Goal: Task Accomplishment & Management: Use online tool/utility

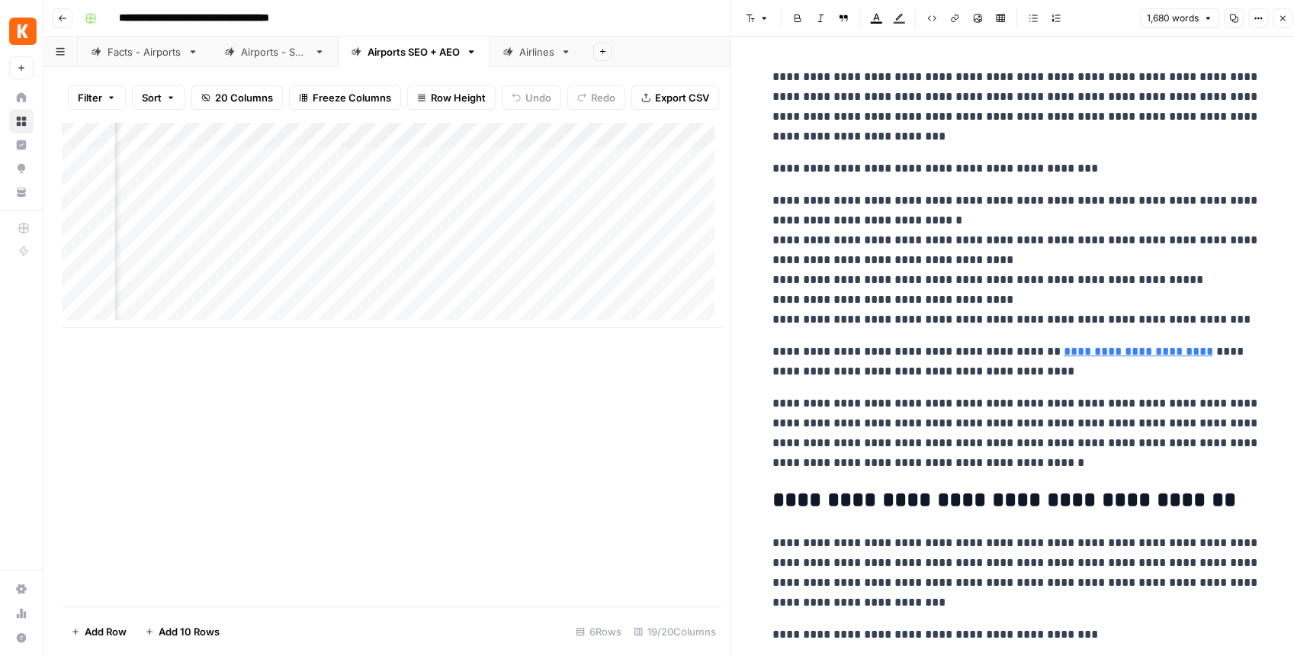
scroll to position [0, 1374]
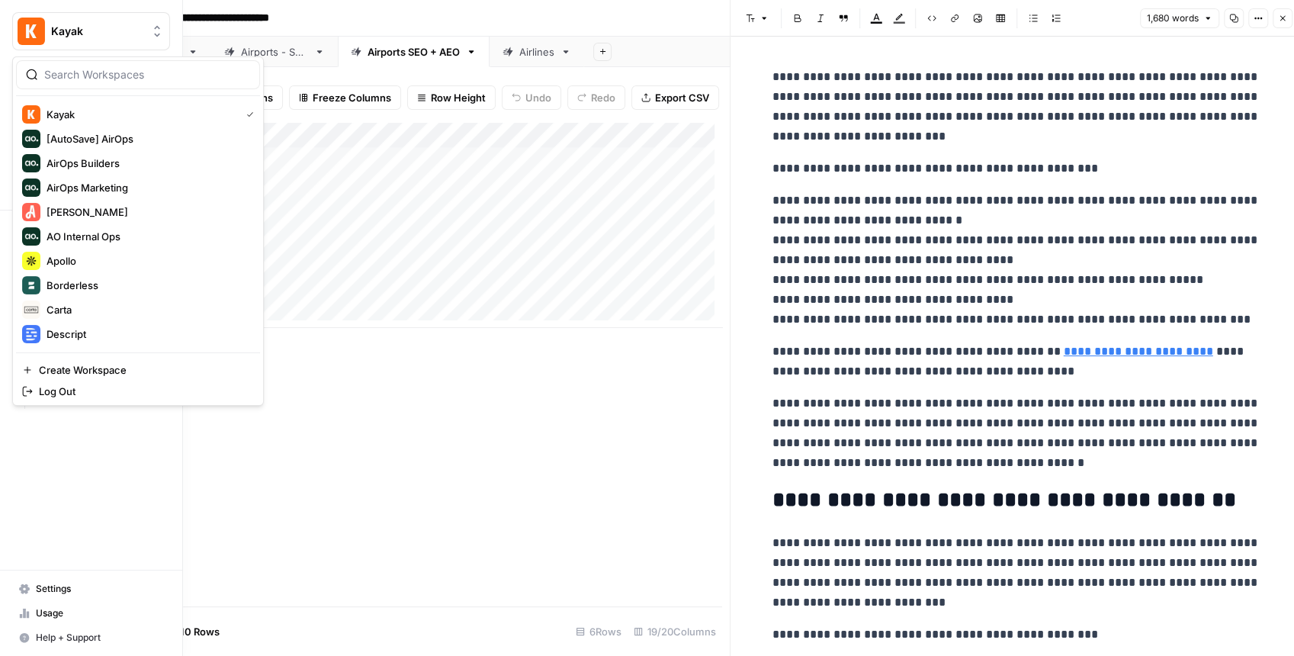
click at [20, 43] on img "Workspace: Kayak" at bounding box center [31, 31] width 27 height 27
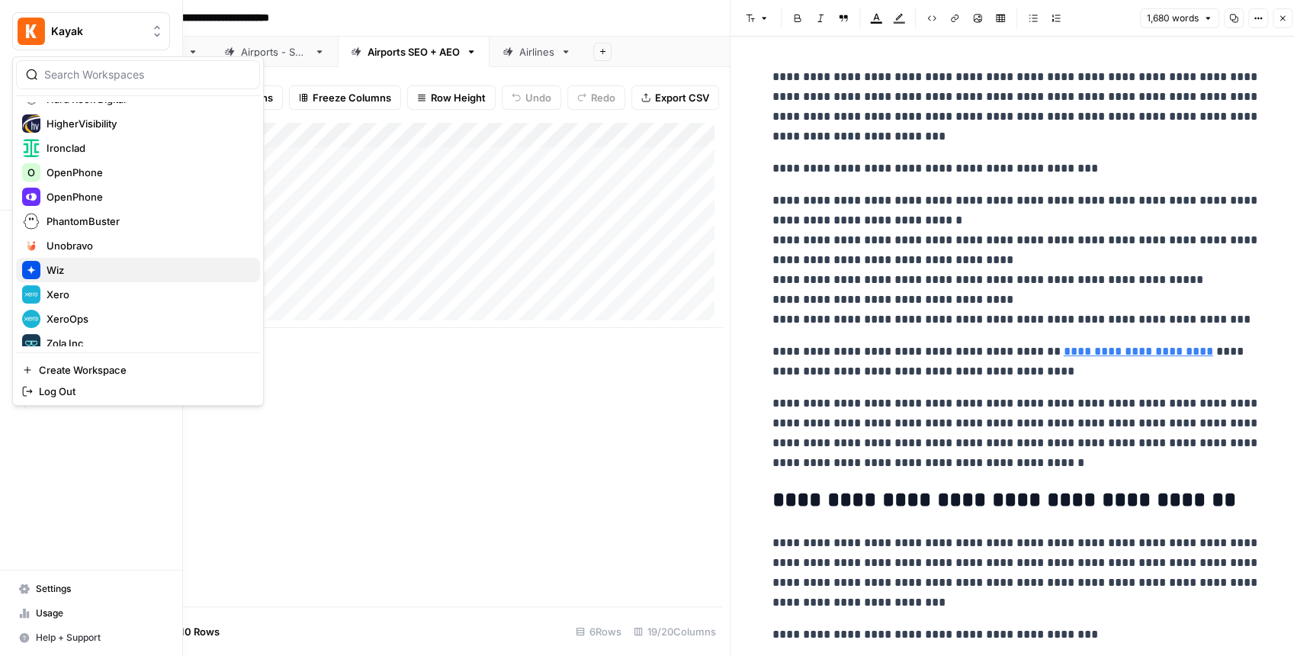
scroll to position [293, 0]
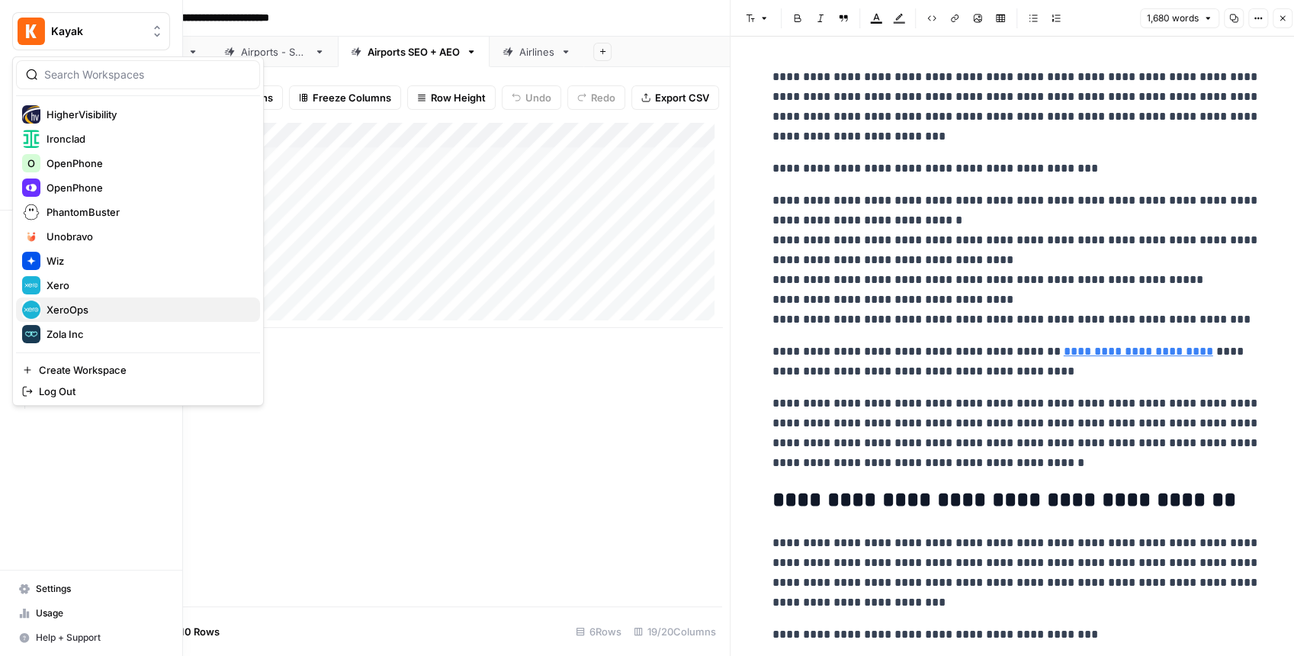
click at [81, 306] on span "XeroOps" at bounding box center [147, 309] width 201 height 15
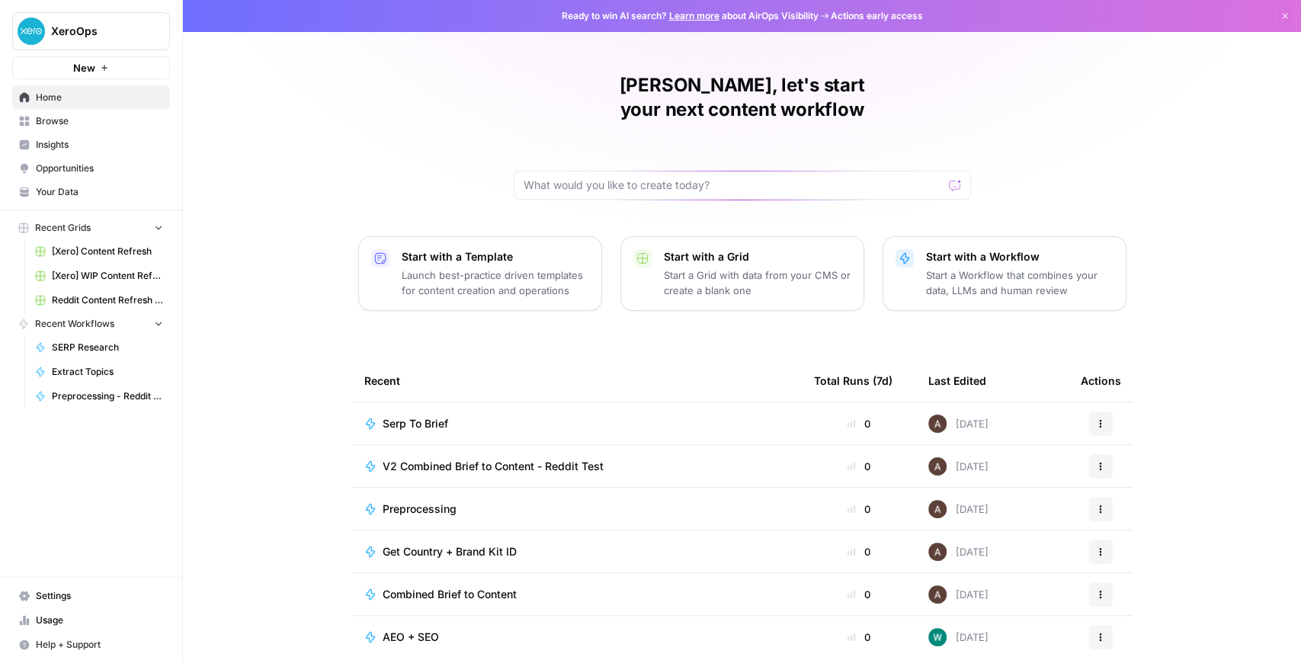
click at [64, 122] on span "Browse" at bounding box center [99, 121] width 127 height 14
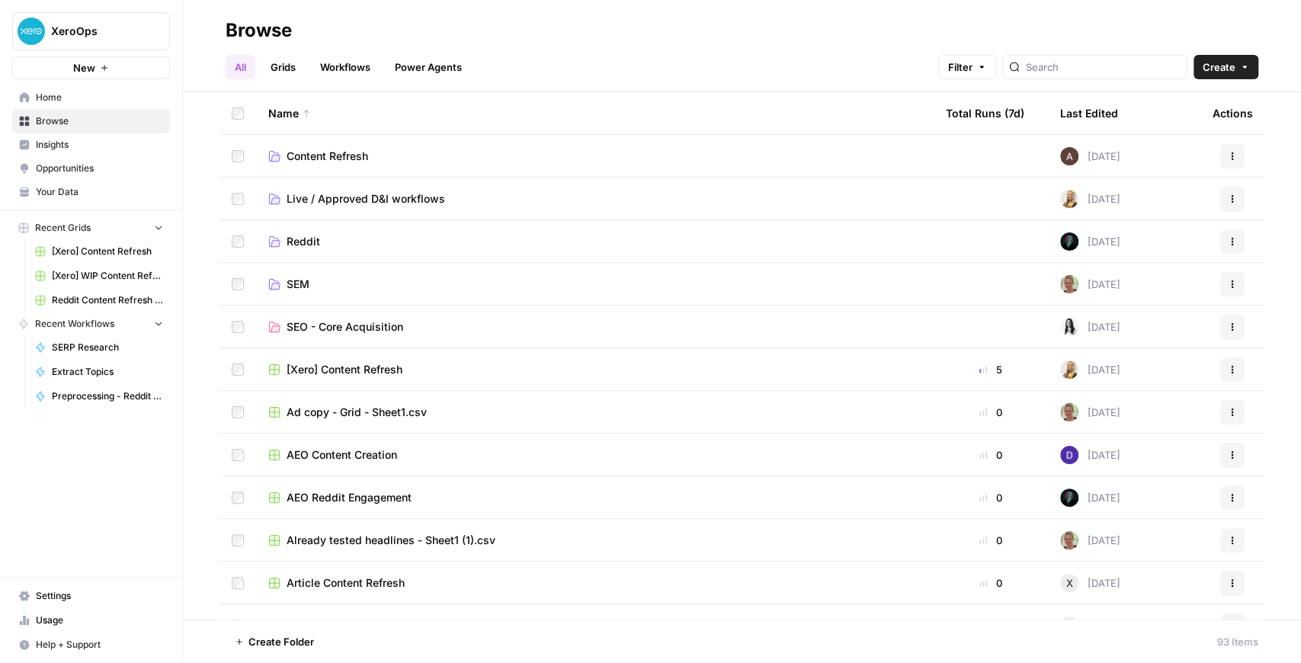
click at [82, 125] on span "Browse" at bounding box center [99, 121] width 127 height 14
click at [89, 249] on span "[Xero] Content Refresh" at bounding box center [107, 252] width 111 height 14
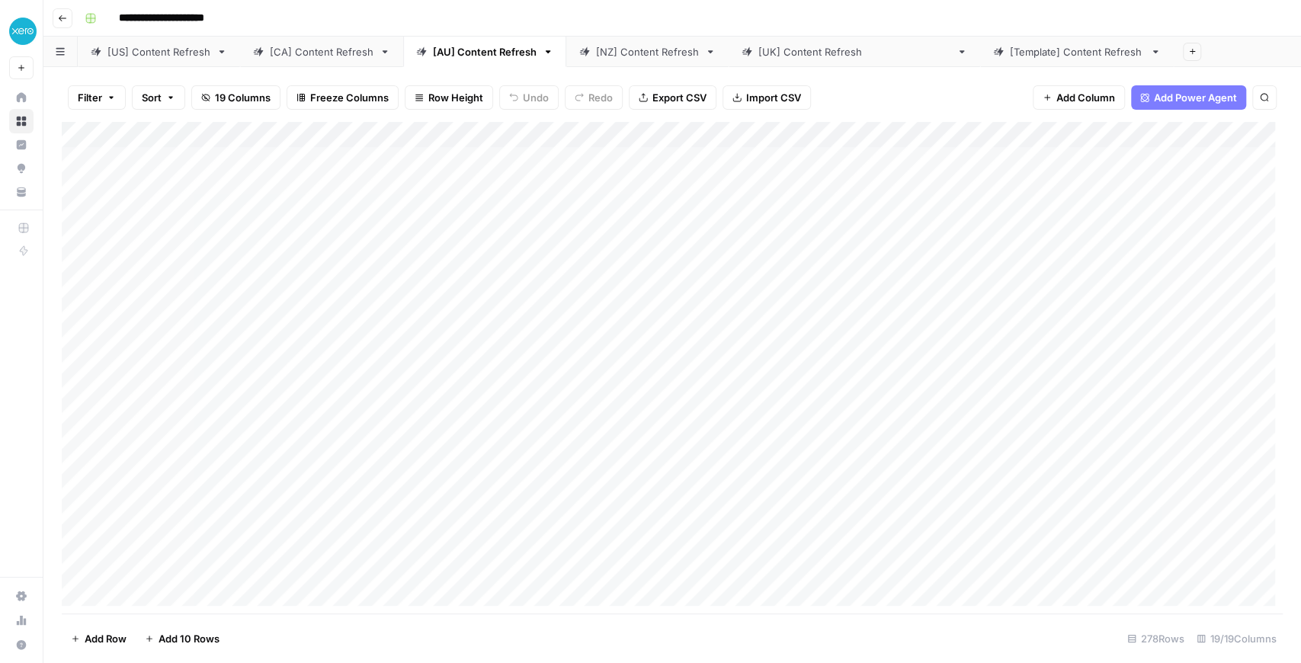
click at [154, 54] on div "[US] Content Refresh" at bounding box center [158, 51] width 103 height 15
click at [277, 56] on div "[CA] Content Refresh" at bounding box center [322, 51] width 104 height 15
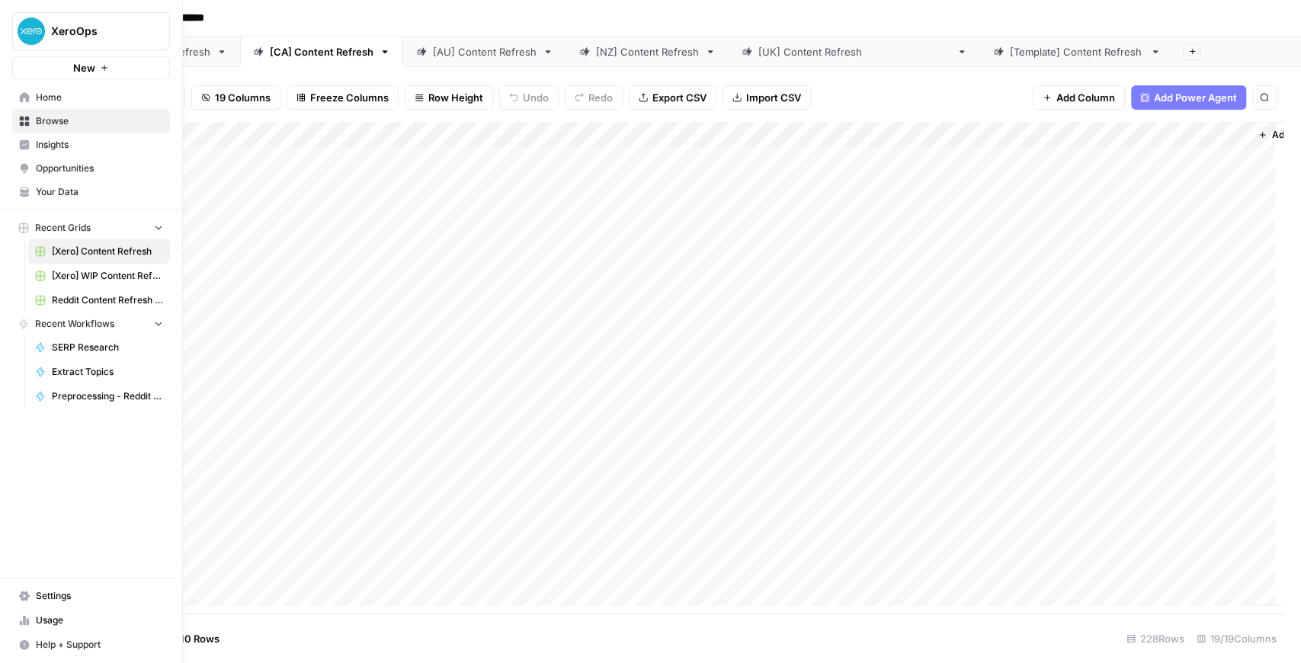
click at [91, 274] on span "[Xero] WIP Content Refresh" at bounding box center [107, 276] width 111 height 14
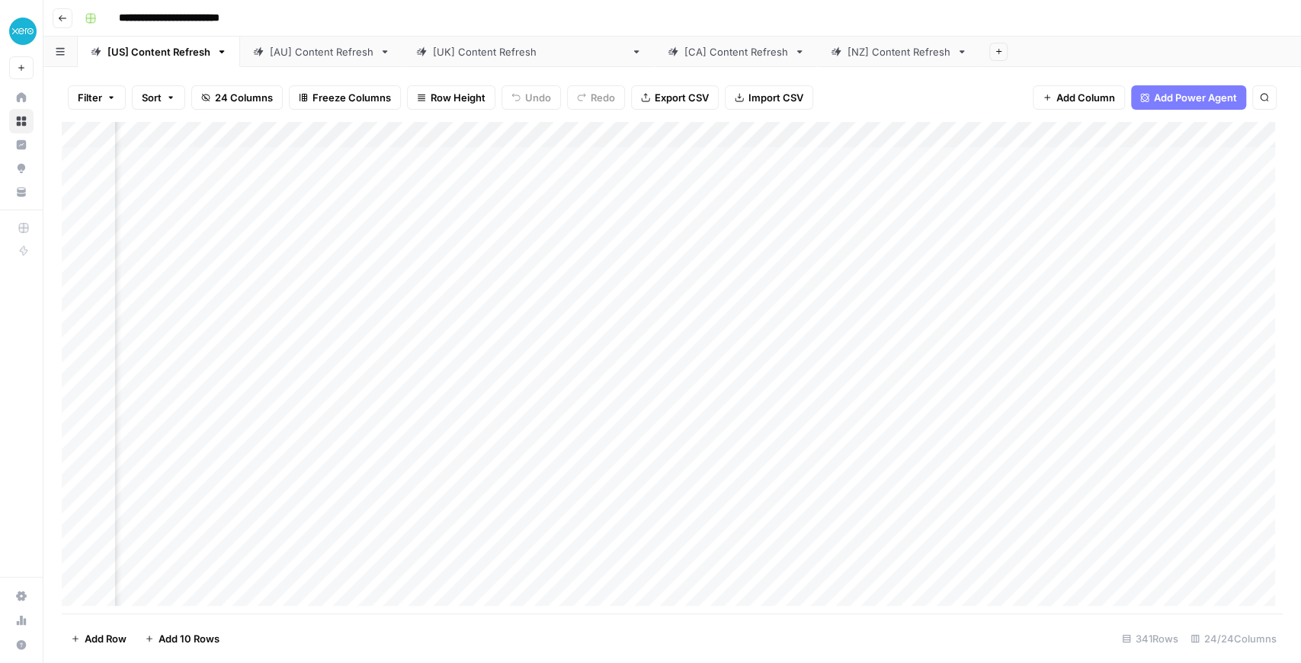
scroll to position [0, 1028]
click at [769, 189] on div "Add Column" at bounding box center [672, 368] width 1221 height 492
click at [807, 181] on div "Add Column" at bounding box center [672, 368] width 1221 height 492
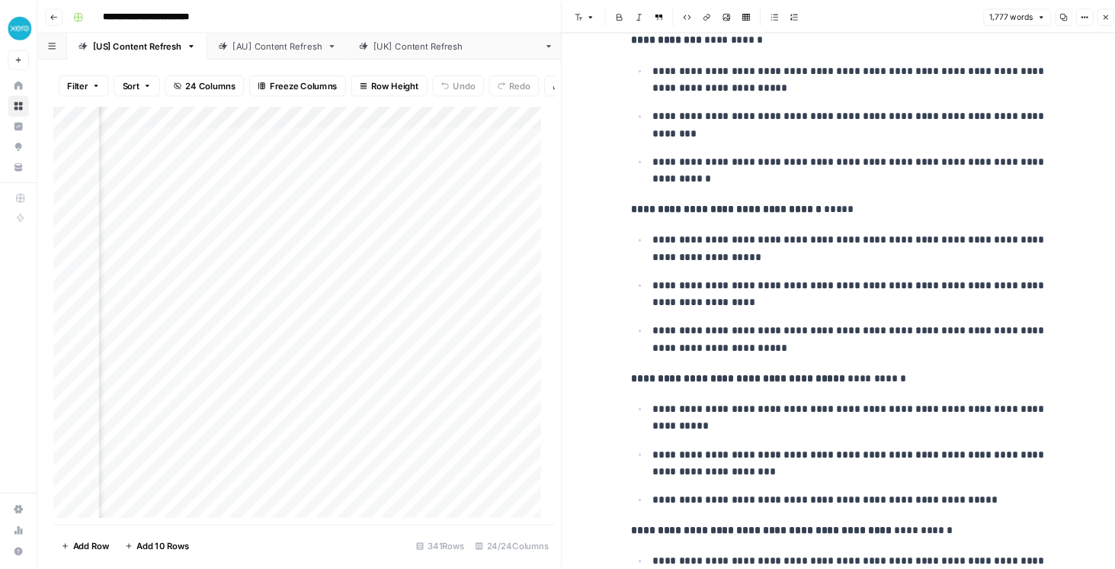
scroll to position [152, 0]
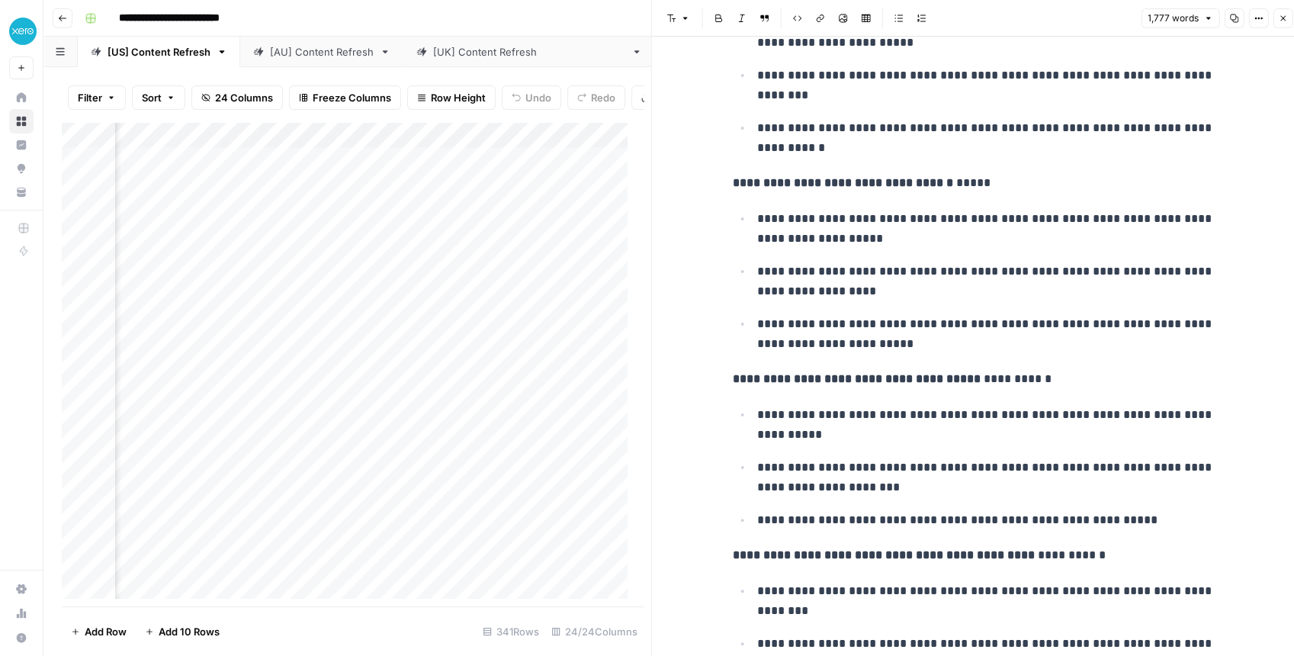
click at [944, 177] on strong "**********" at bounding box center [843, 182] width 220 height 11
click at [1278, 27] on button "Close" at bounding box center [1282, 18] width 20 height 20
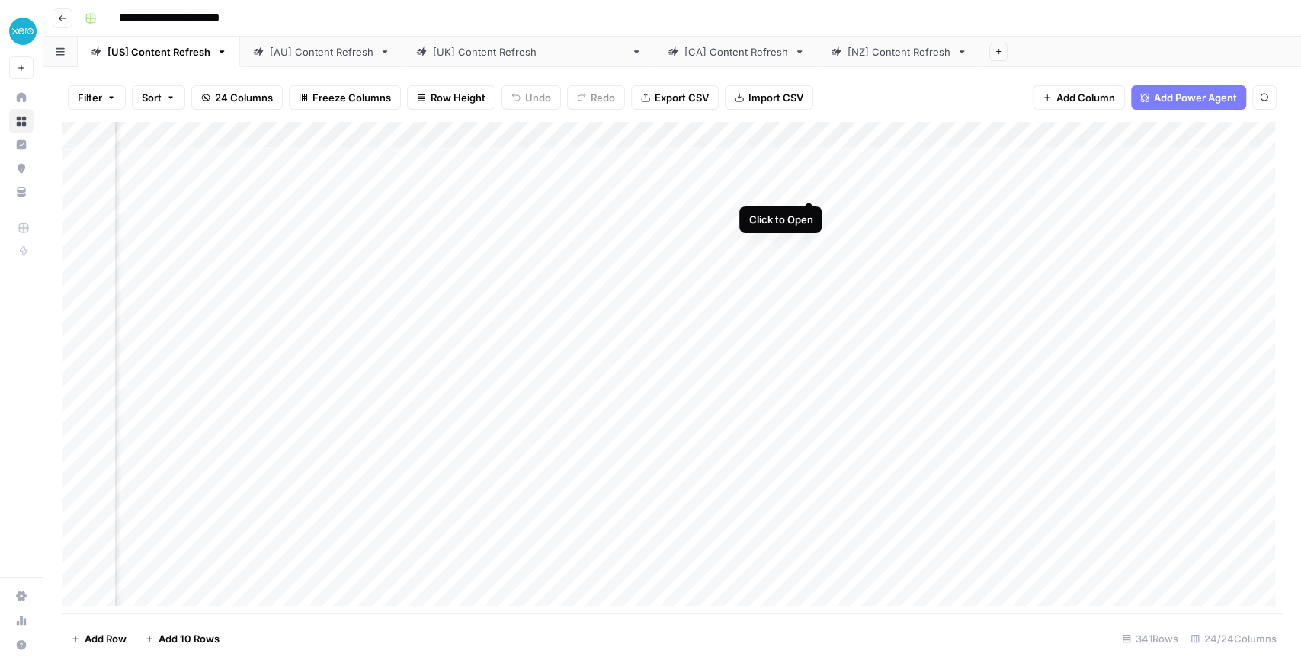
click at [812, 184] on div "Add Column" at bounding box center [672, 368] width 1221 height 492
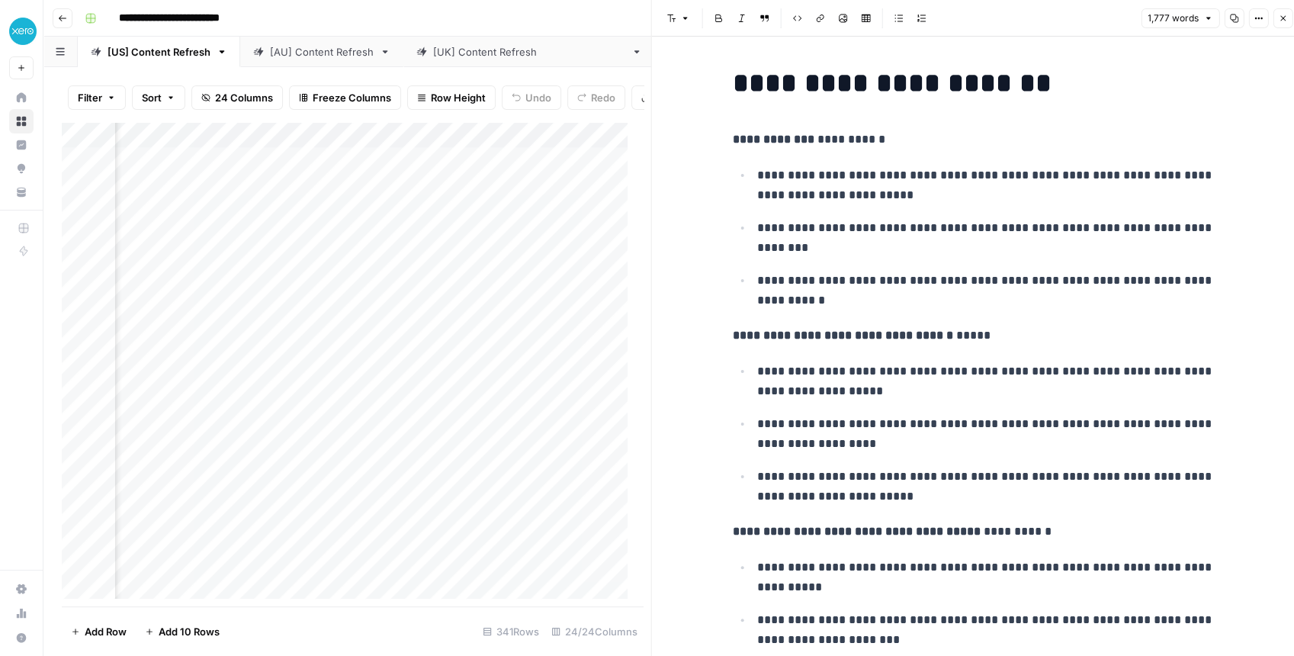
click at [1005, 332] on p "**********" at bounding box center [977, 336] width 488 height 20
click at [1282, 27] on button "Close" at bounding box center [1282, 18] width 20 height 20
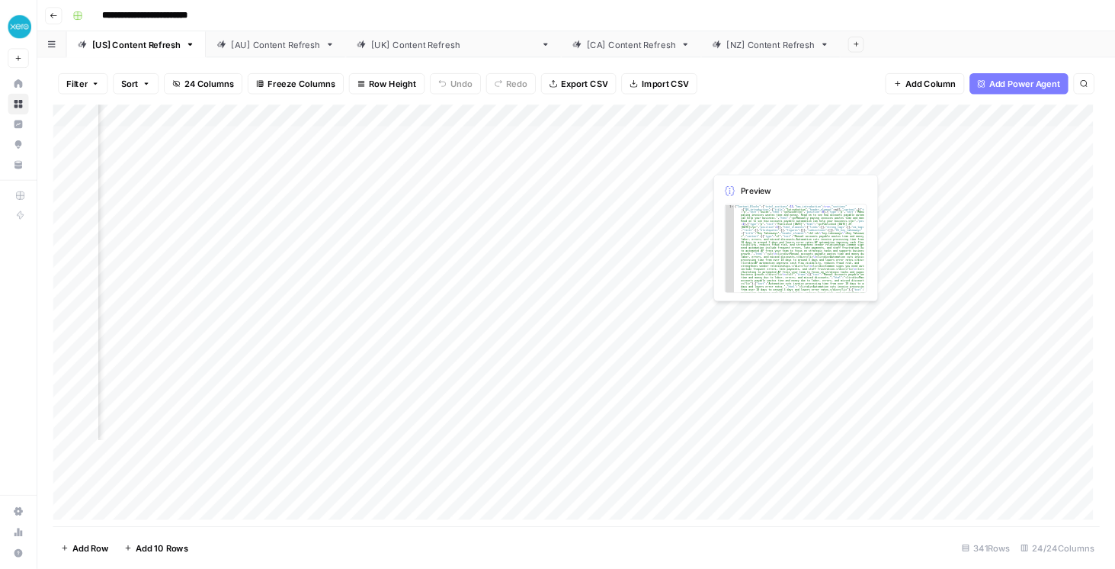
scroll to position [0, 1188]
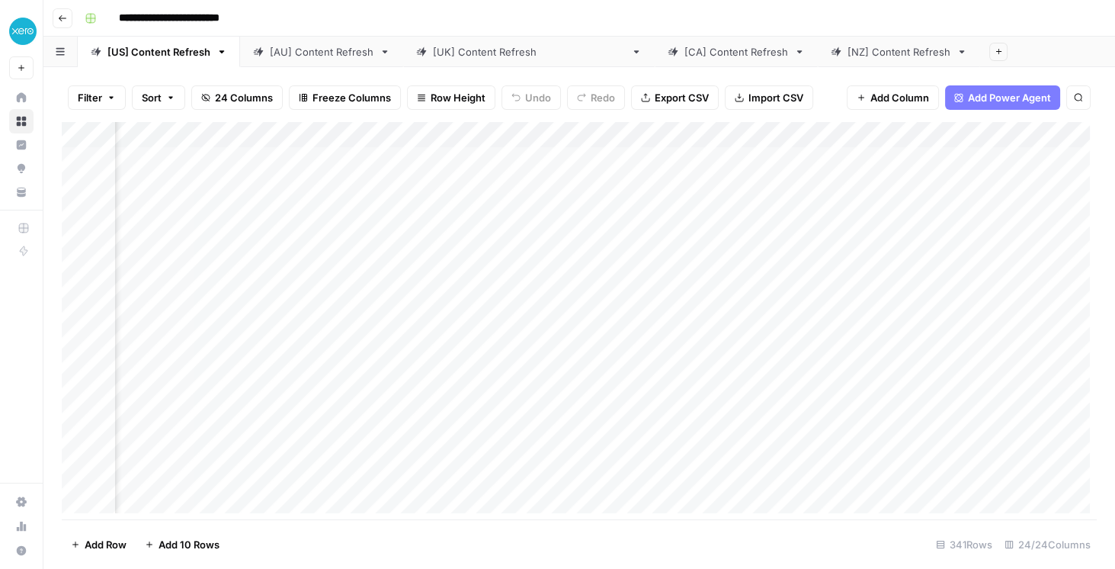
click at [810, 183] on div "Add Column" at bounding box center [579, 320] width 1035 height 397
click at [803, 181] on div "Add Column" at bounding box center [579, 320] width 1035 height 397
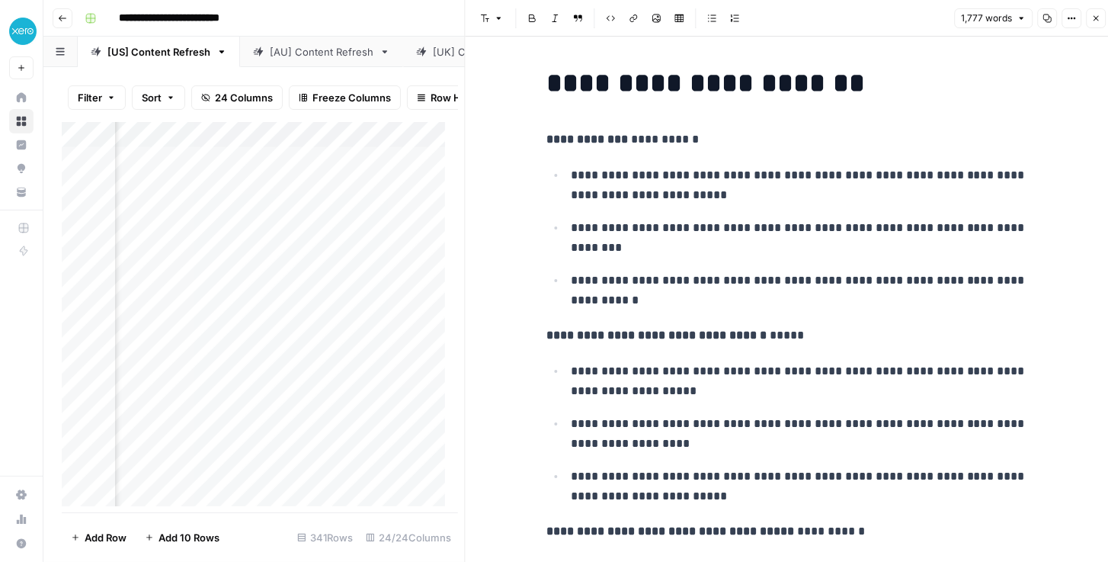
click at [1096, 14] on icon "button" at bounding box center [1096, 18] width 9 height 9
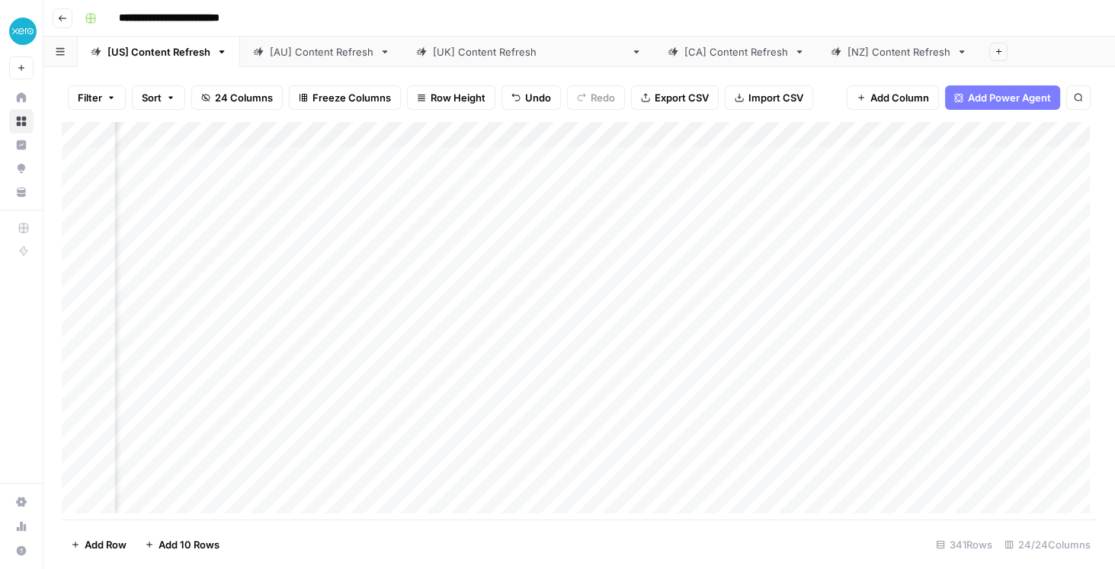
click at [1065, 138] on div "Add Column" at bounding box center [579, 320] width 1035 height 397
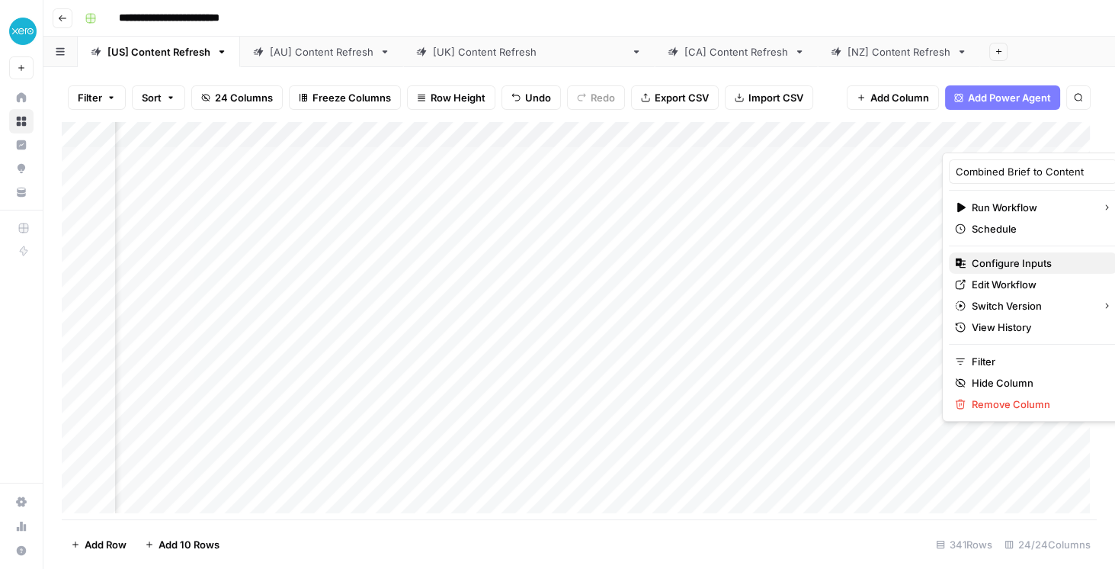
click at [1005, 268] on span "Configure Inputs" at bounding box center [1038, 262] width 133 height 15
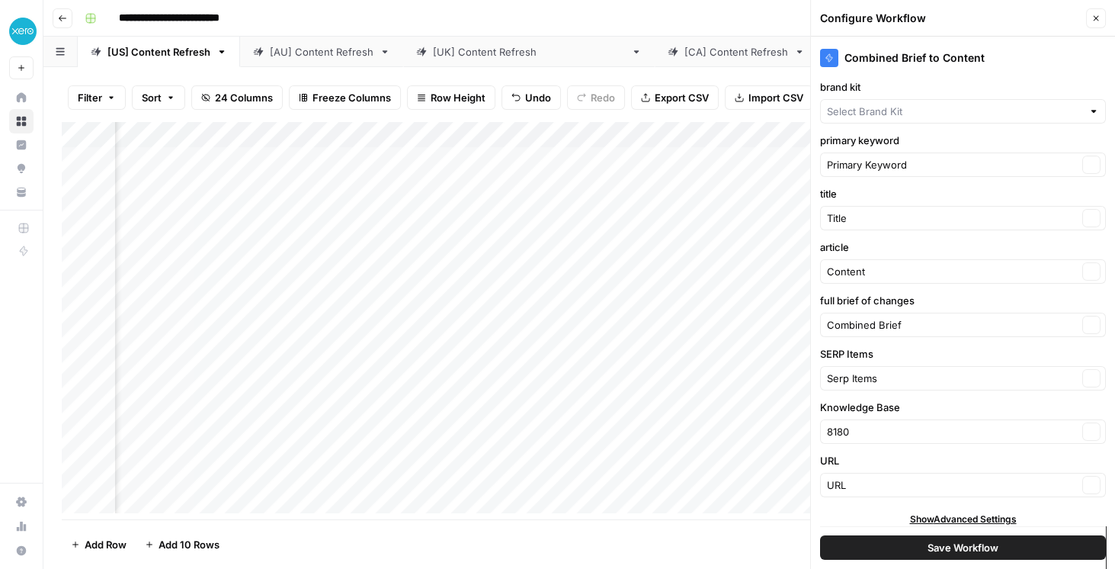
type input "Xero - [US]"
click at [1095, 15] on icon "button" at bounding box center [1096, 18] width 9 height 9
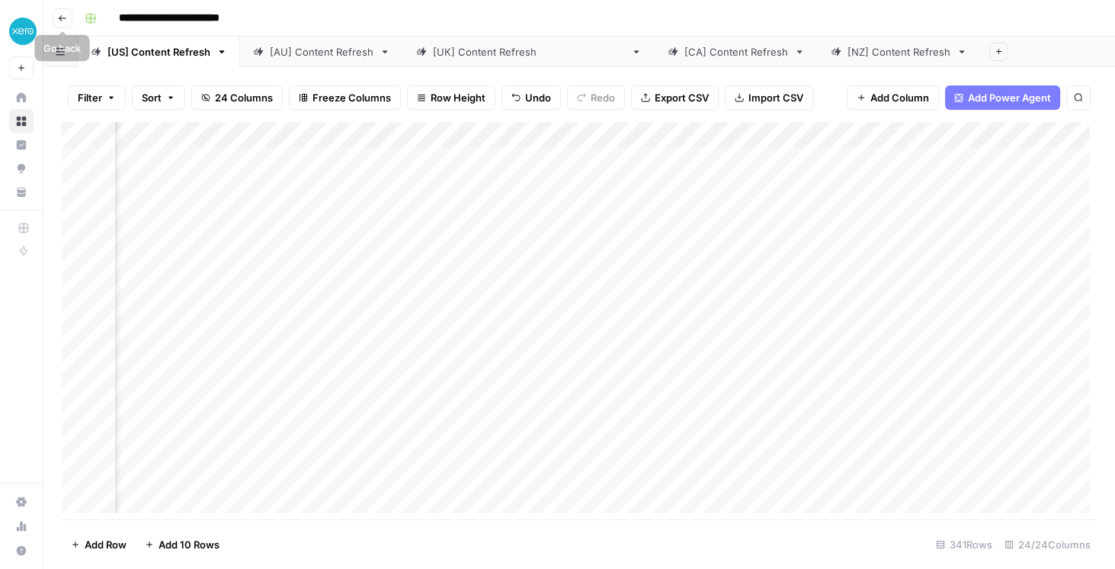
click at [65, 14] on icon "button" at bounding box center [62, 18] width 9 height 9
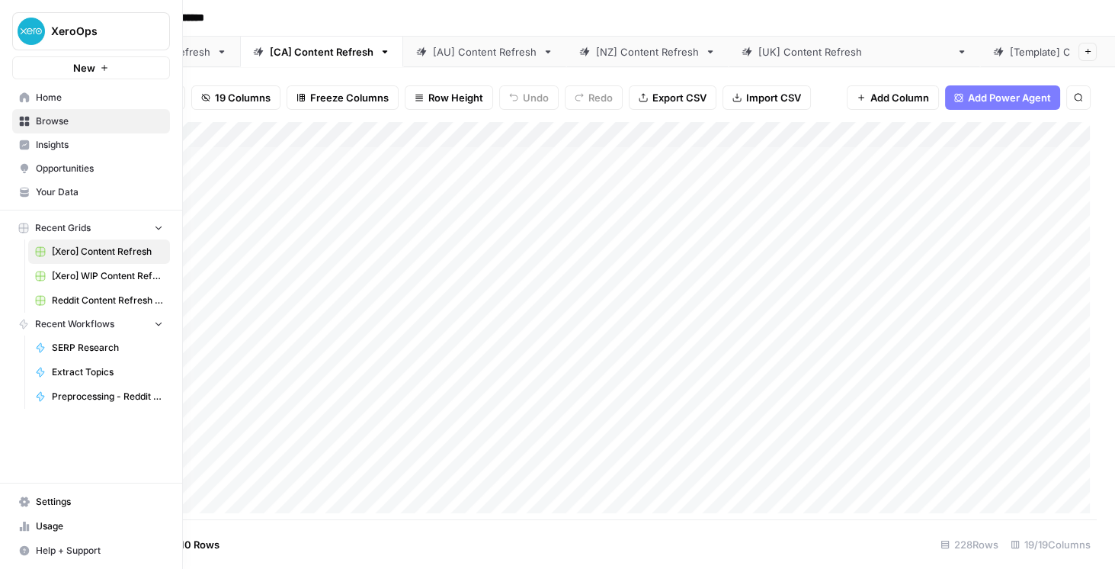
click at [66, 124] on span "Browse" at bounding box center [99, 121] width 127 height 14
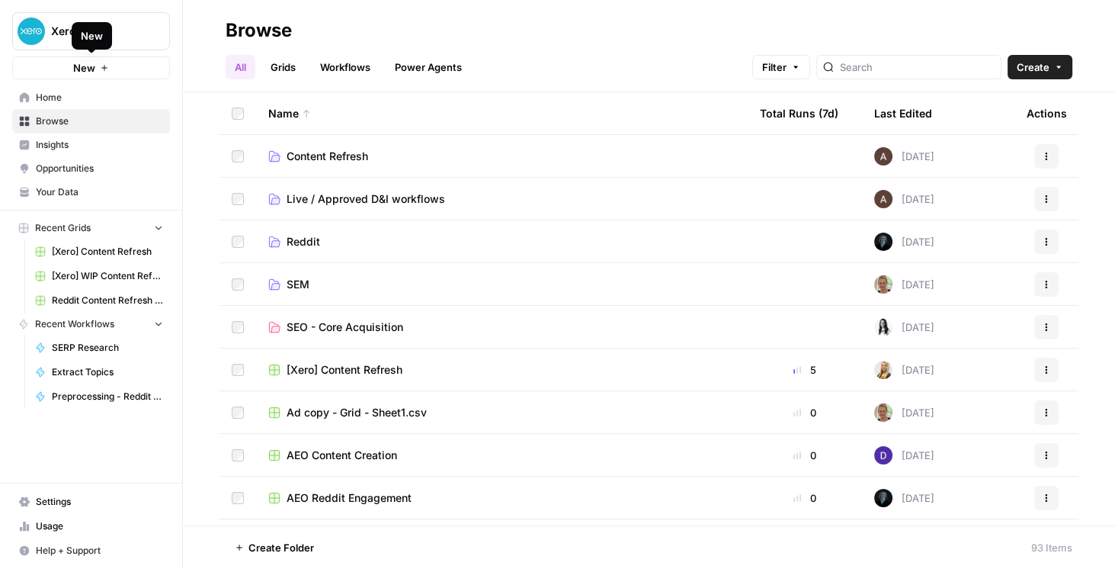
click at [115, 73] on button "New" at bounding box center [91, 67] width 158 height 23
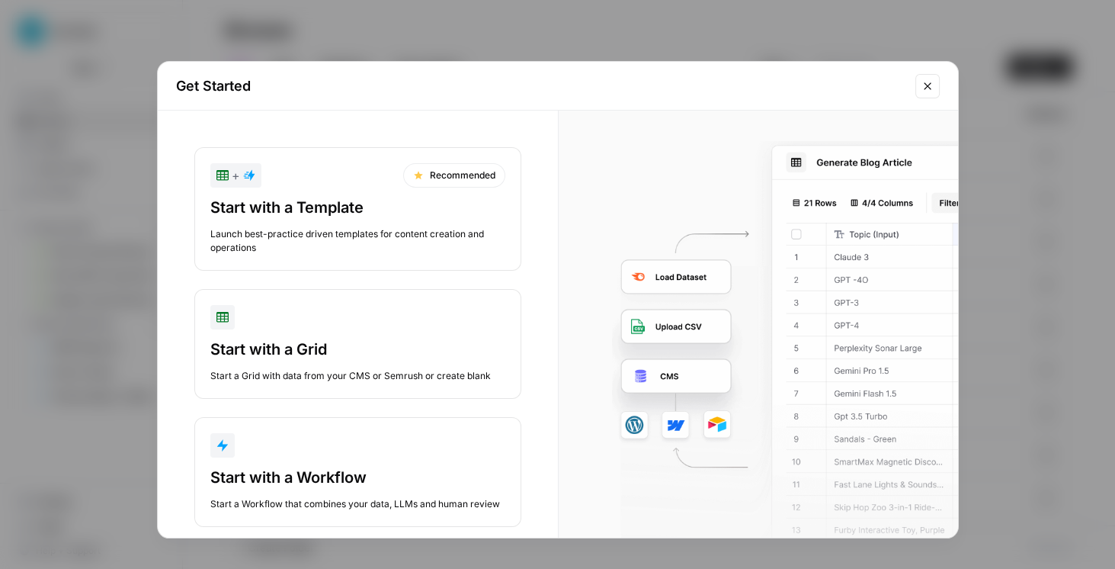
click at [319, 335] on button "Start with a Grid Start a Grid with data from your CMS or Semrush or create bla…" at bounding box center [357, 344] width 327 height 110
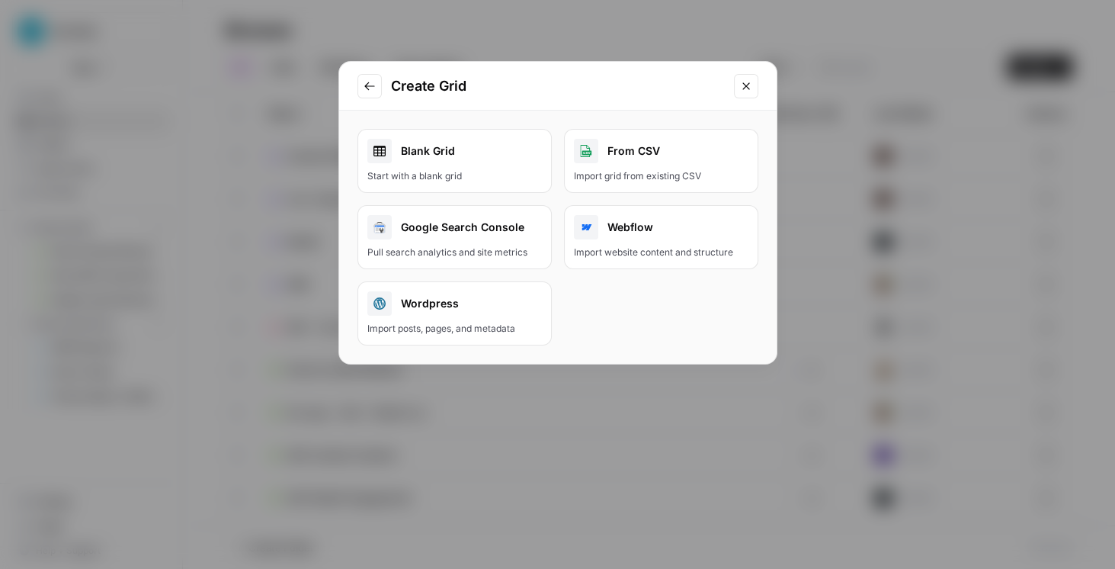
click at [482, 166] on link "Blank Grid Start with a blank grid" at bounding box center [455, 161] width 194 height 64
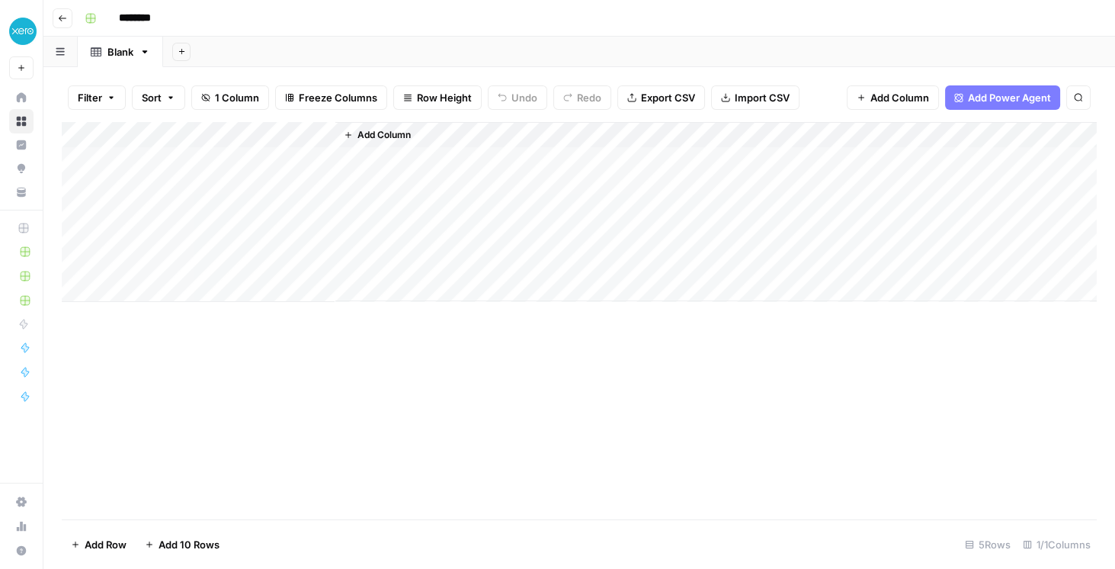
click at [132, 14] on input "********" at bounding box center [154, 18] width 85 height 24
drag, startPoint x: 175, startPoint y: 18, endPoint x: 113, endPoint y: 12, distance: 62.1
click at [113, 12] on input "********" at bounding box center [154, 18] width 85 height 24
type input "******"
click at [278, 34] on header "Go back ******" at bounding box center [579, 18] width 1072 height 37
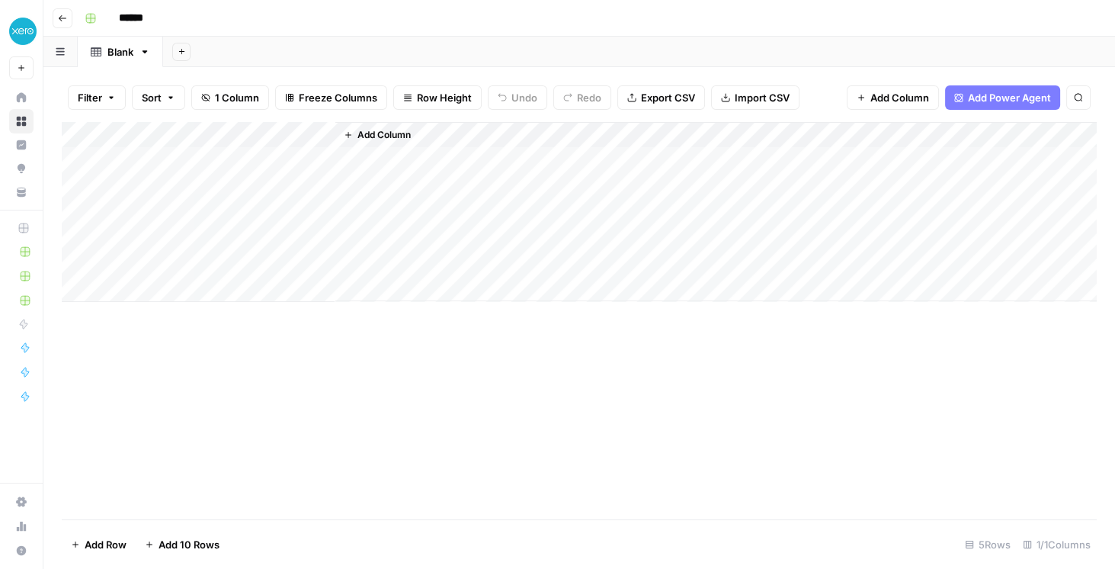
click at [406, 133] on span "Add Column" at bounding box center [384, 135] width 53 height 14
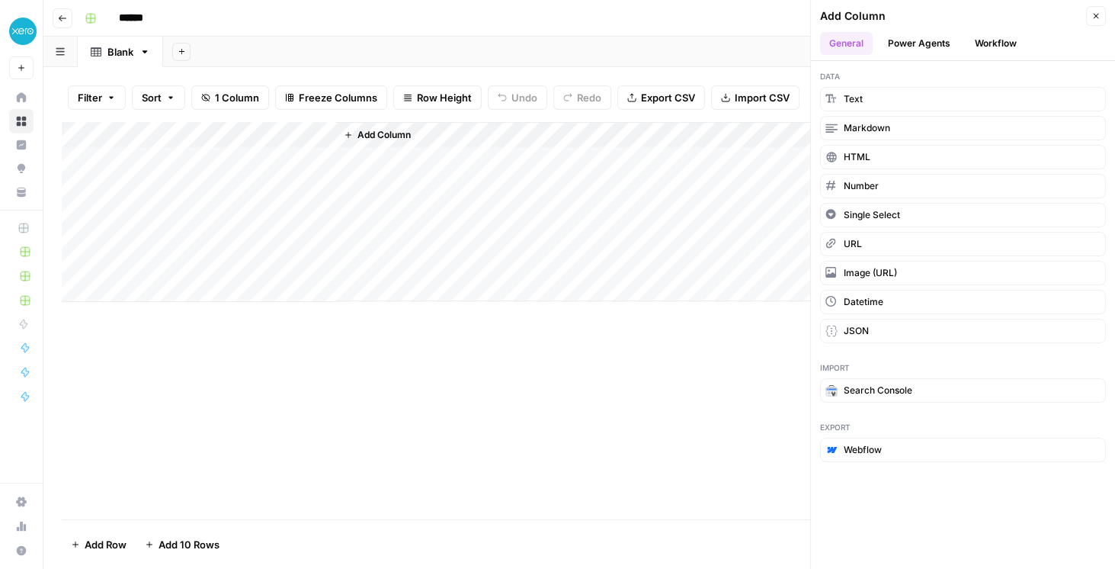
click at [1014, 43] on button "Workflow" at bounding box center [996, 43] width 60 height 23
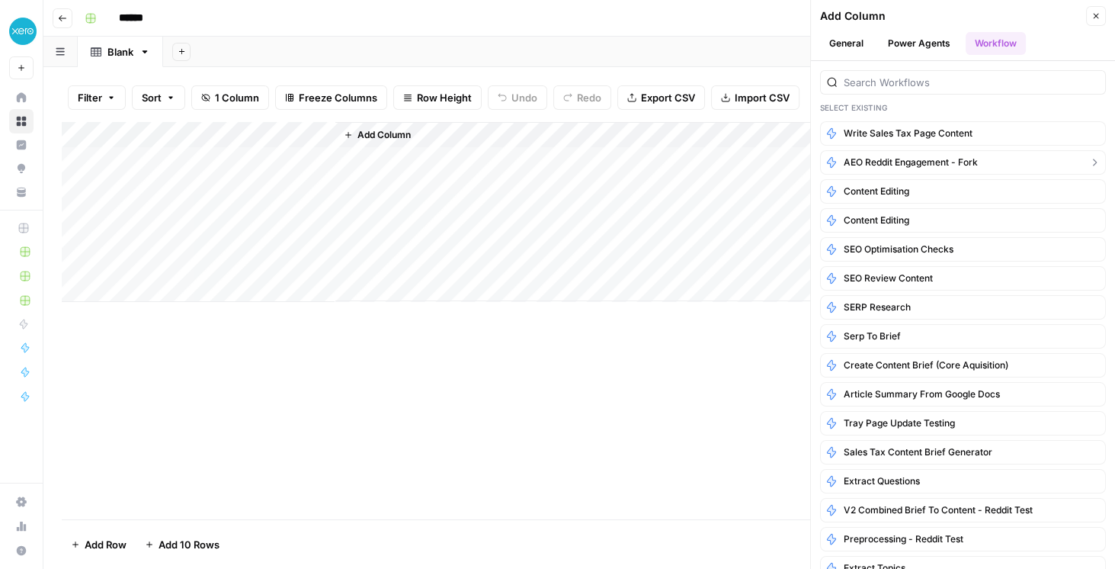
scroll to position [87, 0]
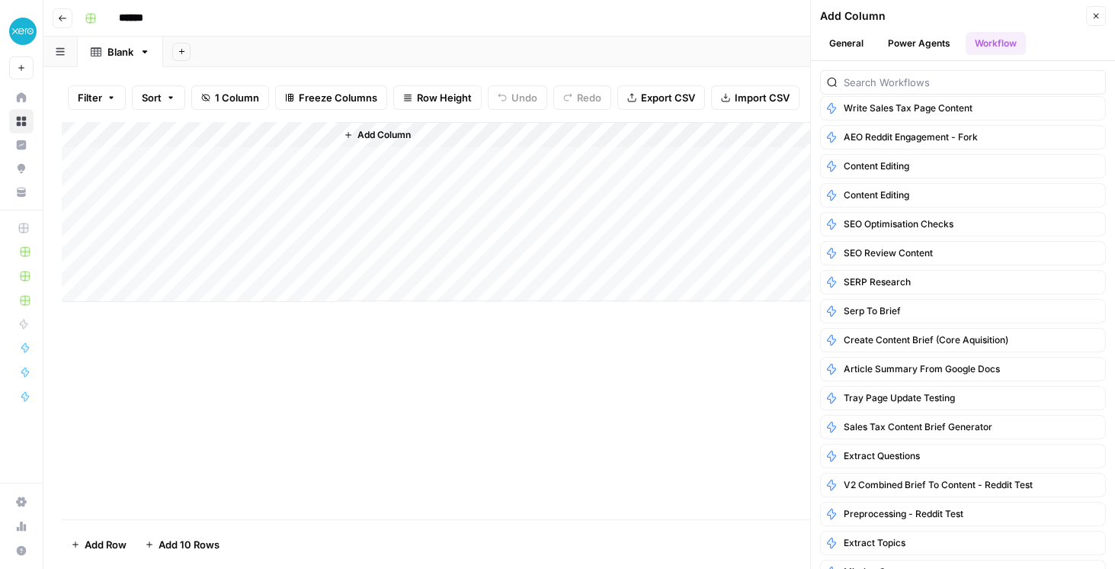
click at [922, 47] on button "Power Agents" at bounding box center [919, 43] width 81 height 23
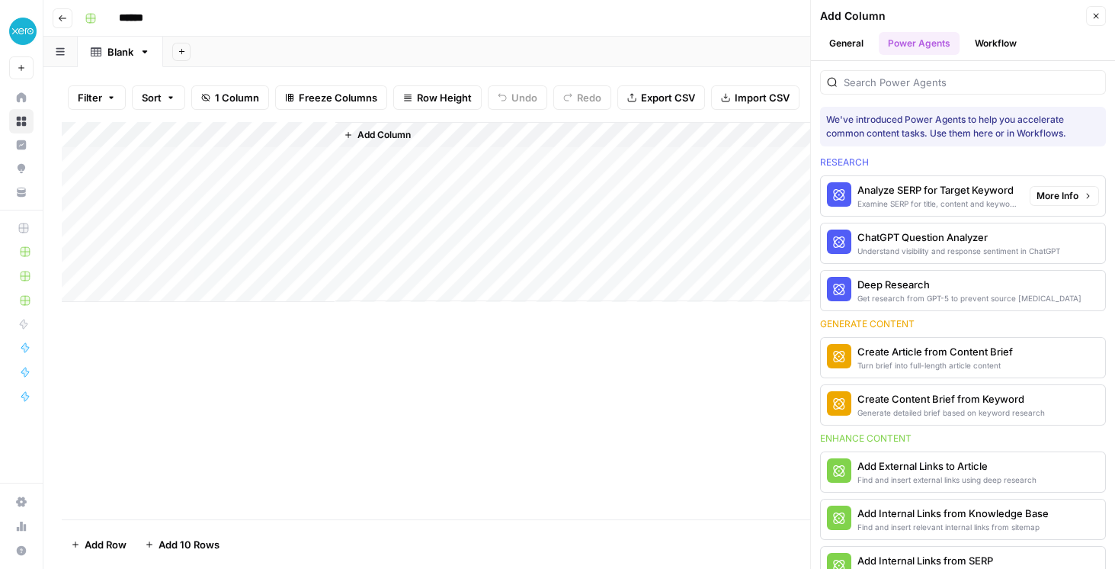
click at [975, 201] on div "Examine SERP for title, content and keyword patterns" at bounding box center [938, 203] width 160 height 12
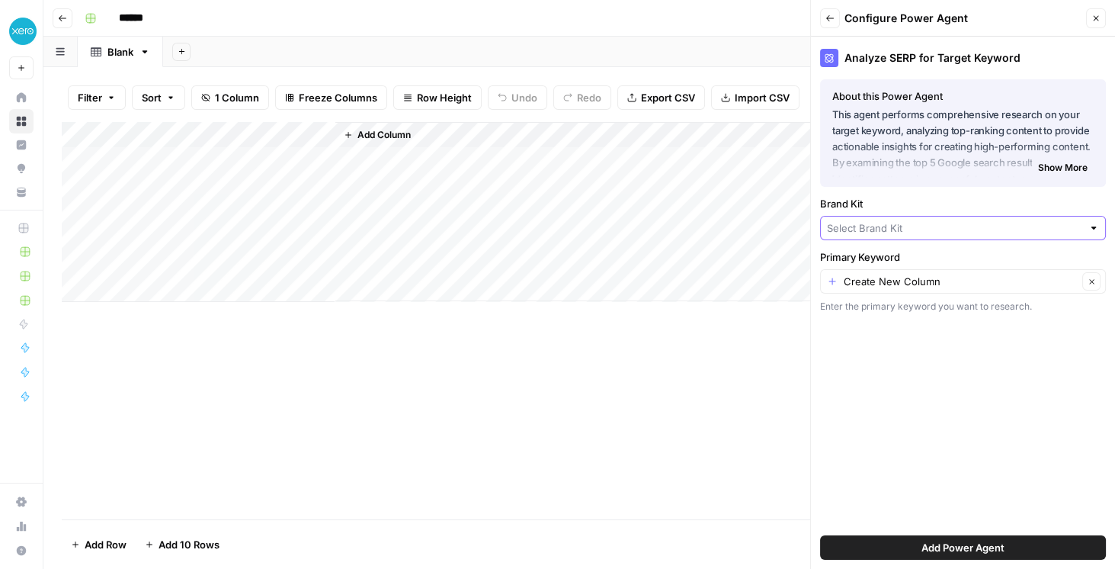
click at [980, 226] on input "Brand Kit" at bounding box center [954, 227] width 255 height 15
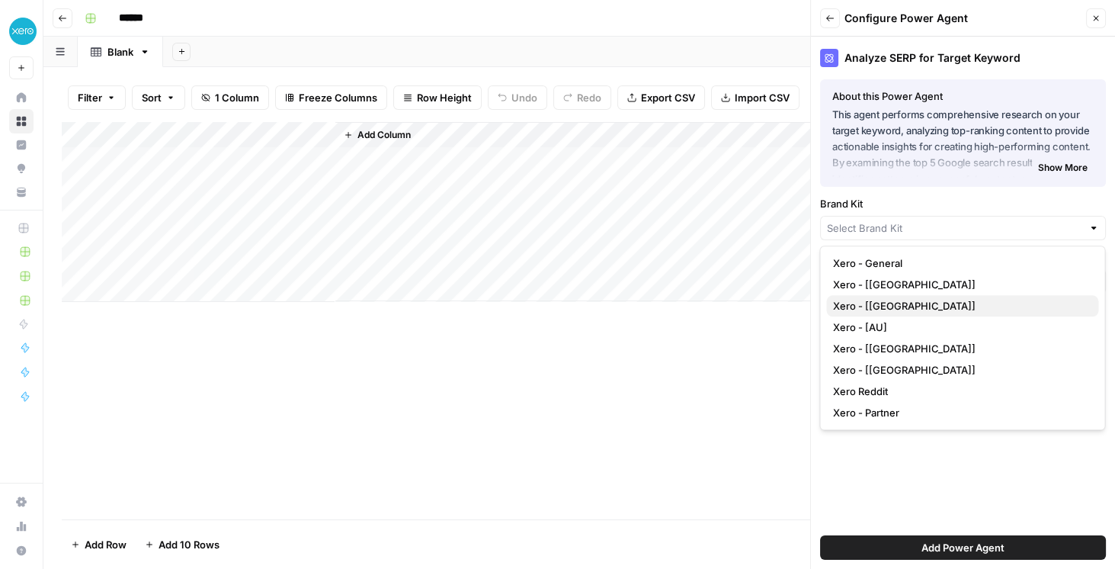
click at [887, 313] on button "Xero - [US]" at bounding box center [962, 305] width 272 height 21
type input "Xero - [US]"
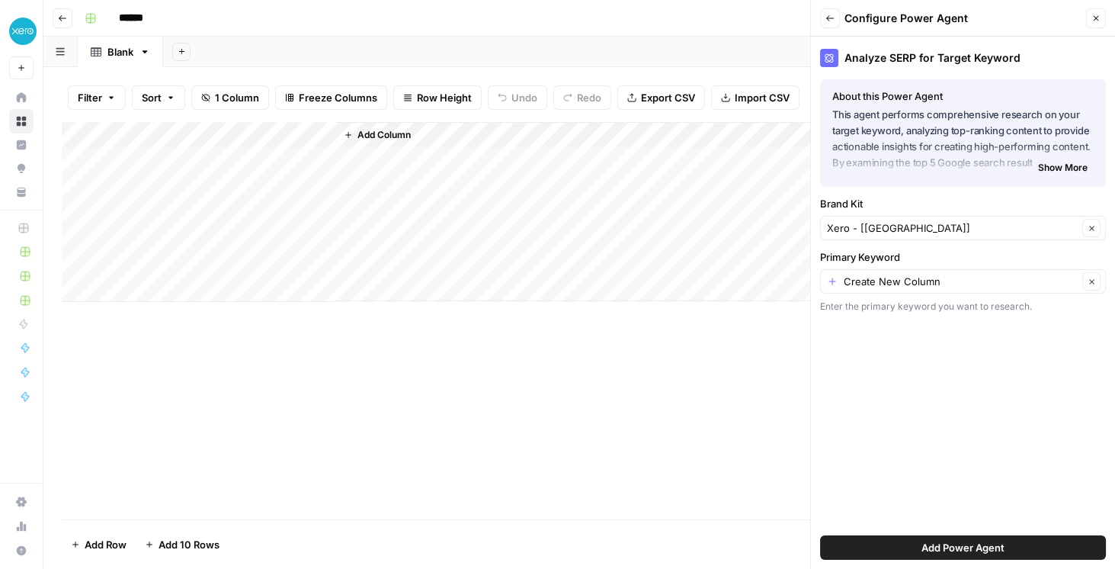
click at [916, 553] on button "Add Power Agent" at bounding box center [963, 547] width 286 height 24
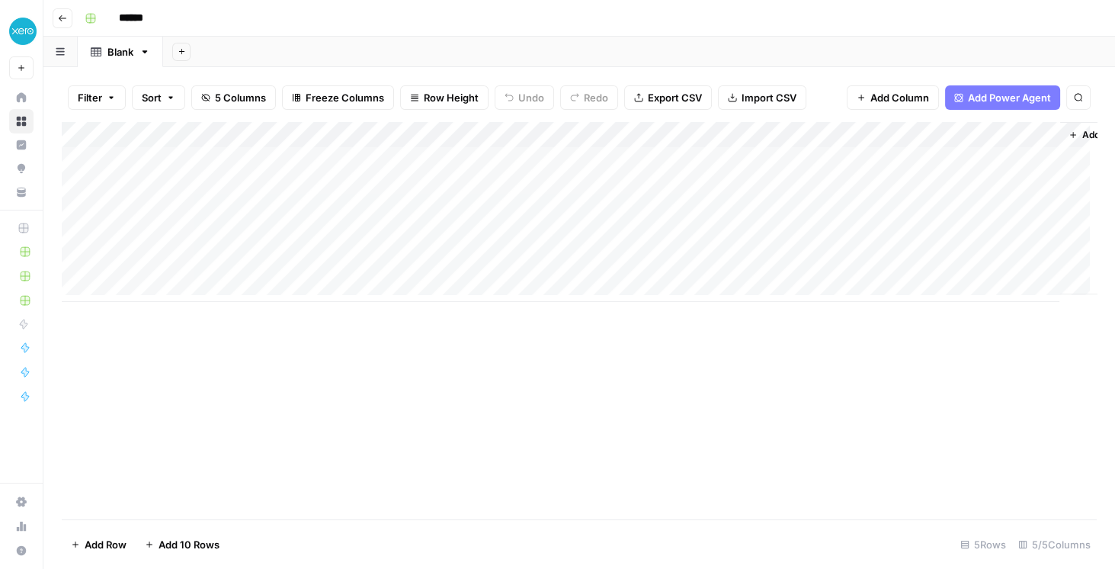
click at [321, 136] on div "Add Column" at bounding box center [579, 212] width 1035 height 180
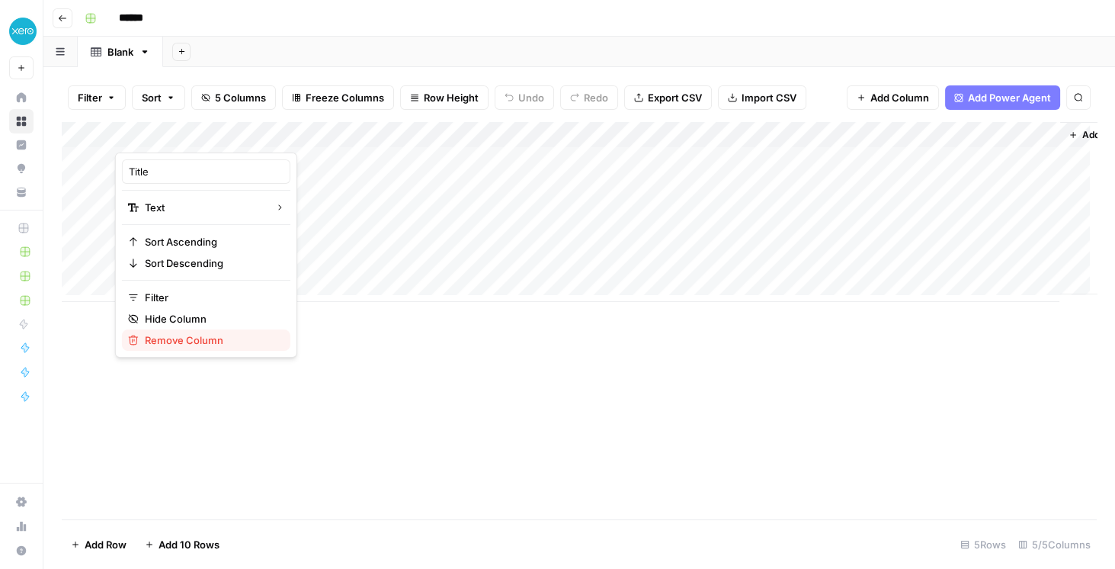
click at [220, 342] on span "Remove Column" at bounding box center [211, 339] width 133 height 15
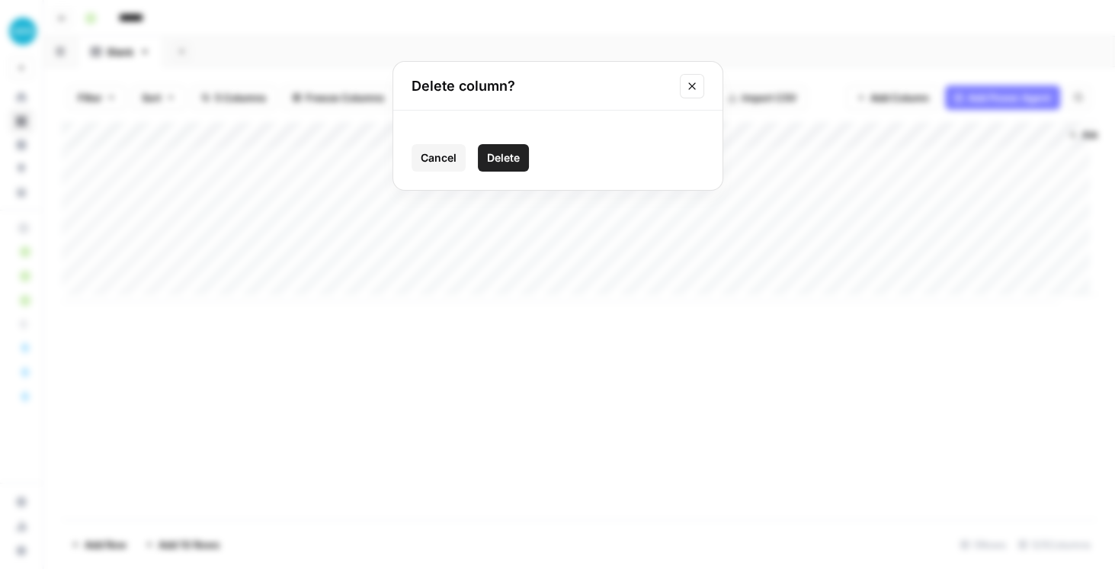
click at [517, 154] on span "Delete" at bounding box center [503, 157] width 33 height 15
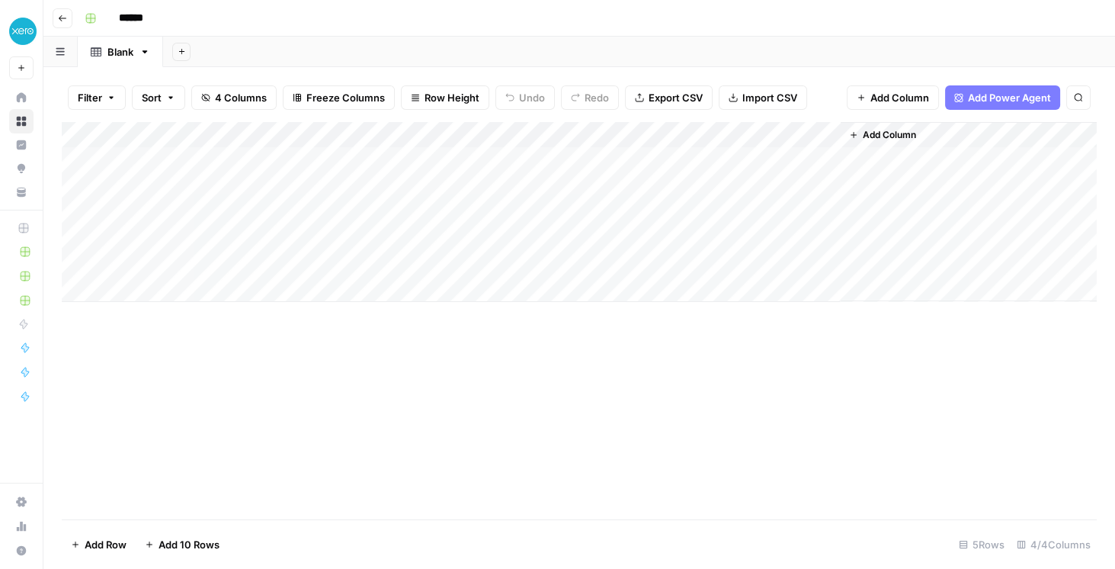
click at [220, 164] on div "Add Column" at bounding box center [579, 212] width 1035 height 180
type textarea "*******"
click at [525, 116] on div "Filter Sort 4 Columns Freeze Columns Row Height Undo Redo Export CSV Import CSV…" at bounding box center [579, 97] width 1035 height 49
click at [534, 136] on div "Add Column" at bounding box center [579, 212] width 1035 height 180
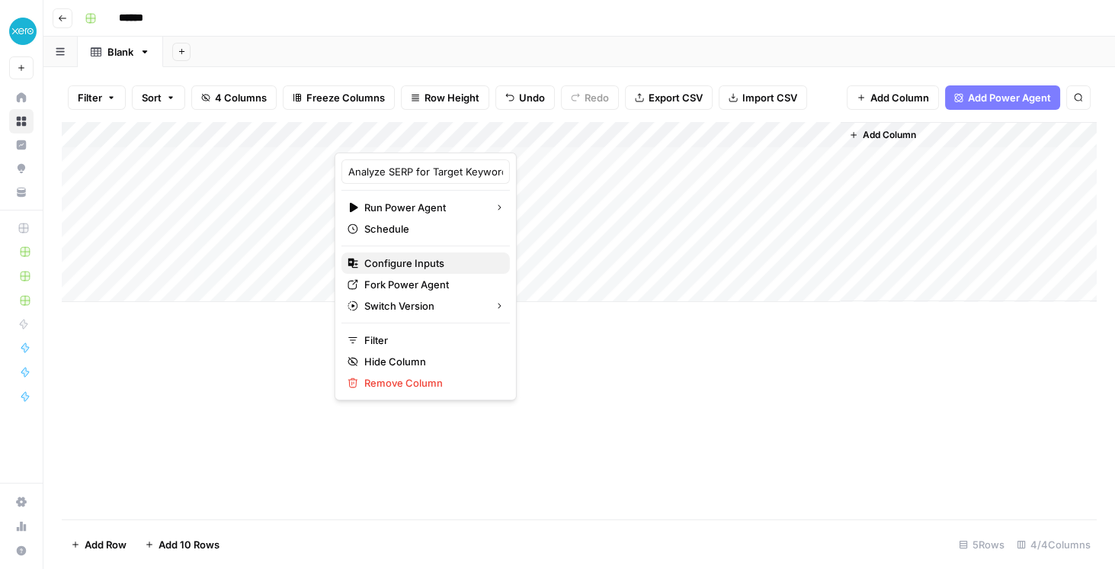
click at [412, 263] on span "Configure Inputs" at bounding box center [430, 262] width 133 height 15
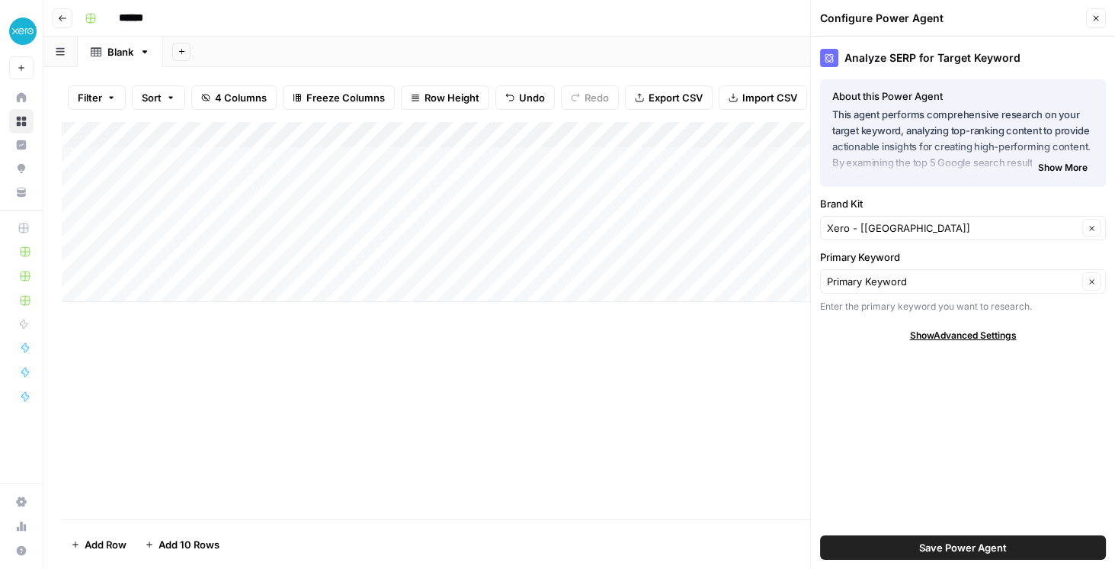
click at [1102, 19] on button "Close" at bounding box center [1096, 18] width 20 height 20
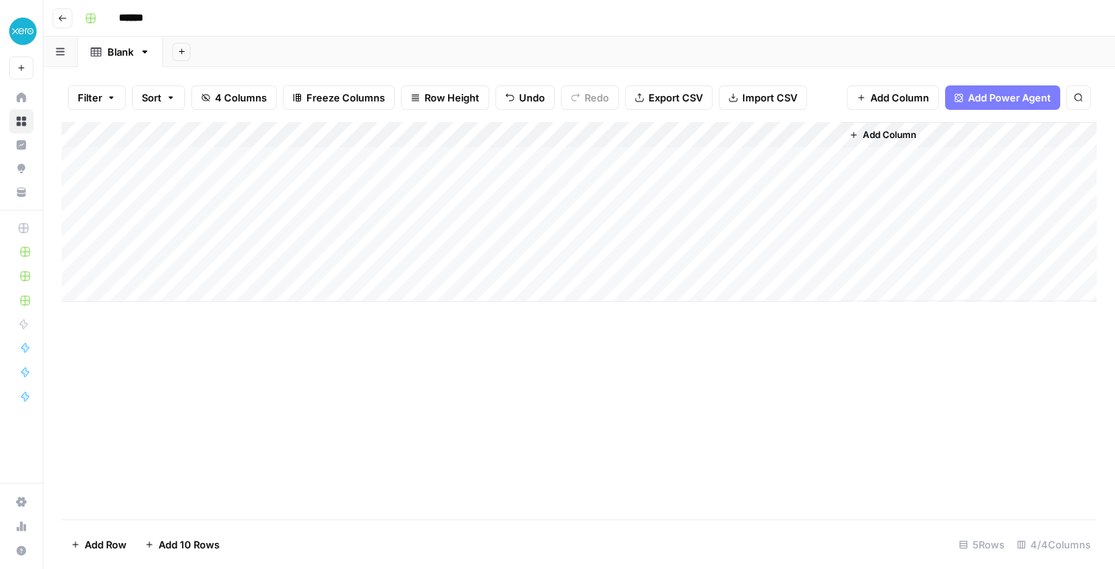
click at [450, 162] on div "Add Column" at bounding box center [579, 212] width 1035 height 180
click at [910, 134] on span "Add Column" at bounding box center [889, 135] width 53 height 14
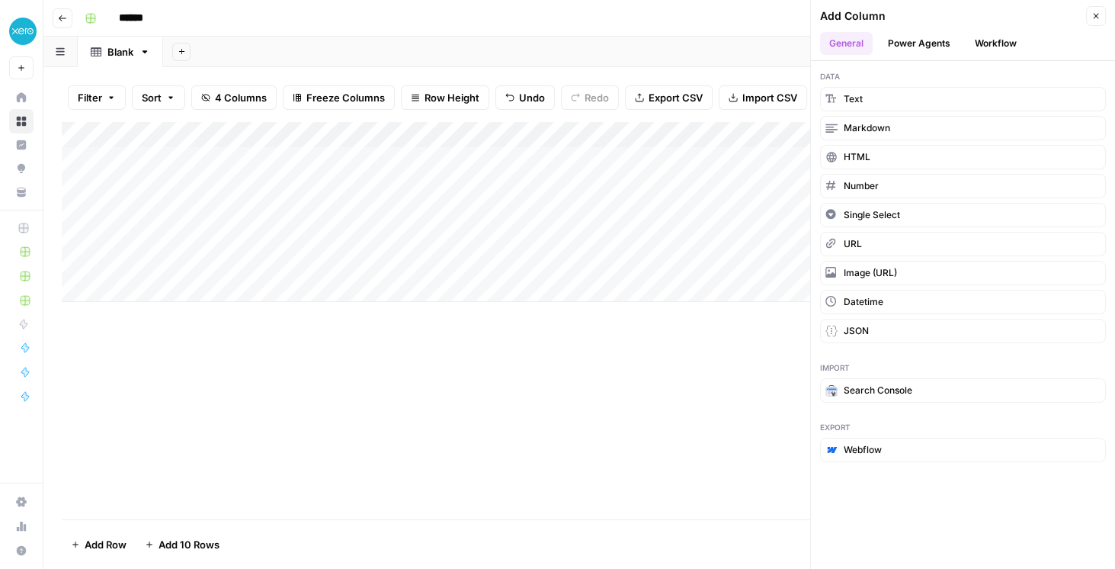
click at [922, 47] on button "Power Agents" at bounding box center [919, 43] width 81 height 23
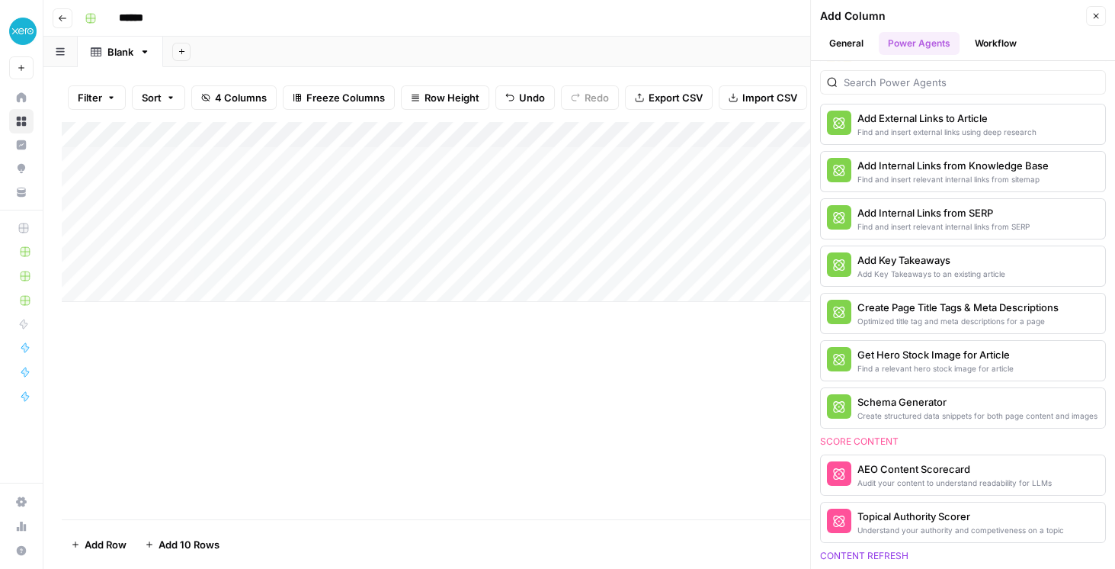
scroll to position [348, 0]
click at [1092, 21] on button "Close" at bounding box center [1096, 16] width 20 height 20
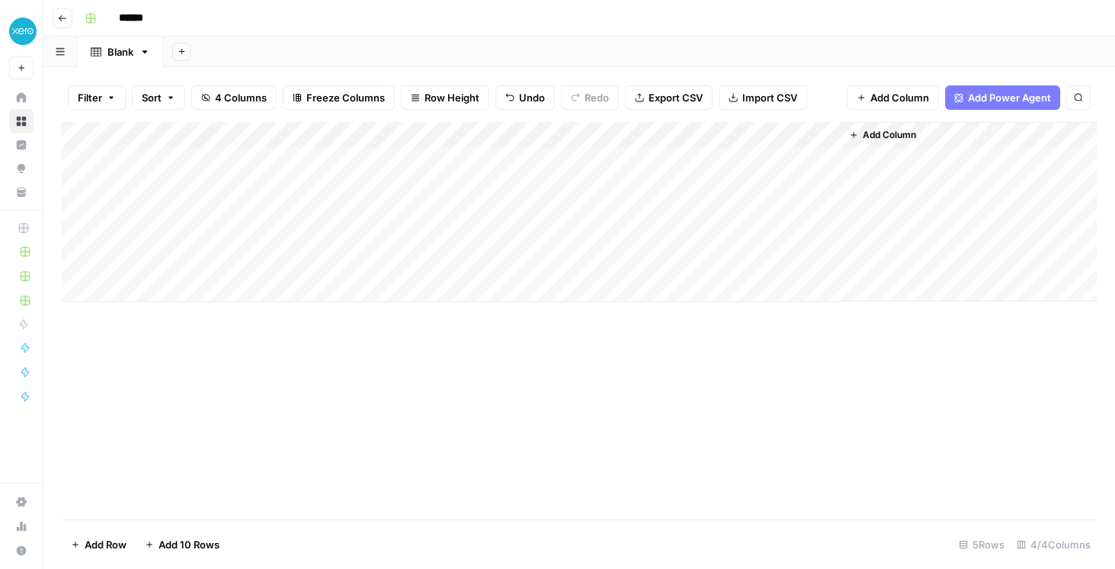
click at [894, 134] on span "Add Column" at bounding box center [889, 135] width 53 height 14
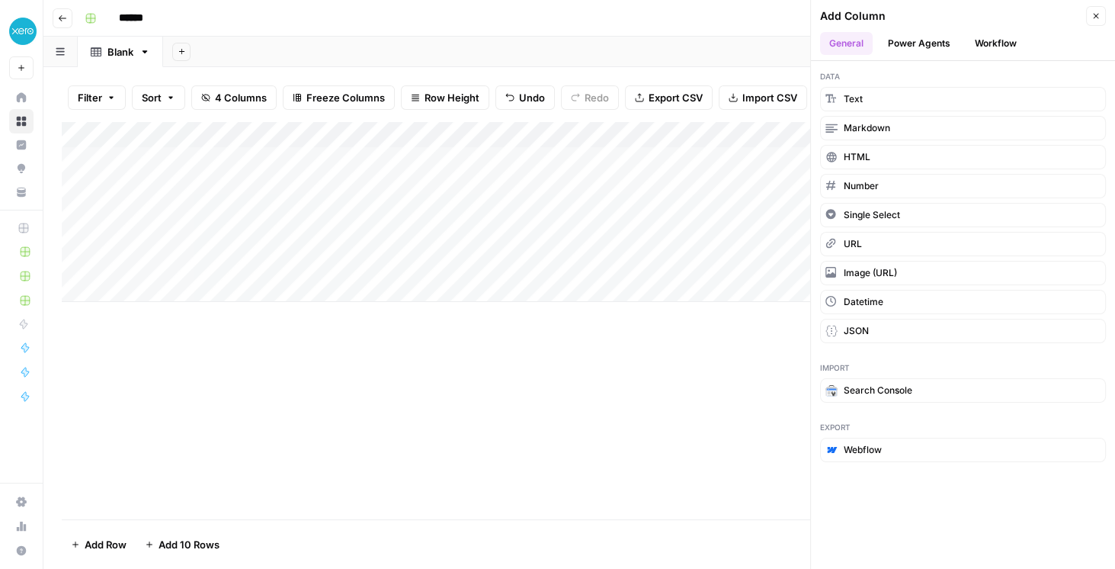
click at [998, 46] on button "Workflow" at bounding box center [996, 43] width 60 height 23
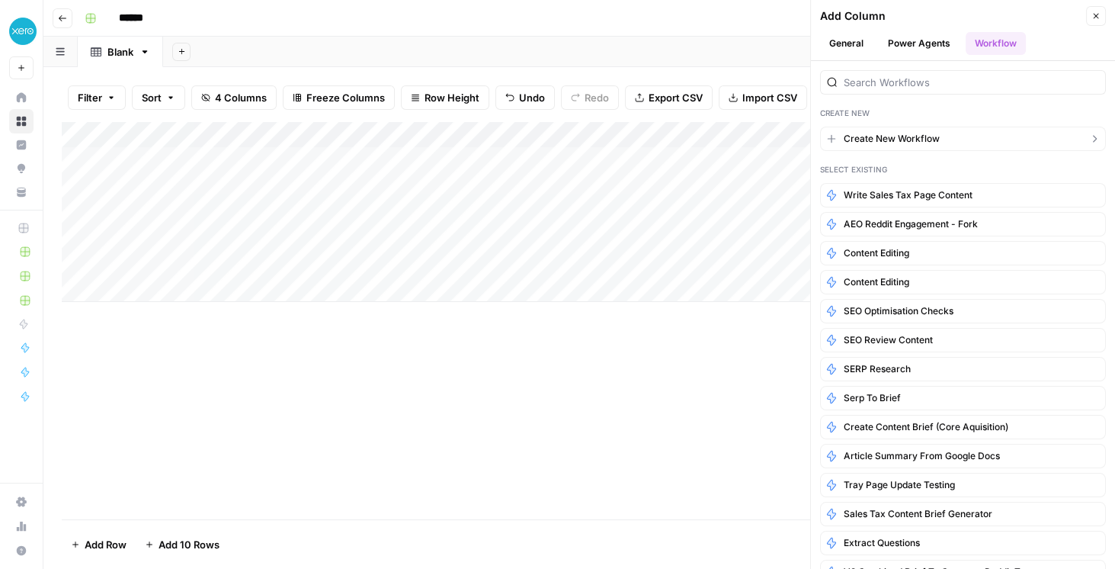
click at [865, 138] on span "Create New Workflow" at bounding box center [892, 139] width 96 height 14
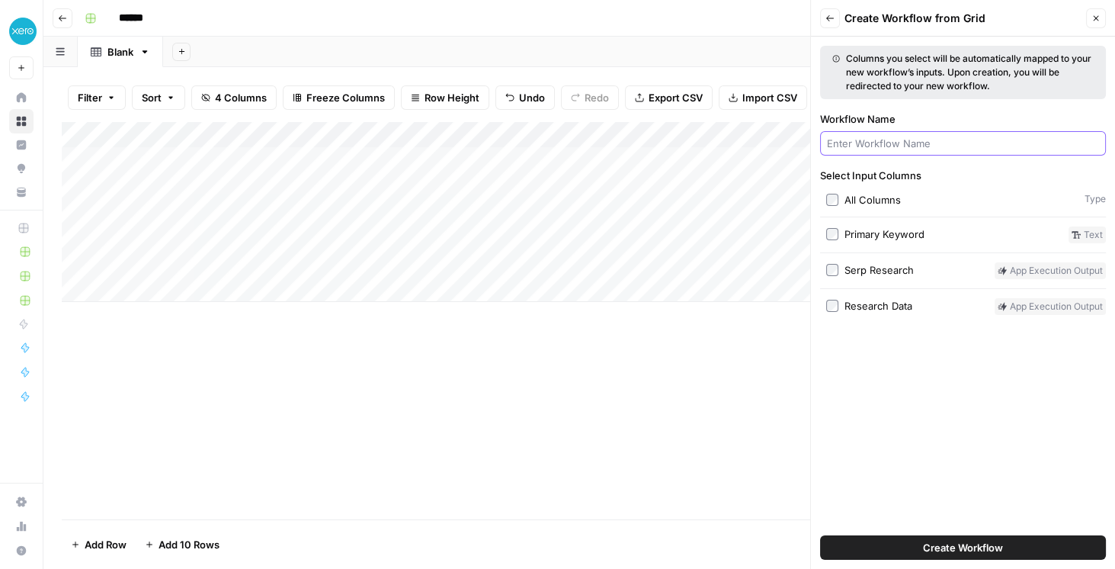
click at [867, 138] on input "Workflow Name" at bounding box center [963, 143] width 272 height 15
type input "Arnett Test"
click at [949, 553] on span "Create Workflow" at bounding box center [963, 547] width 80 height 15
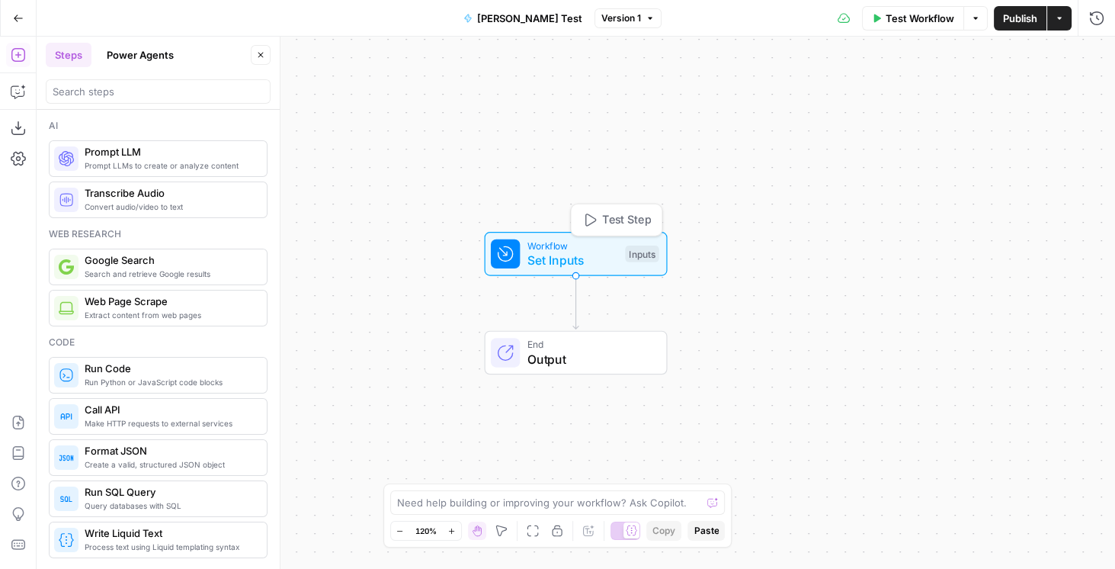
click at [550, 259] on span "Set Inputs" at bounding box center [573, 260] width 91 height 18
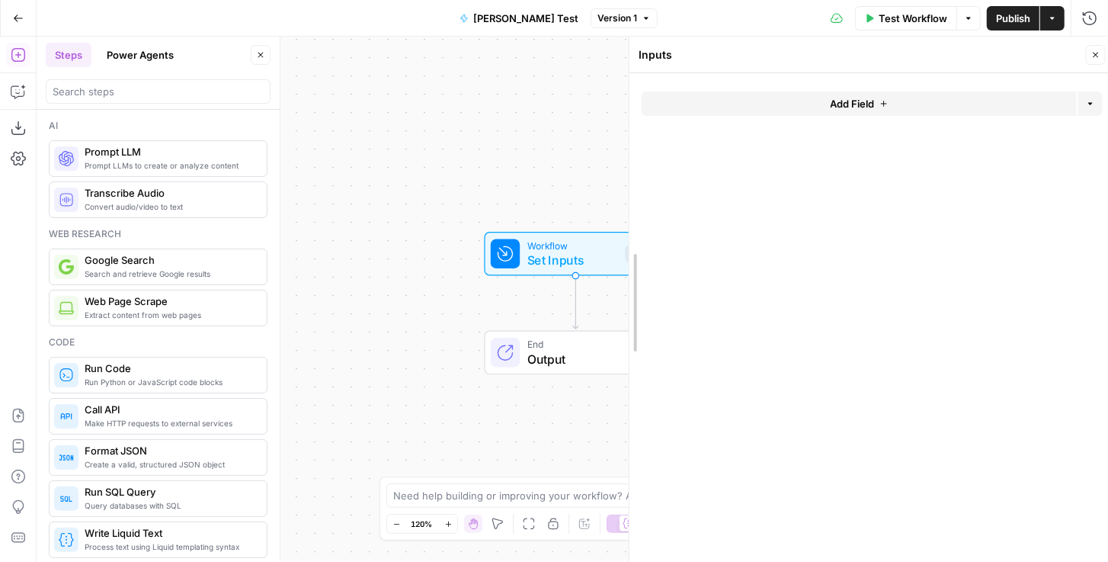
drag, startPoint x: 512, startPoint y: 135, endPoint x: 684, endPoint y: 145, distance: 171.8
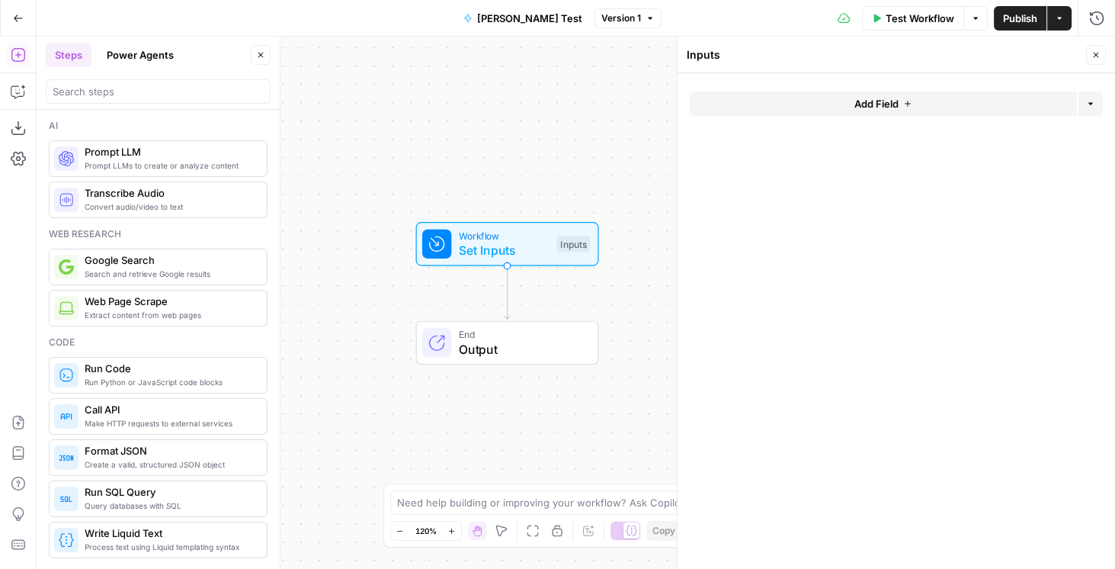
drag, startPoint x: 576, startPoint y: 171, endPoint x: 504, endPoint y: 160, distance: 73.2
click at [504, 160] on div "Workflow Set Inputs Inputs End Output" at bounding box center [576, 303] width 1079 height 532
click at [847, 107] on button "Add Field" at bounding box center [883, 103] width 387 height 24
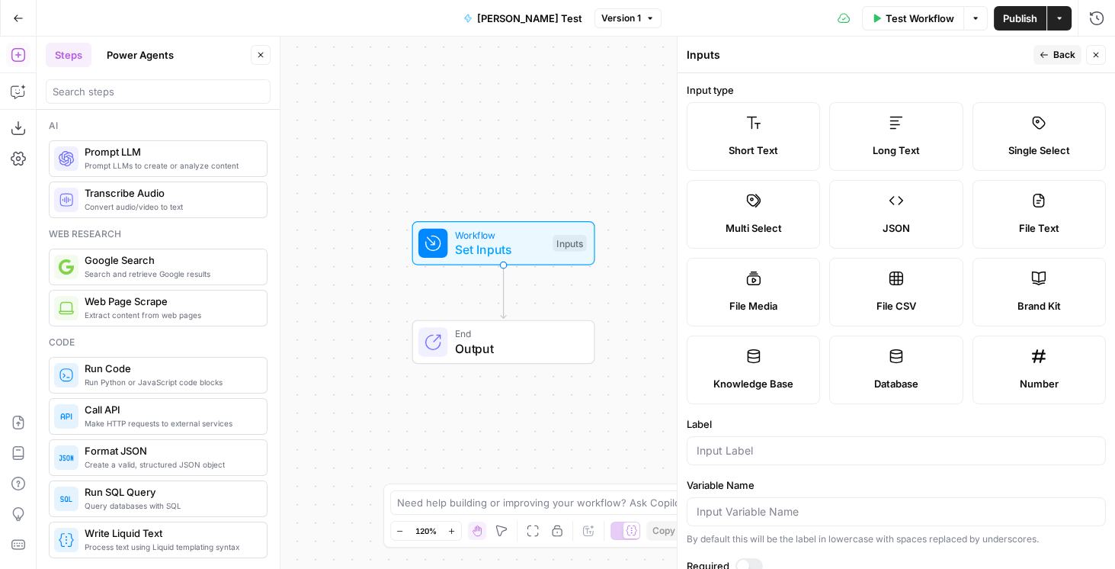
click at [780, 142] on label "Short Text" at bounding box center [753, 136] width 133 height 69
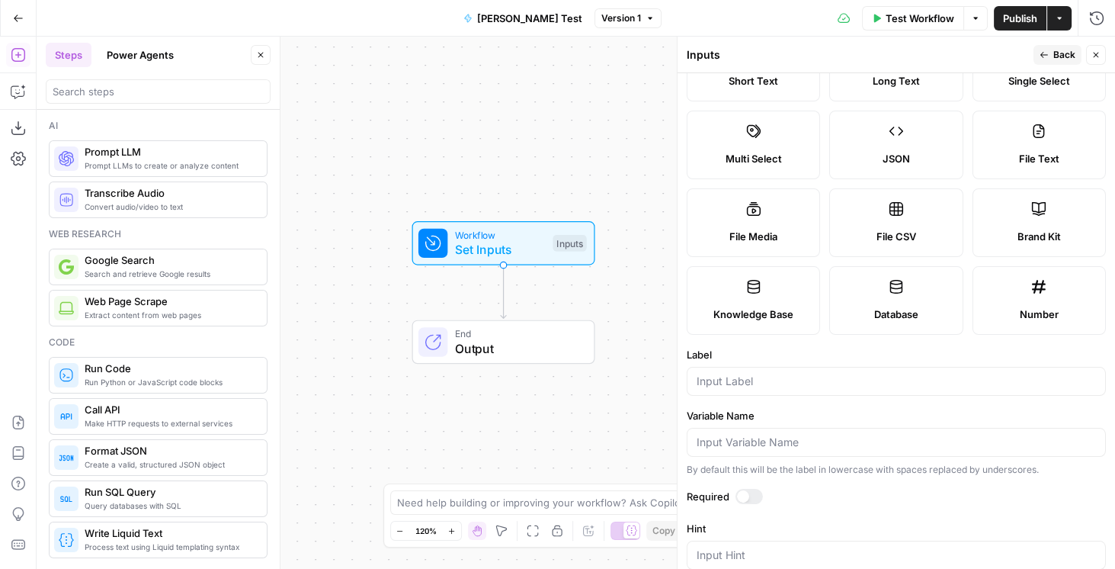
scroll to position [87, 0]
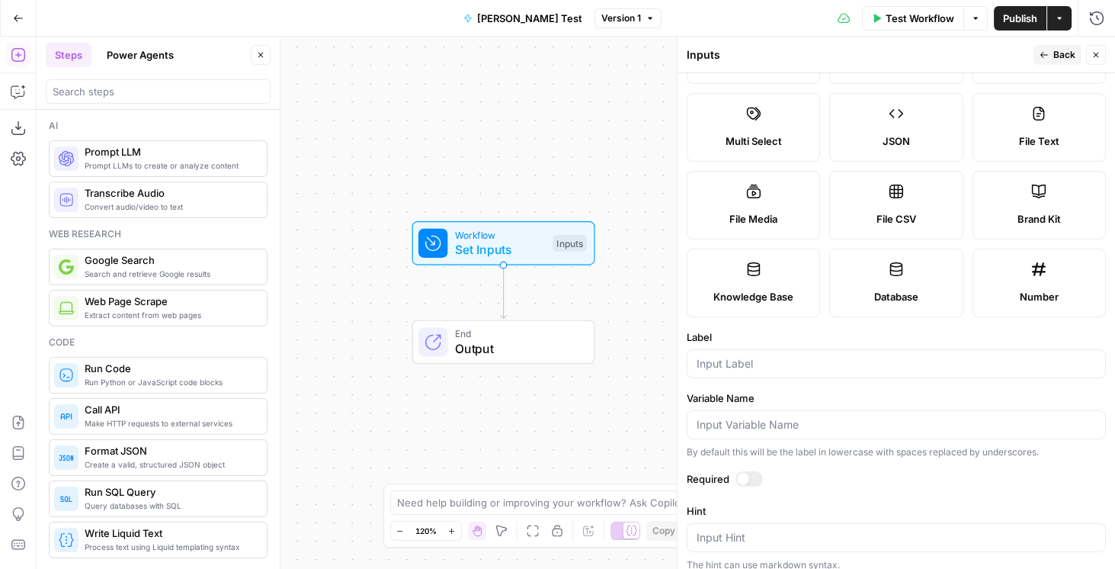
click at [748, 370] on div at bounding box center [896, 363] width 419 height 29
type input "Keyword"
click at [747, 379] on form "Input type Short Text Long Text Single Select Multi Select JSON File Text File …" at bounding box center [897, 321] width 438 height 496
click at [1051, 55] on button "Back" at bounding box center [1058, 55] width 48 height 20
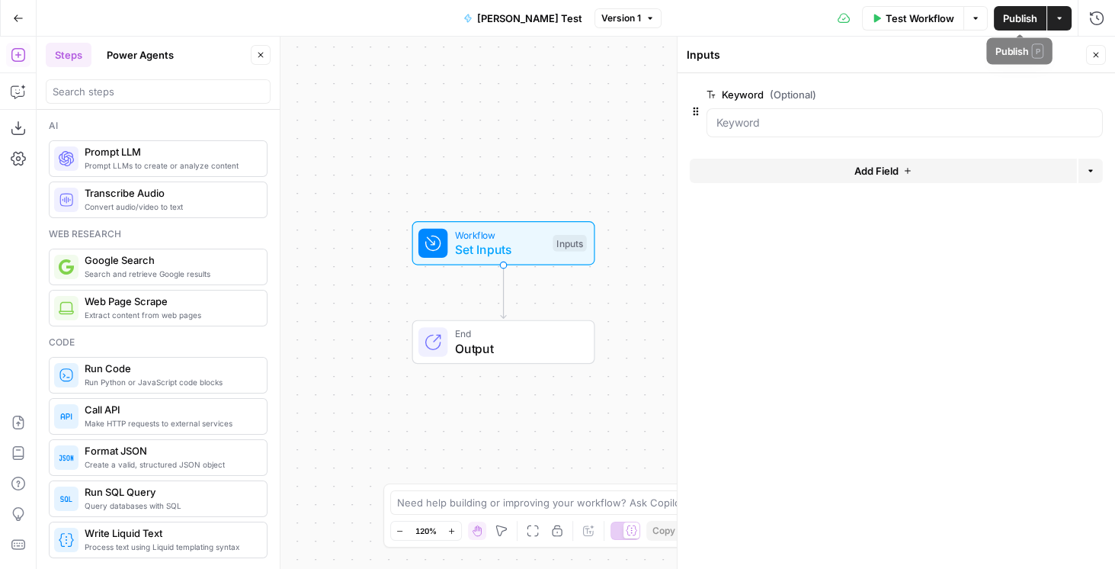
click at [1026, 17] on span "Publish" at bounding box center [1020, 18] width 34 height 15
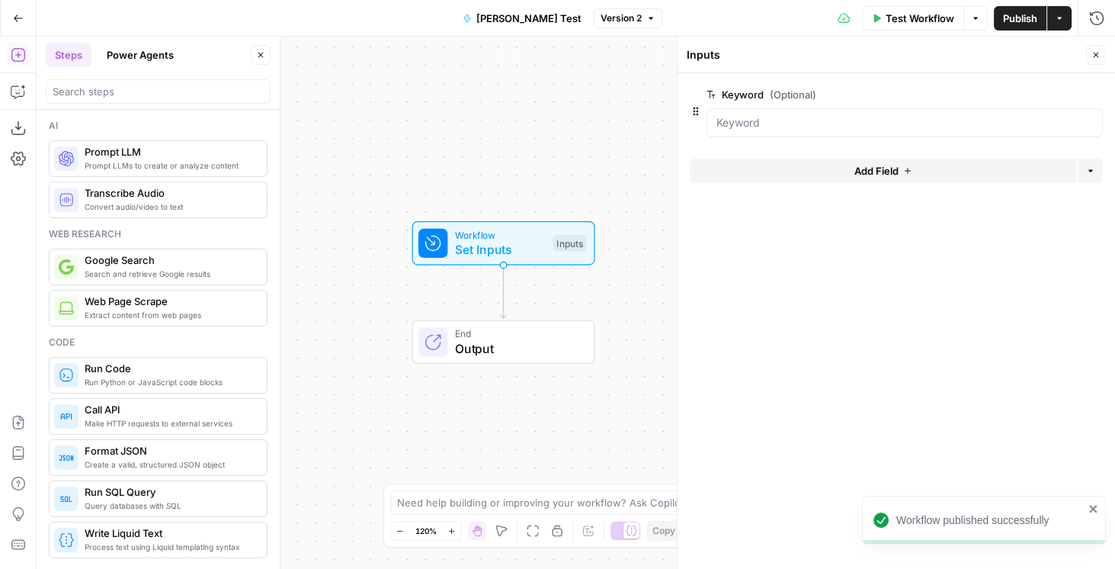
click at [663, 19] on div "Test Workflow Options Publish Actions Run History" at bounding box center [890, 18] width 454 height 36
click at [618, 22] on button "Version 2" at bounding box center [628, 18] width 69 height 20
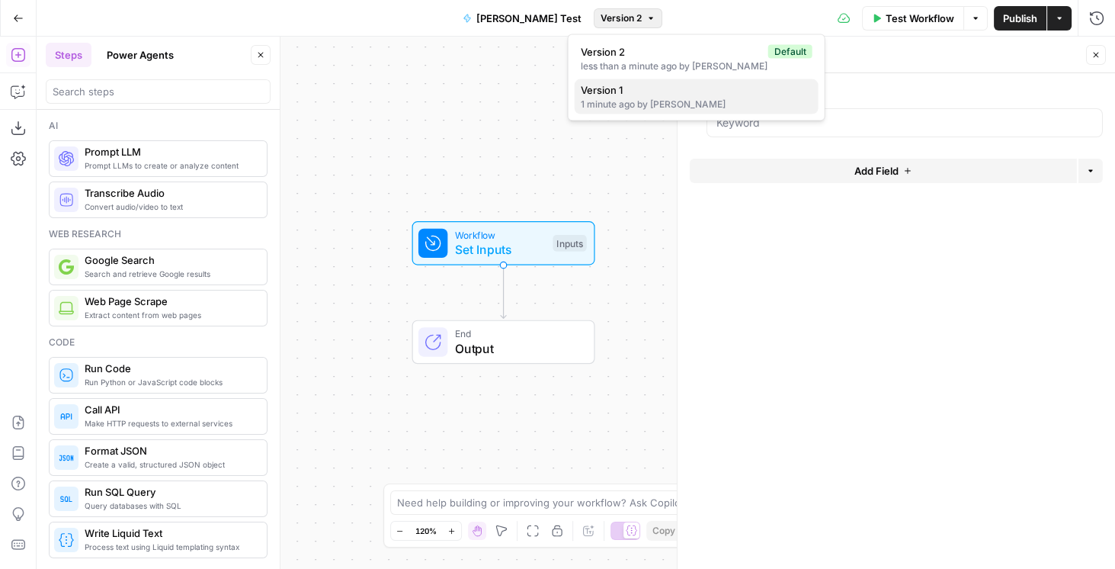
click at [608, 91] on span "Version 1" at bounding box center [694, 89] width 226 height 15
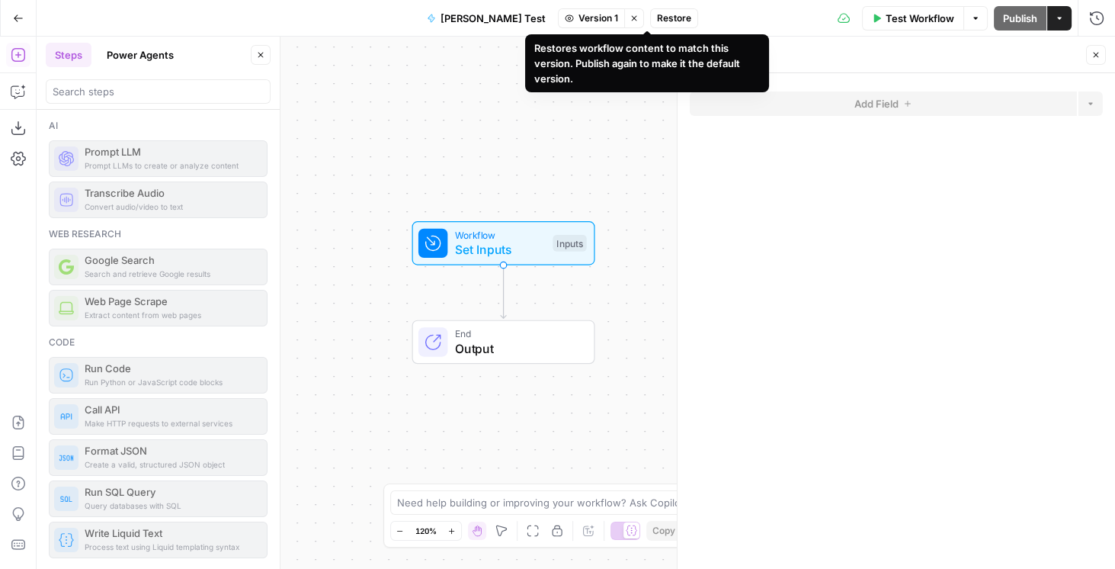
click at [657, 22] on span "Restore" at bounding box center [674, 18] width 34 height 14
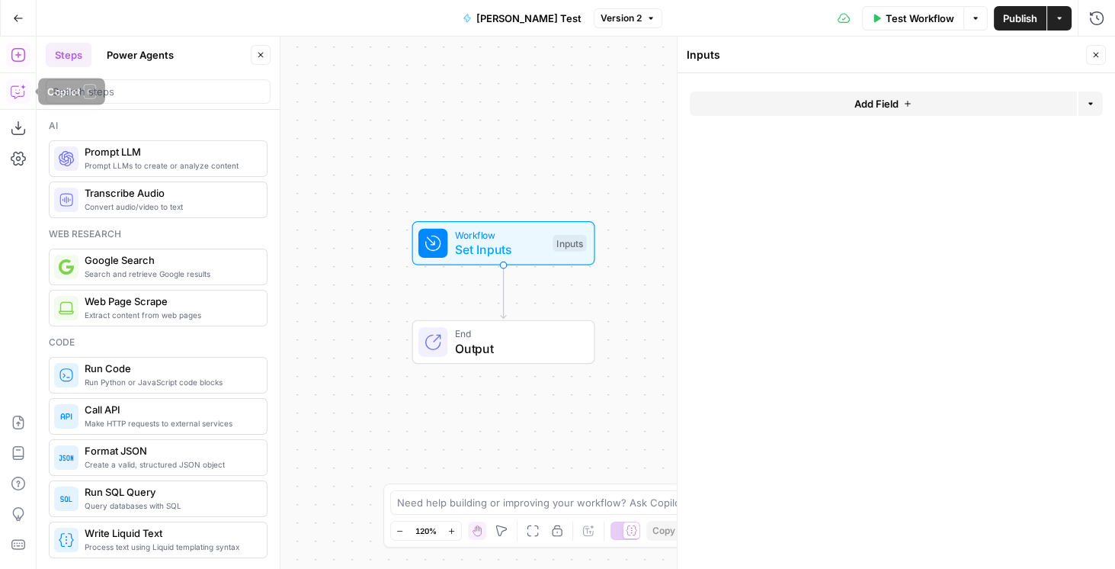
click at [21, 84] on icon "button" at bounding box center [18, 91] width 15 height 15
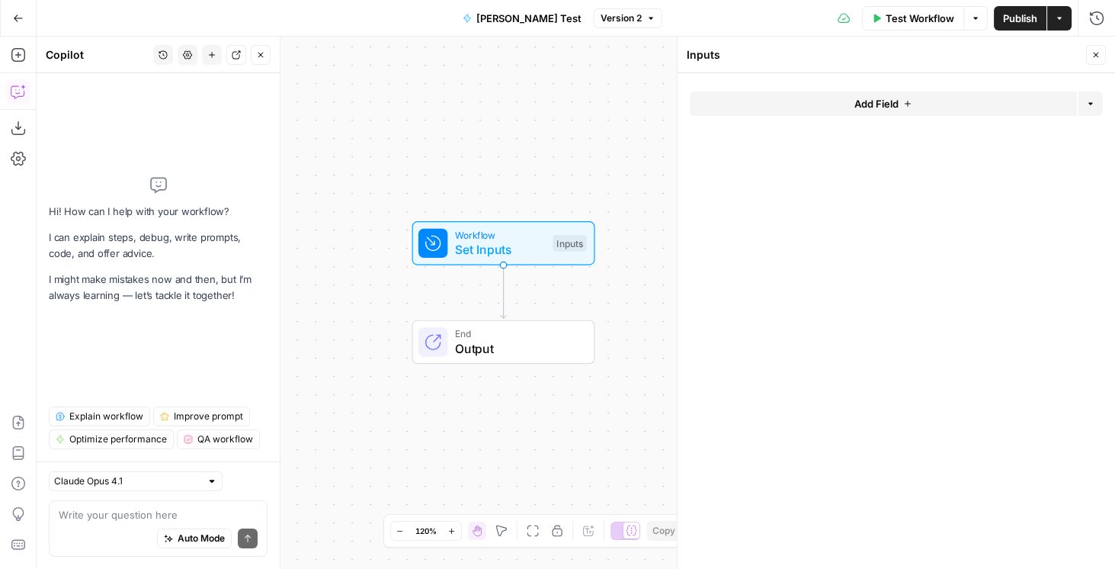
click at [107, 515] on textarea at bounding box center [158, 514] width 199 height 15
click at [876, 107] on span "Add Field" at bounding box center [877, 103] width 44 height 15
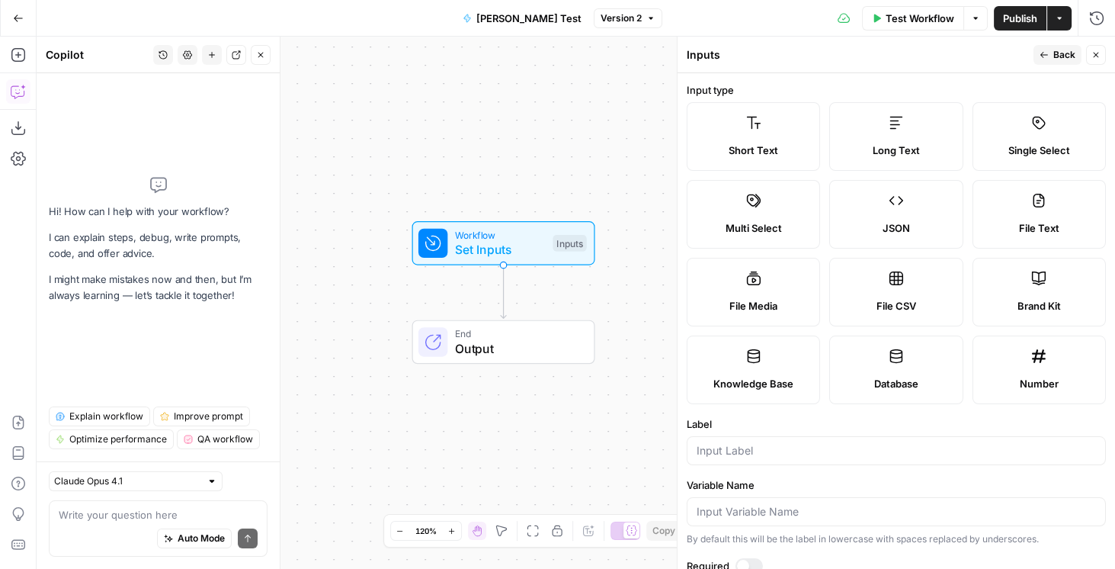
click at [765, 143] on span "Short Text" at bounding box center [754, 150] width 50 height 15
click at [759, 455] on input "Label" at bounding box center [896, 450] width 399 height 15
type input "J"
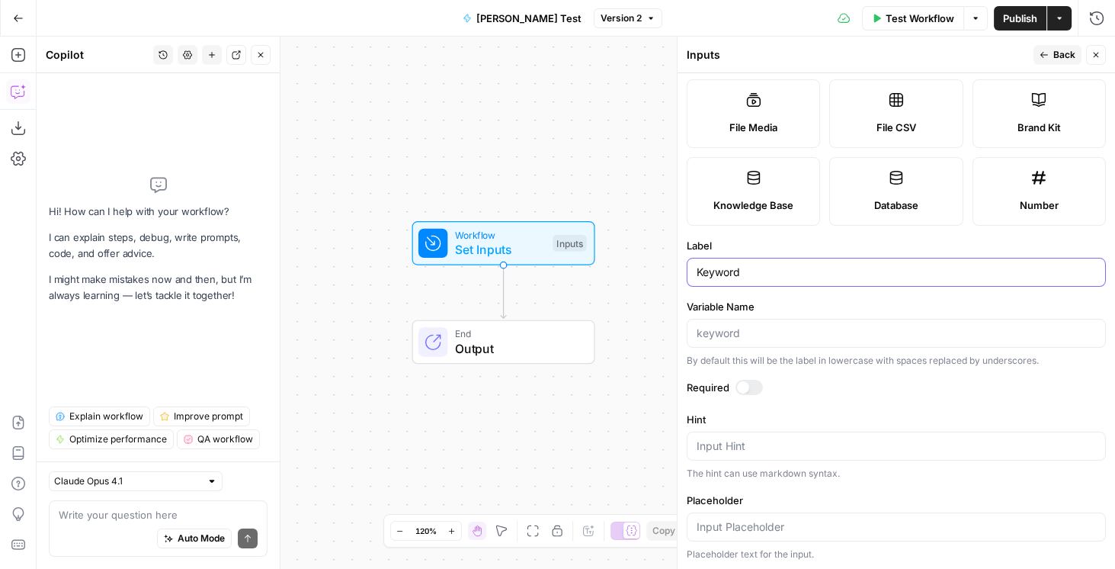
scroll to position [217, 0]
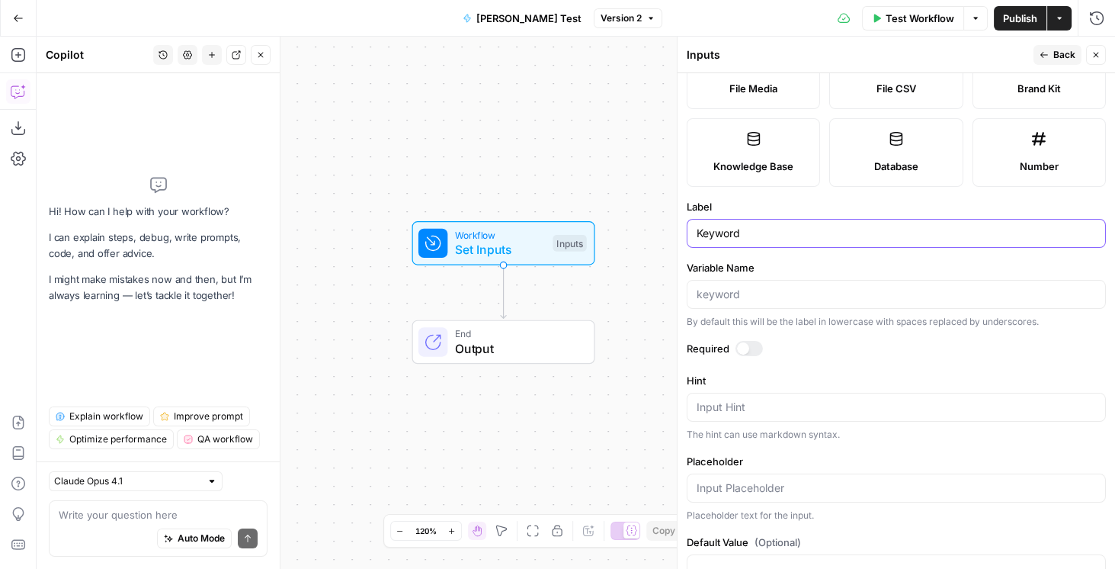
type input "Keyword"
click at [1060, 58] on span "Back" at bounding box center [1065, 55] width 22 height 14
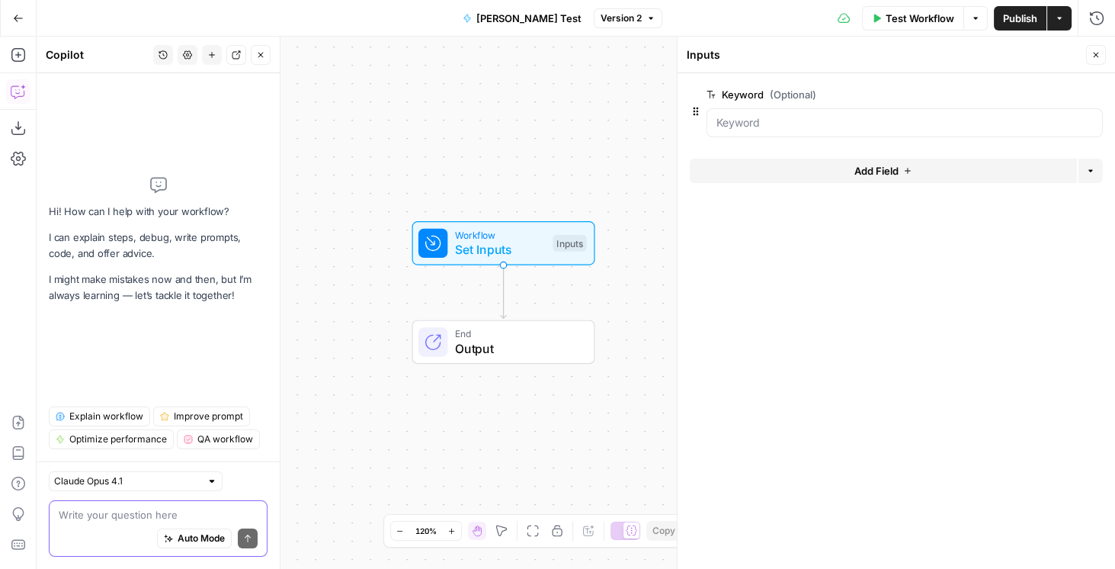
click at [76, 518] on textarea at bounding box center [158, 514] width 199 height 15
type textarea "T"
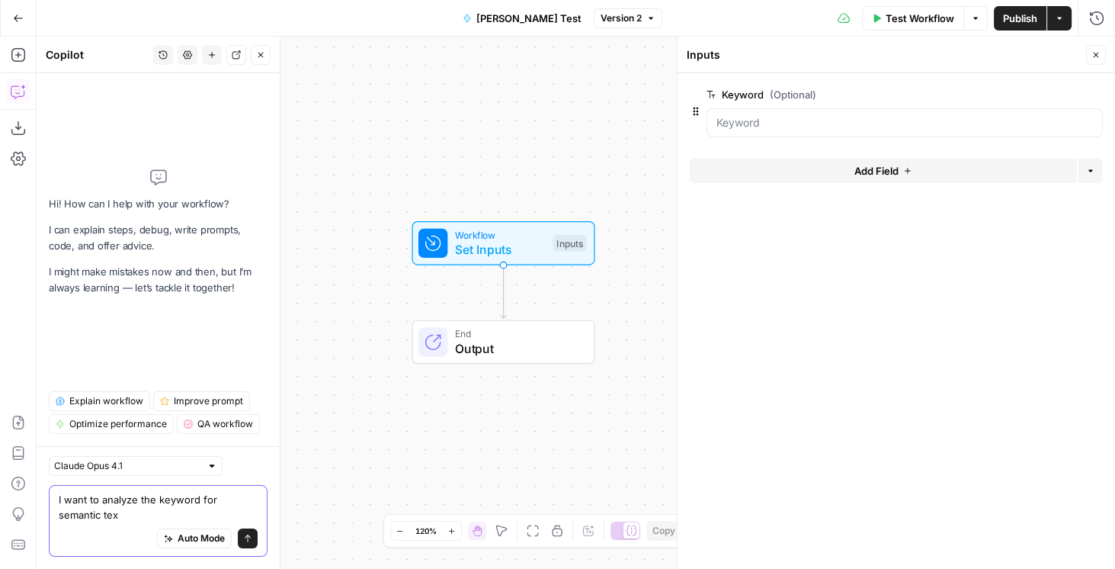
type textarea "I want to analyze the keyword for semantic text"
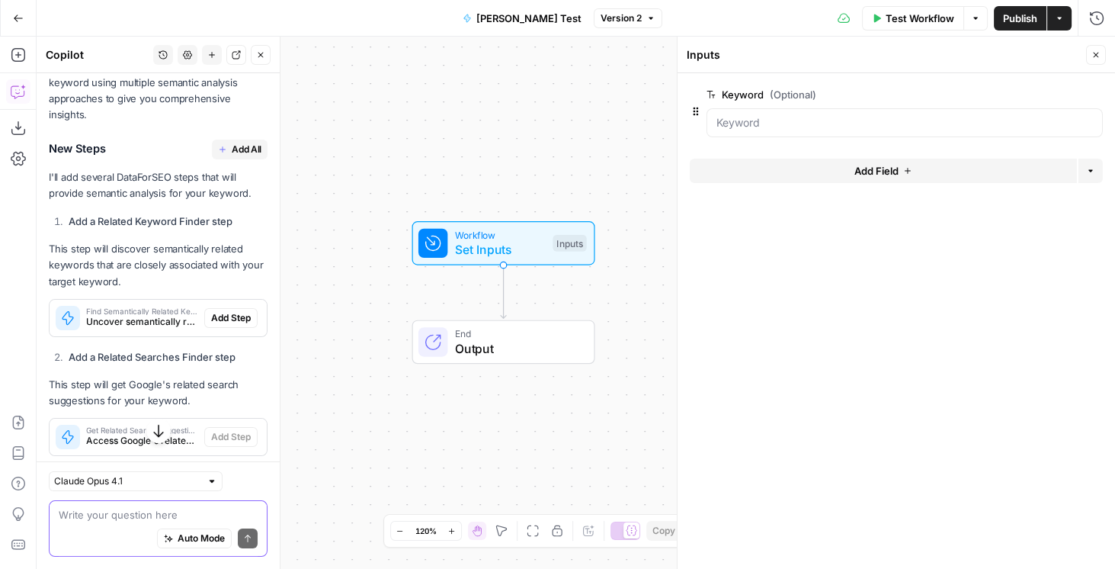
scroll to position [447, 0]
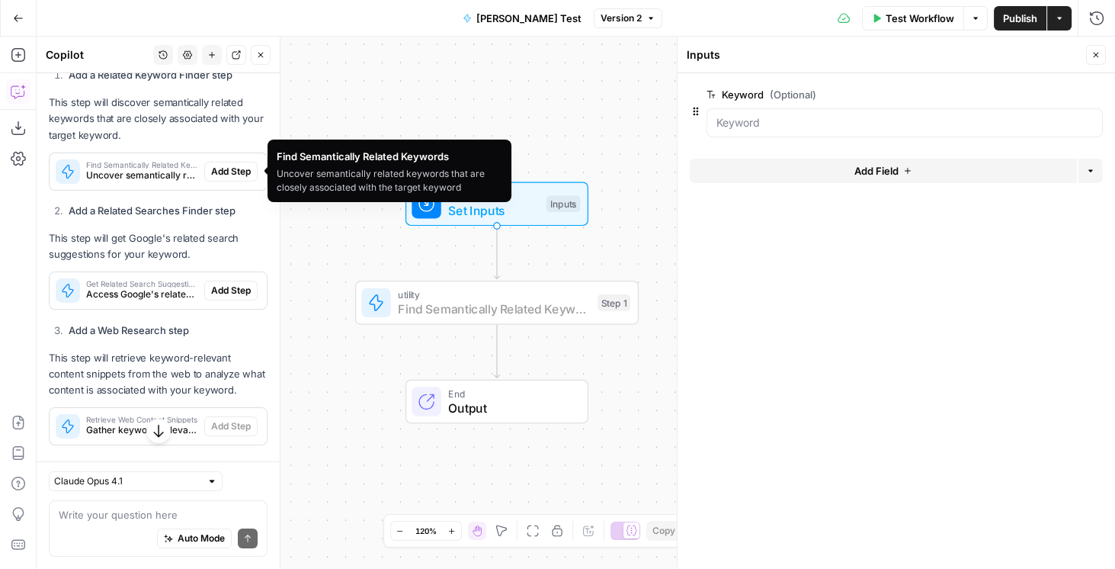
click at [227, 171] on span "Add Step" at bounding box center [231, 172] width 40 height 14
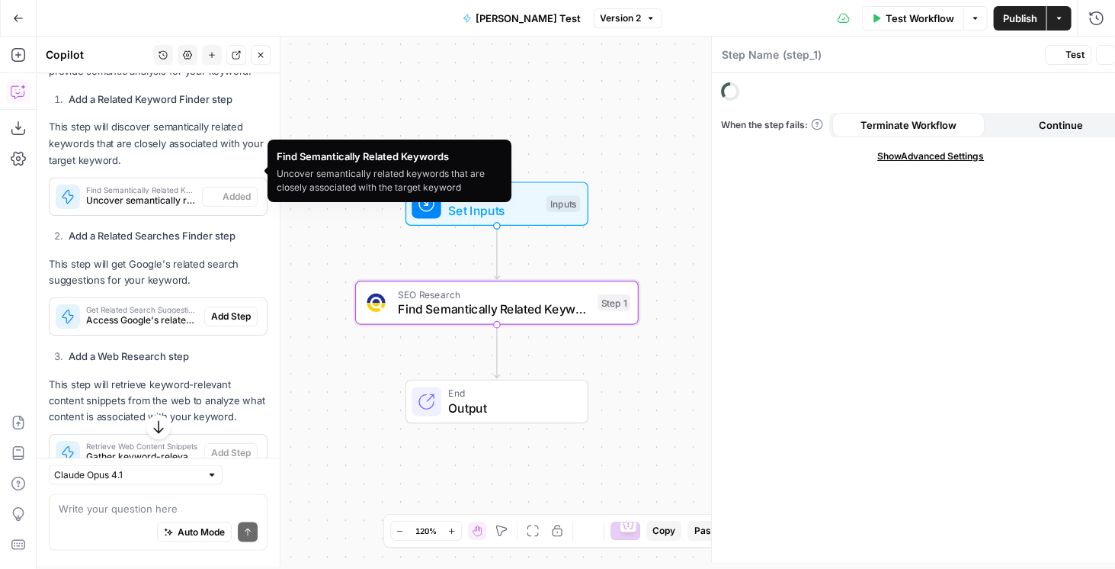
type textarea "Find Semantically Related Keywords"
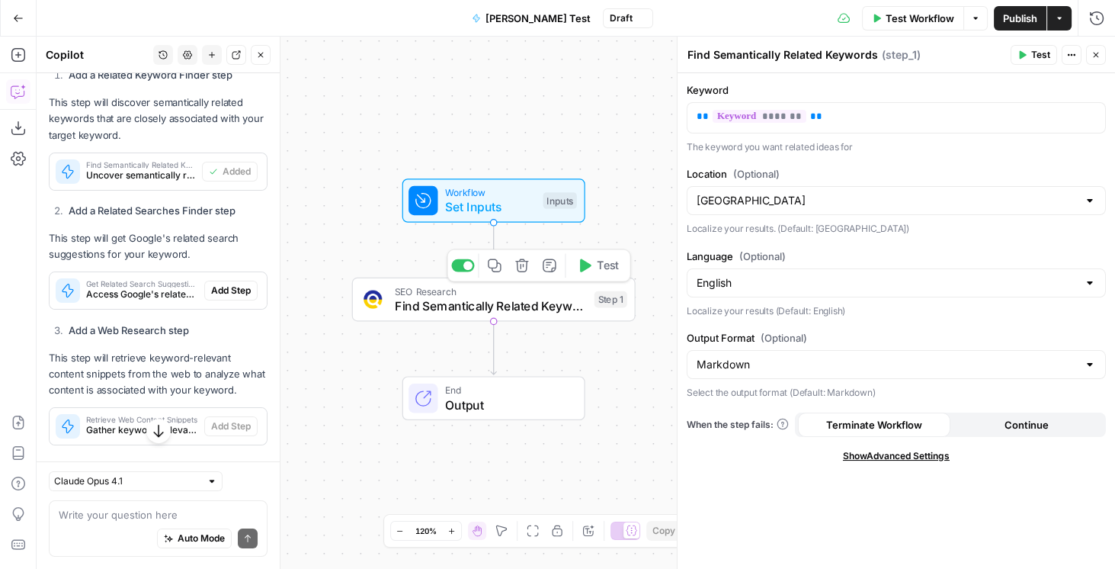
click at [485, 316] on div "SEO Research Find Semantically Related Keywords Step 1 Copy step Delete step Ad…" at bounding box center [494, 300] width 284 height 44
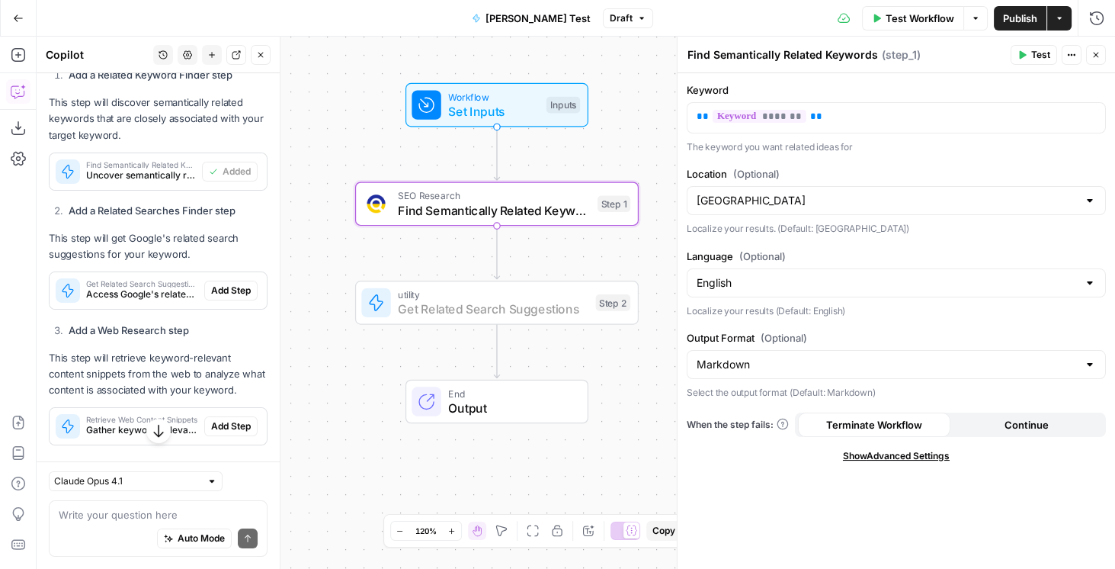
click at [236, 290] on span "Add Step" at bounding box center [231, 291] width 40 height 14
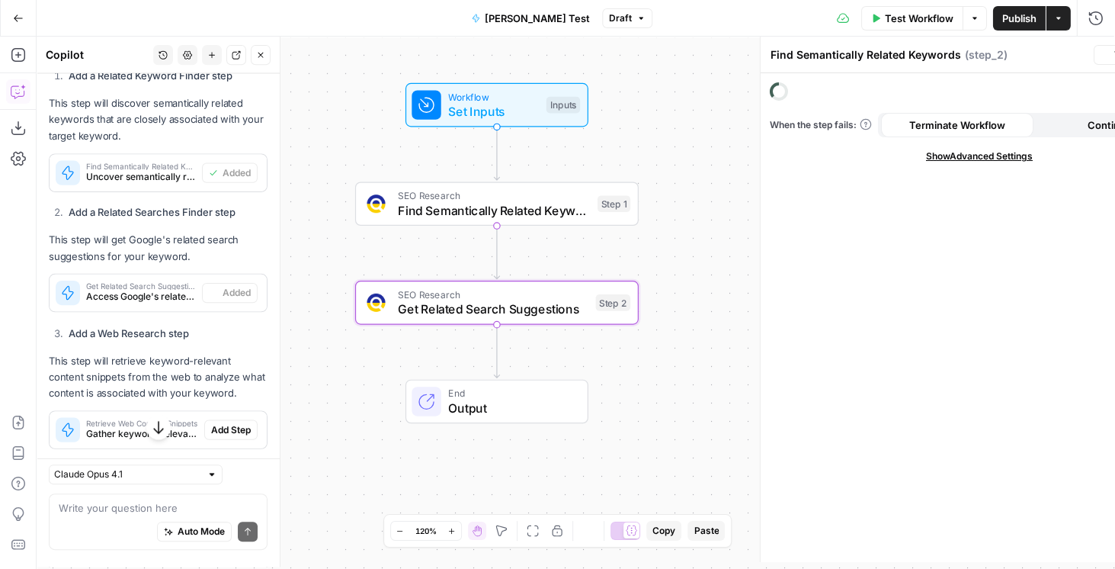
type textarea "Get Related Search Suggestions"
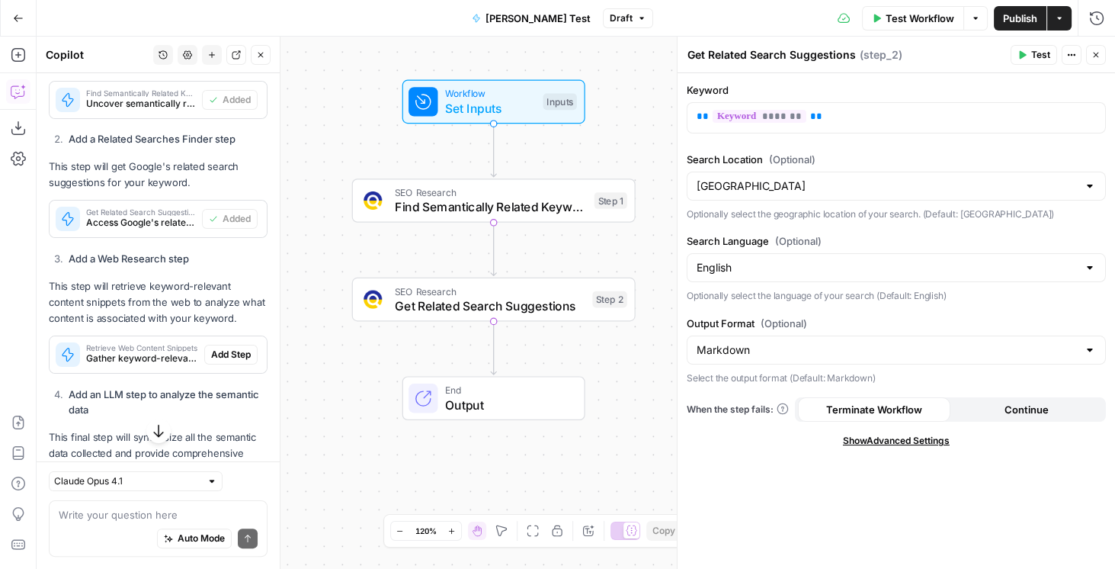
scroll to position [558, 0]
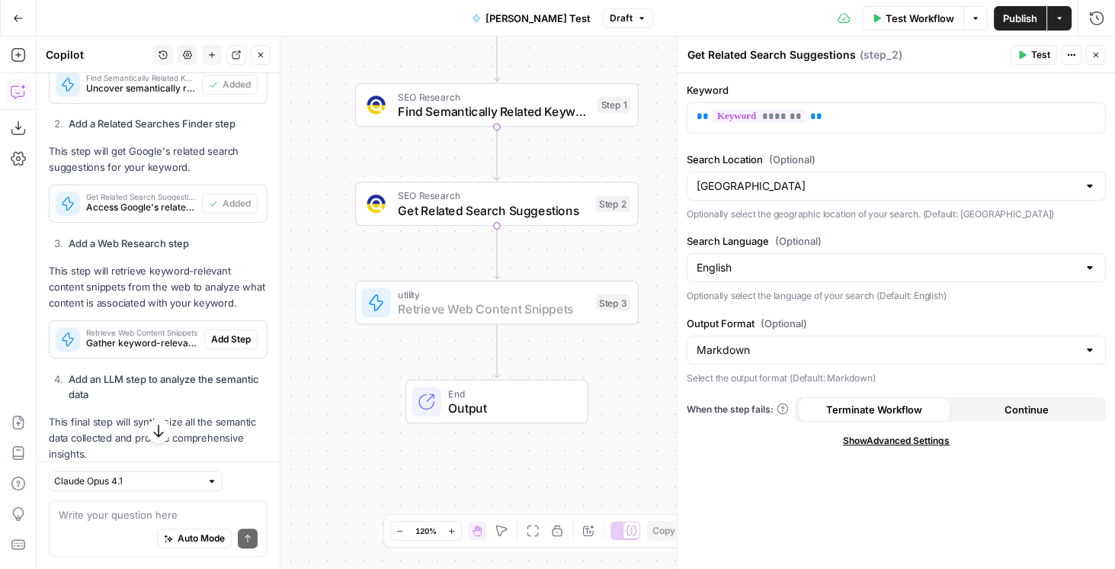
click at [233, 332] on span "Add Step" at bounding box center [231, 339] width 40 height 14
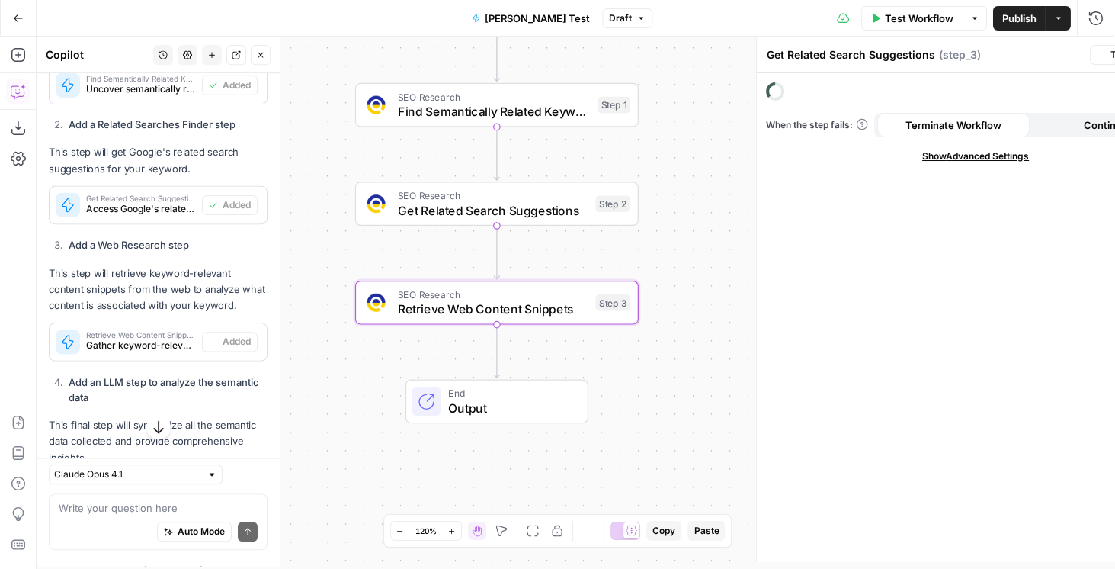
type textarea "Retrieve Web Content Snippets"
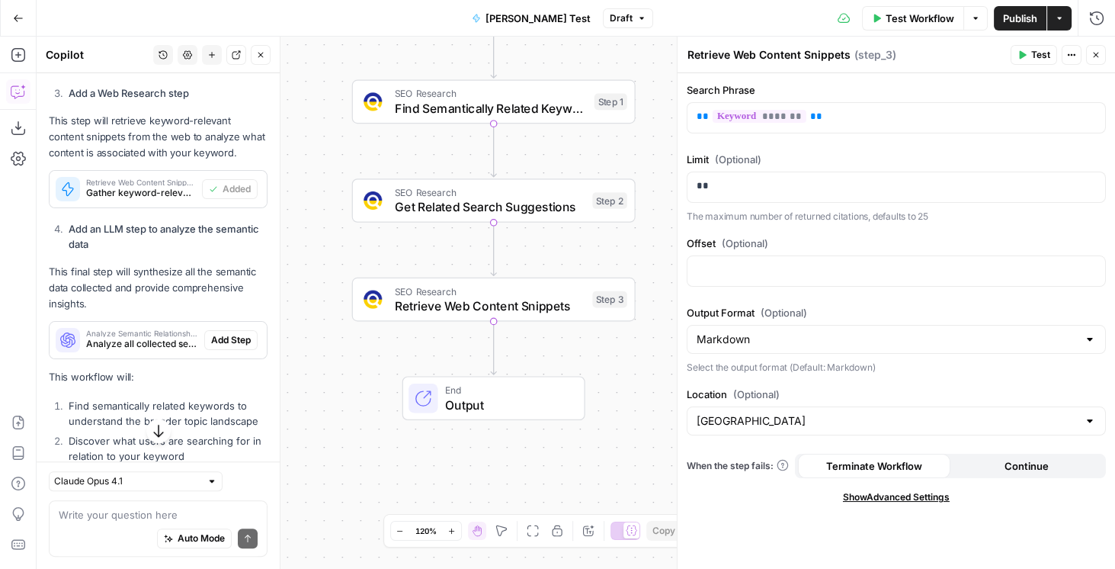
scroll to position [776, 0]
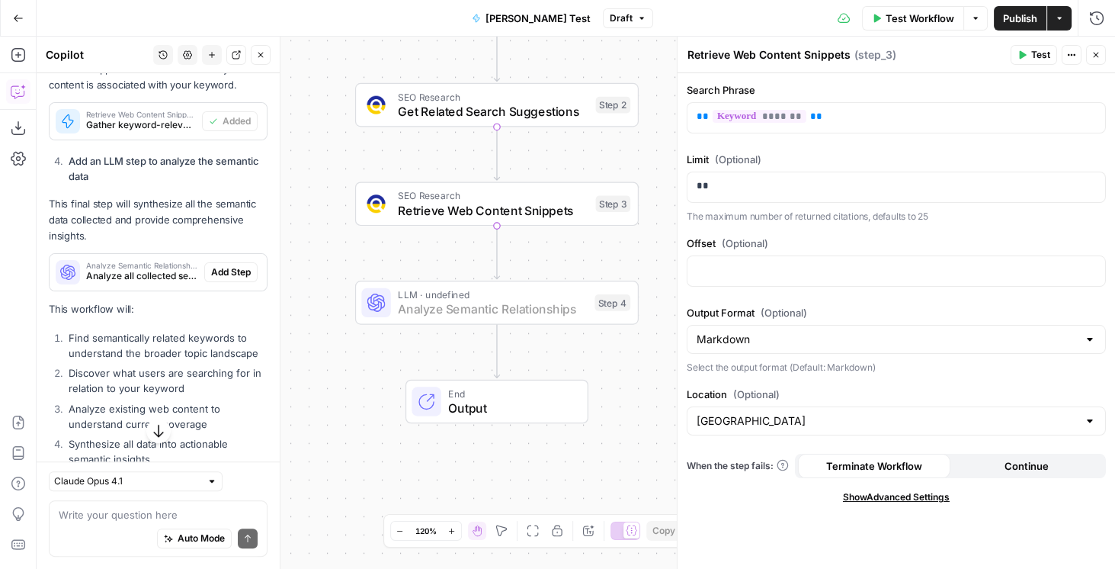
click at [223, 270] on span "Add Step" at bounding box center [231, 272] width 40 height 14
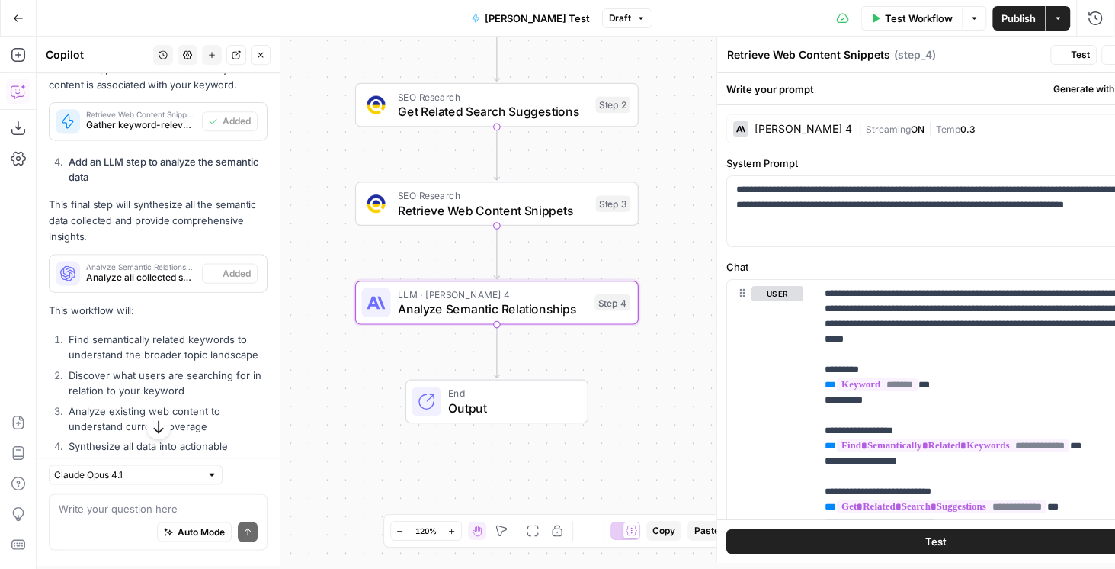
type textarea "Analyze Semantic Relationships"
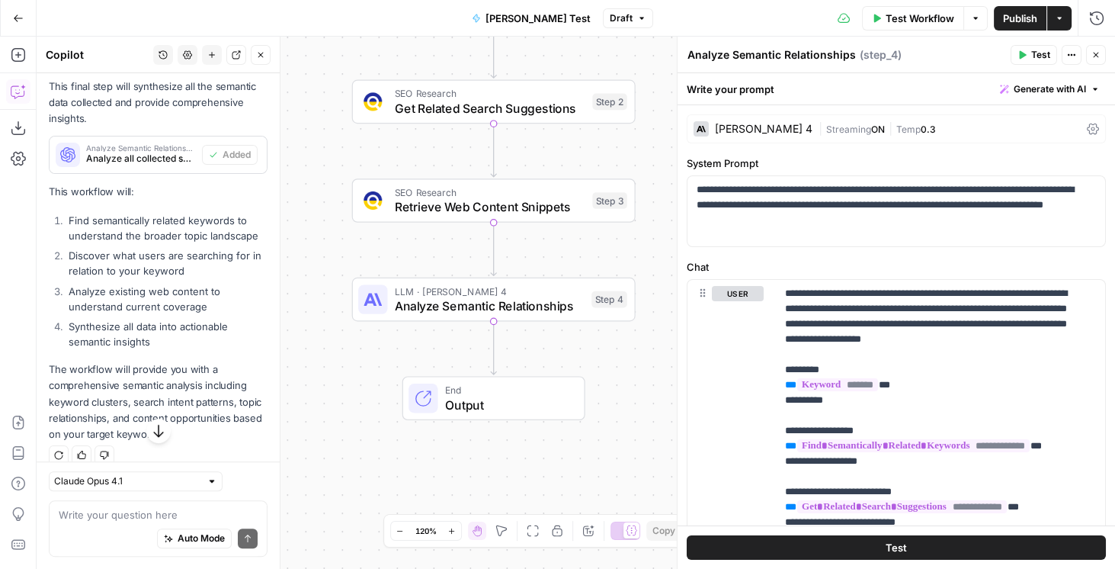
scroll to position [906, 0]
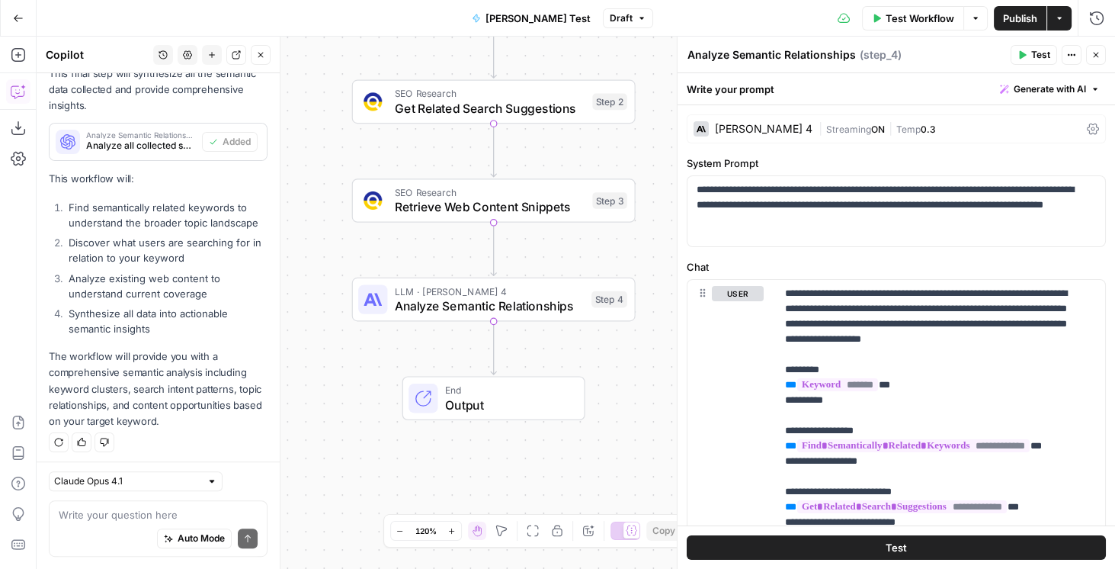
click at [14, 19] on icon "button" at bounding box center [18, 17] width 9 height 7
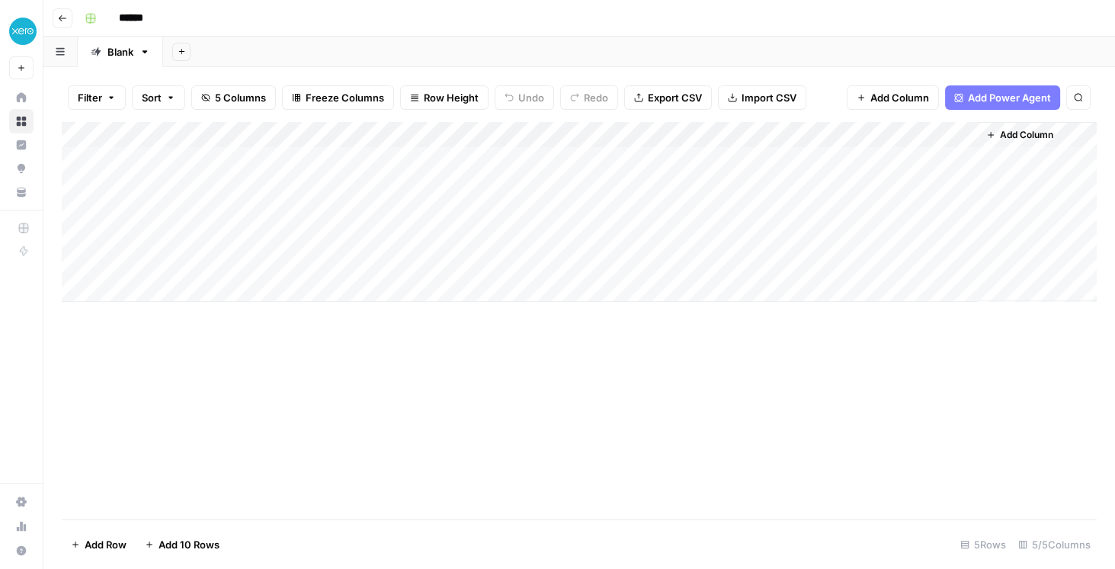
click at [944, 137] on div "Add Column" at bounding box center [579, 212] width 1035 height 180
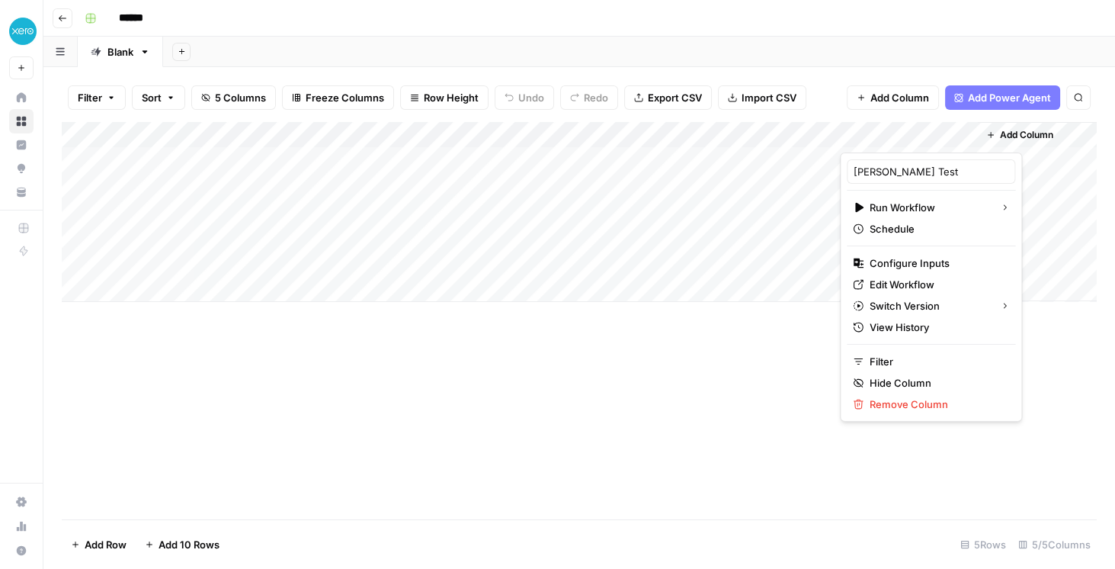
click at [63, 22] on button "Go back" at bounding box center [63, 18] width 20 height 20
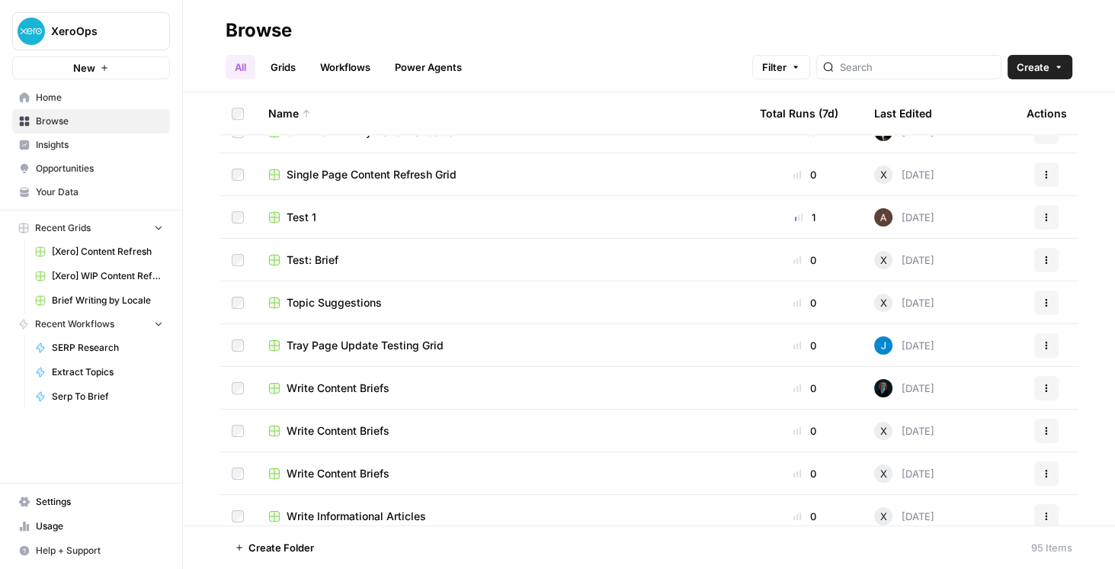
scroll to position [1176, 0]
click at [1044, 217] on button "Actions" at bounding box center [1047, 219] width 24 height 24
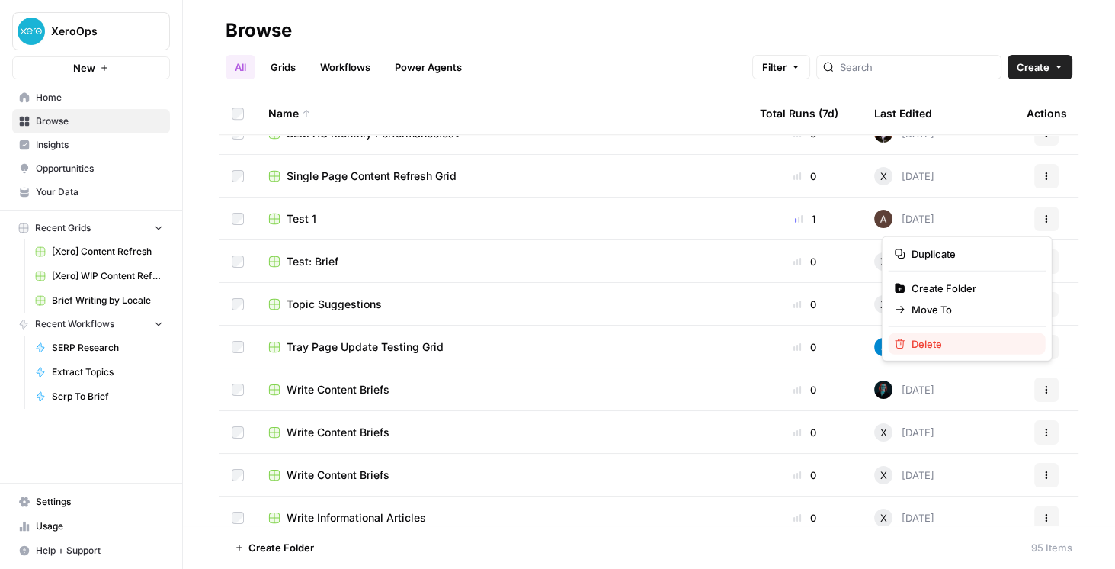
click at [938, 338] on span "Delete" at bounding box center [973, 343] width 122 height 15
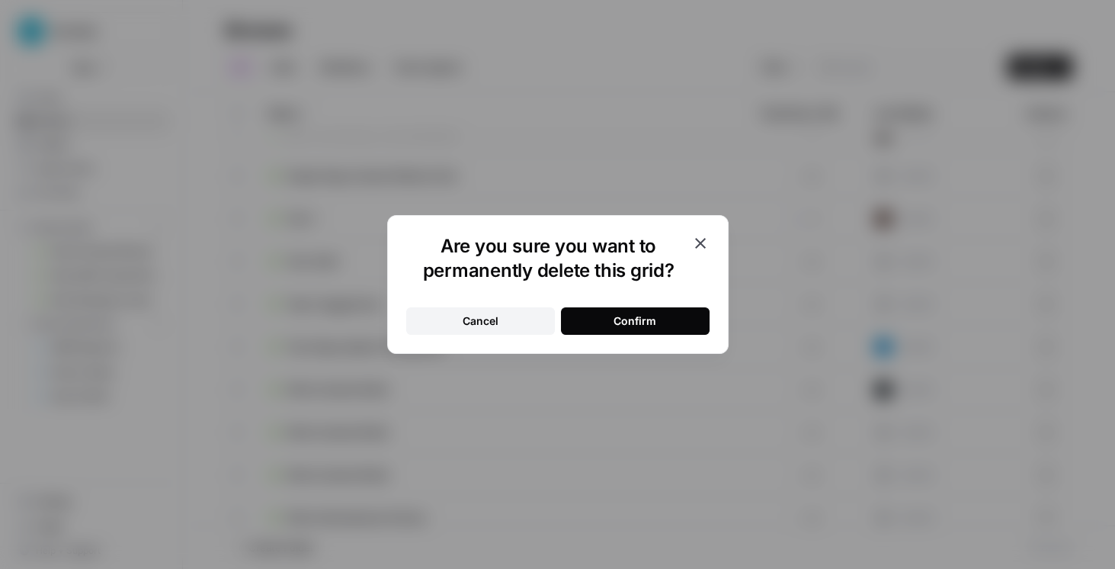
click at [636, 319] on div "Confirm" at bounding box center [635, 320] width 43 height 15
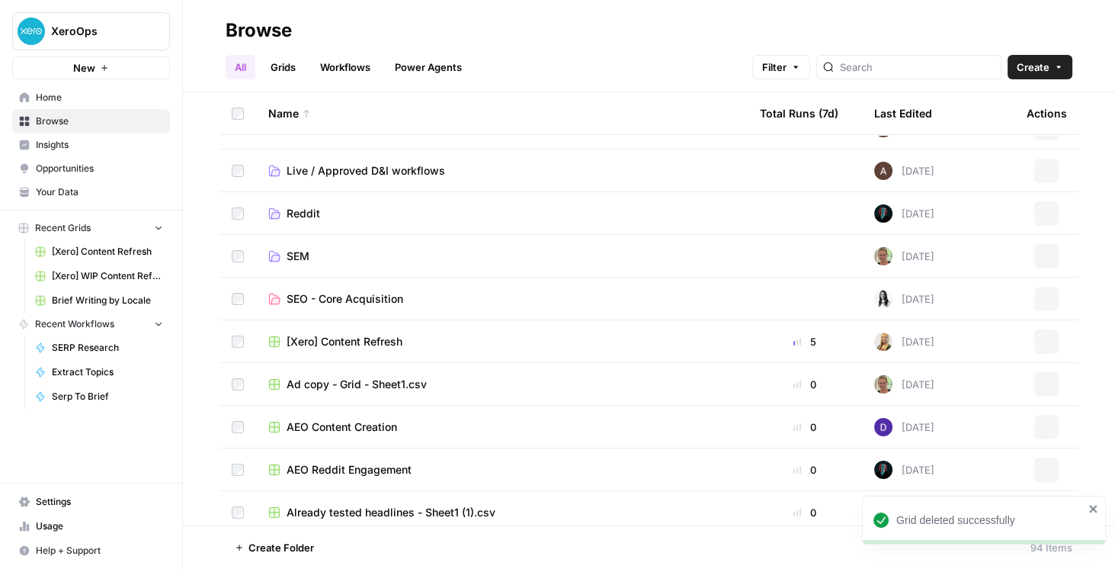
scroll to position [0, 0]
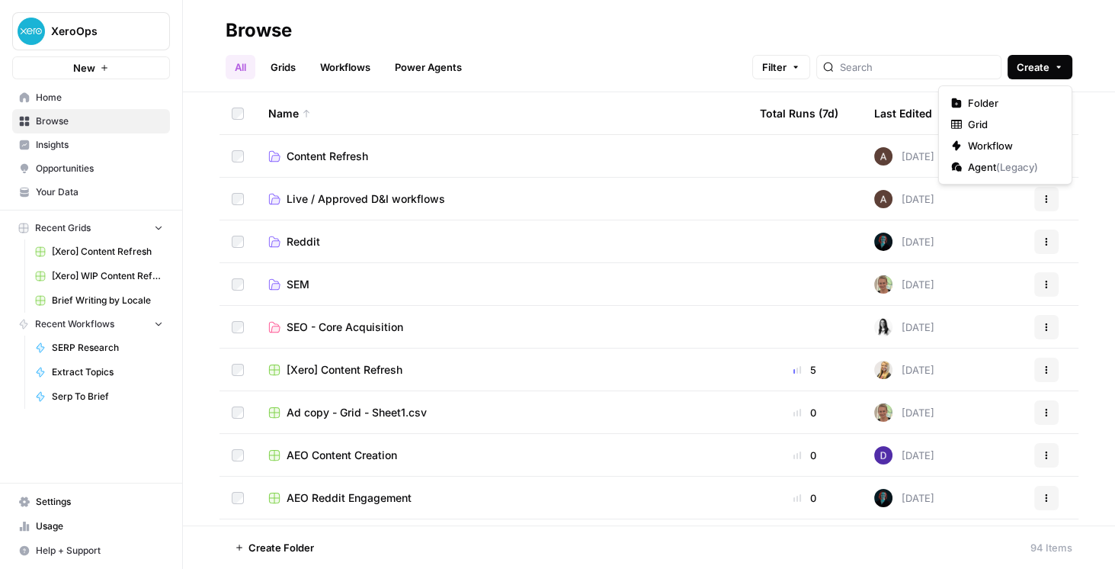
click at [1029, 62] on span "Create" at bounding box center [1033, 66] width 33 height 15
click at [703, 75] on div "All Grids Workflows Power Agents Filter Create" at bounding box center [649, 61] width 847 height 37
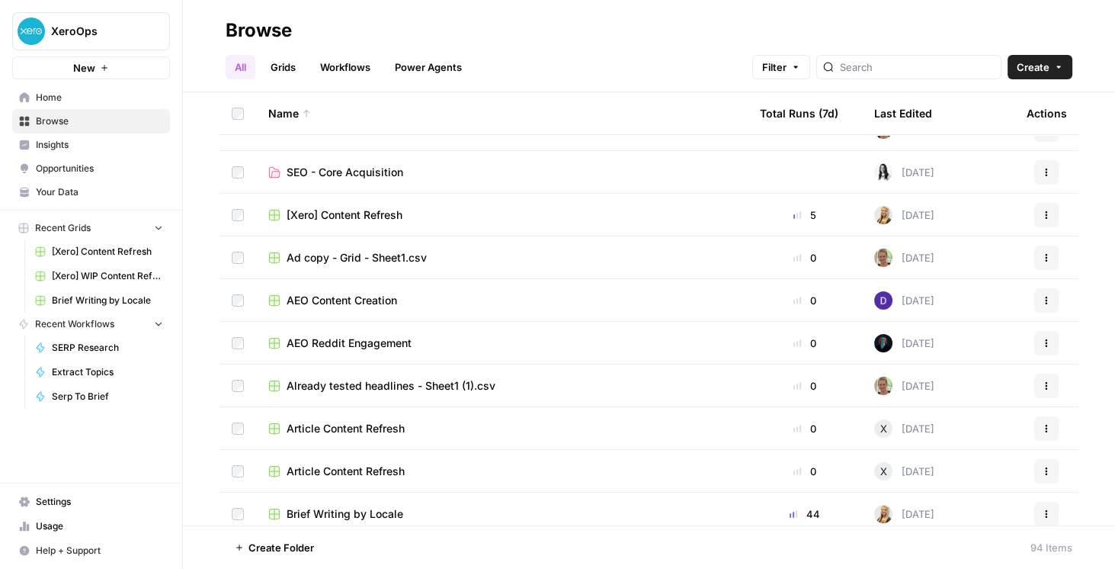
scroll to position [87, 0]
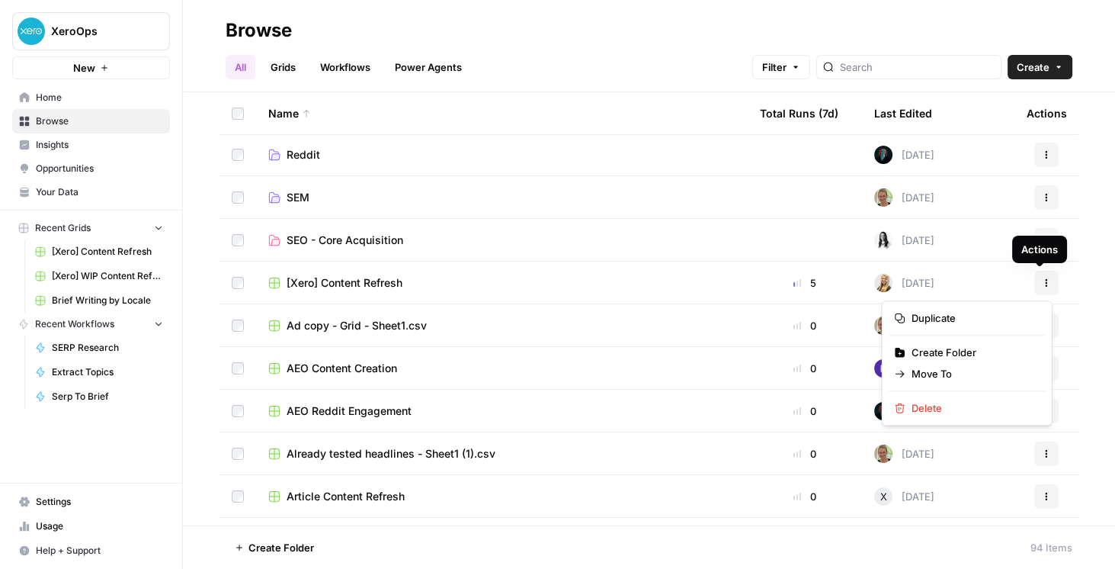
click at [1035, 284] on button "Actions" at bounding box center [1047, 283] width 24 height 24
click at [680, 79] on header "Browse All Grids Workflows Power Agents Filter Create" at bounding box center [649, 46] width 932 height 92
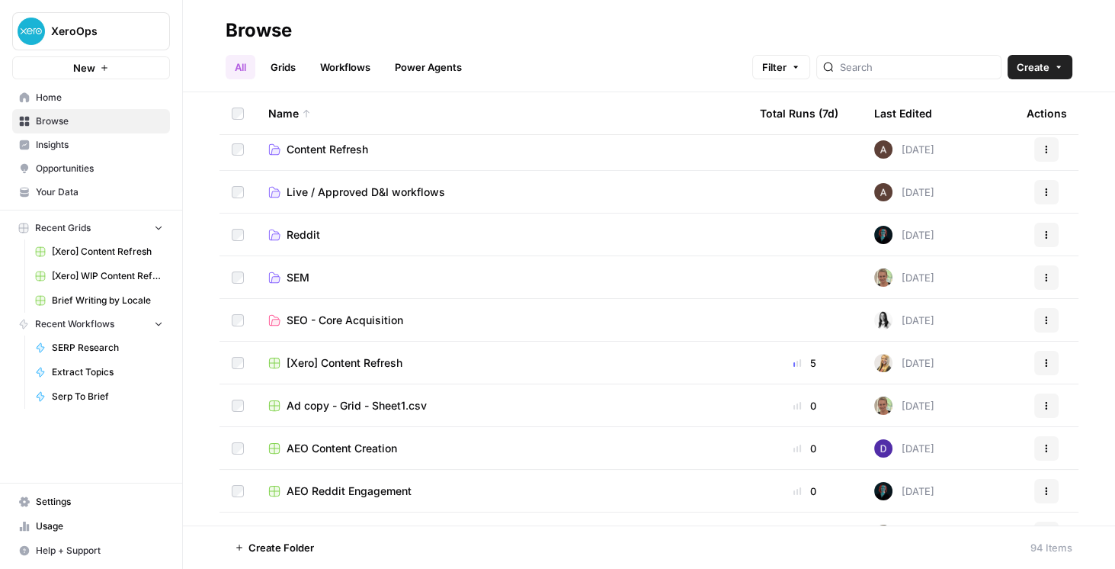
scroll to position [0, 0]
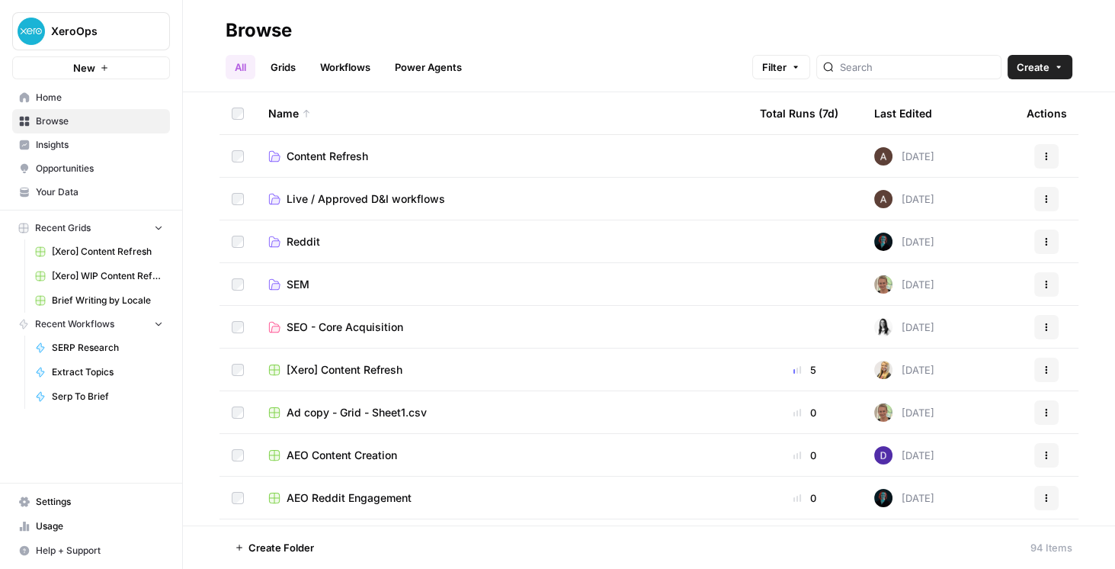
click at [370, 64] on link "Workflows" at bounding box center [345, 67] width 69 height 24
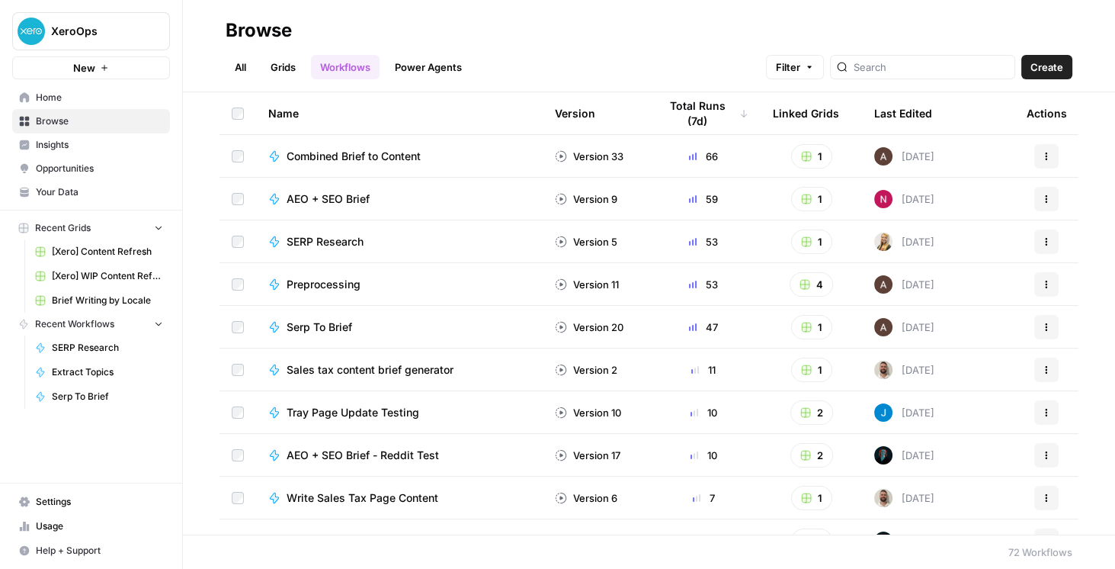
click at [1042, 158] on icon "button" at bounding box center [1046, 156] width 9 height 9
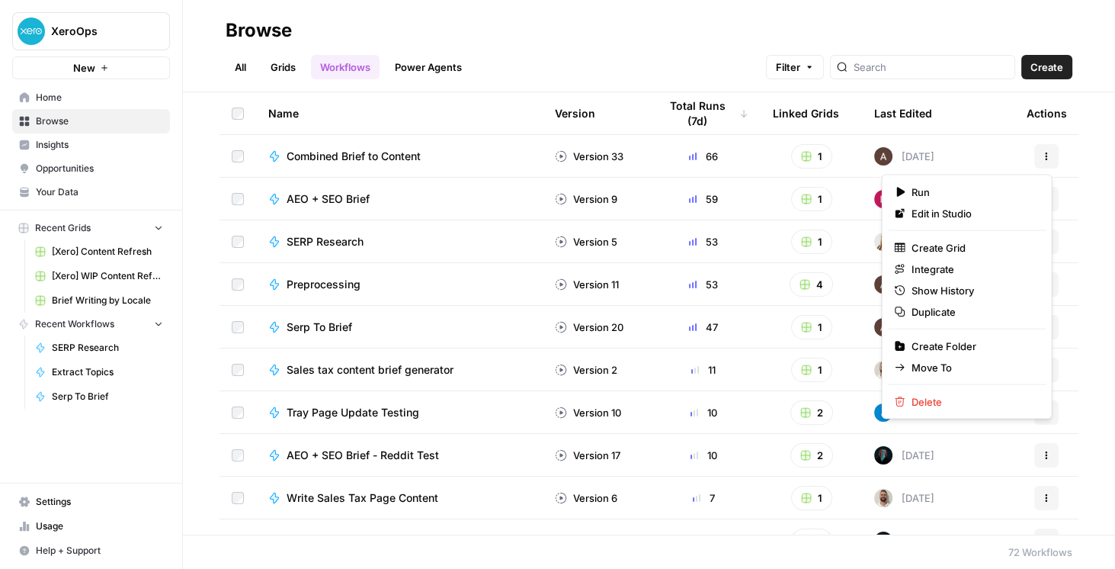
click at [712, 52] on div "All Grids Workflows Power Agents Filter Create" at bounding box center [649, 61] width 847 height 37
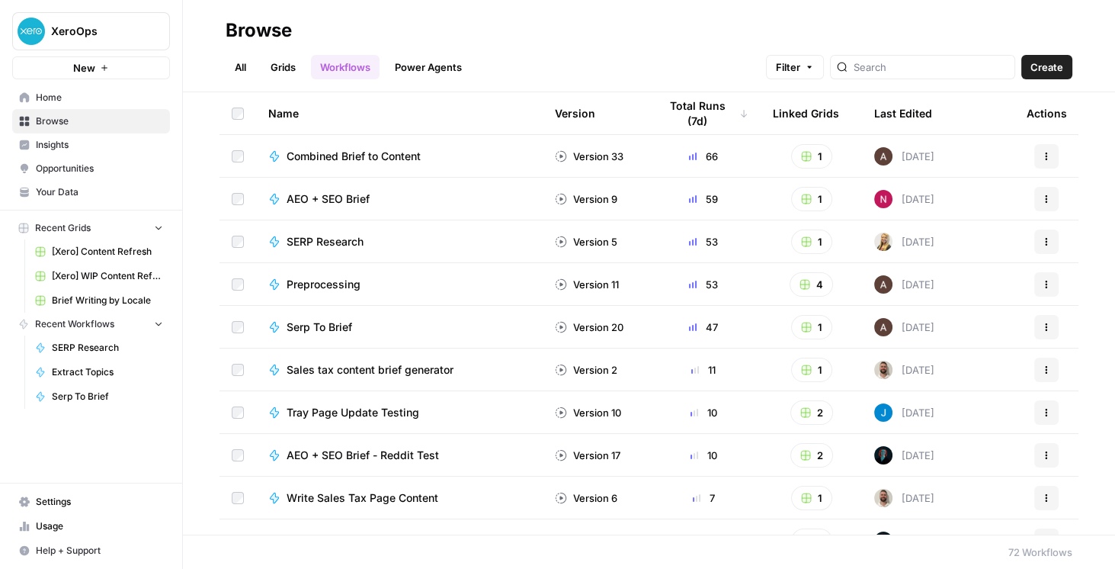
click at [244, 63] on link "All" at bounding box center [241, 67] width 30 height 24
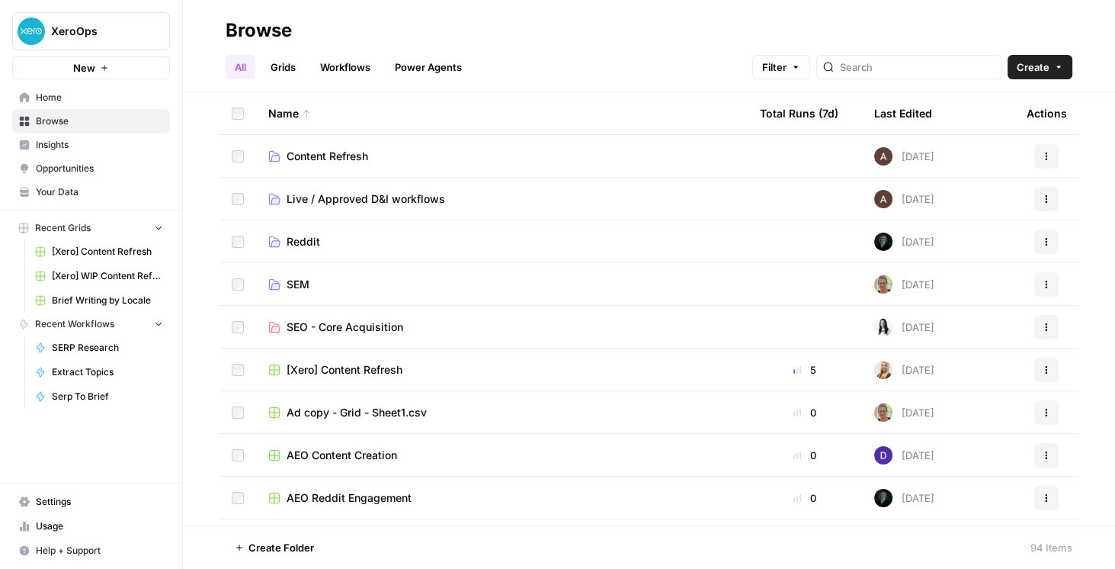
click at [63, 502] on span "Settings" at bounding box center [99, 502] width 127 height 14
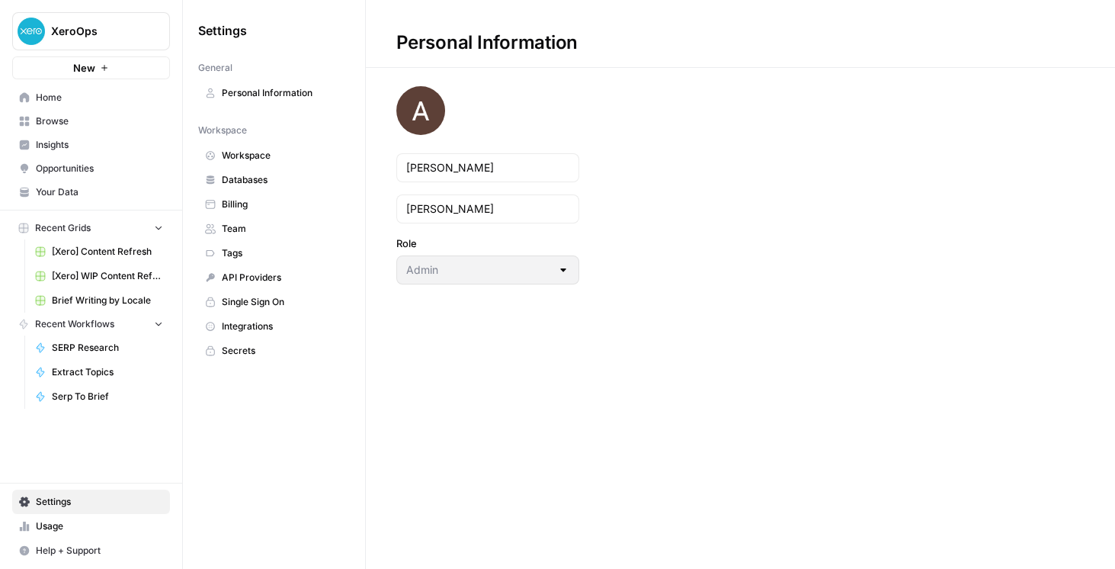
click at [268, 319] on span "Integrations" at bounding box center [282, 326] width 121 height 14
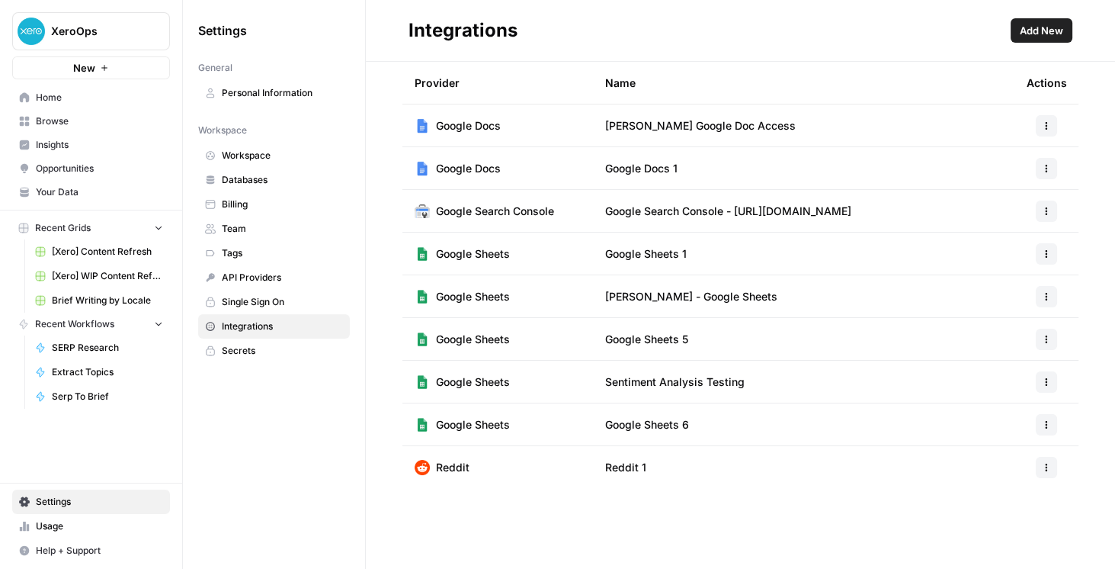
click at [1050, 34] on span "Add New" at bounding box center [1041, 30] width 43 height 15
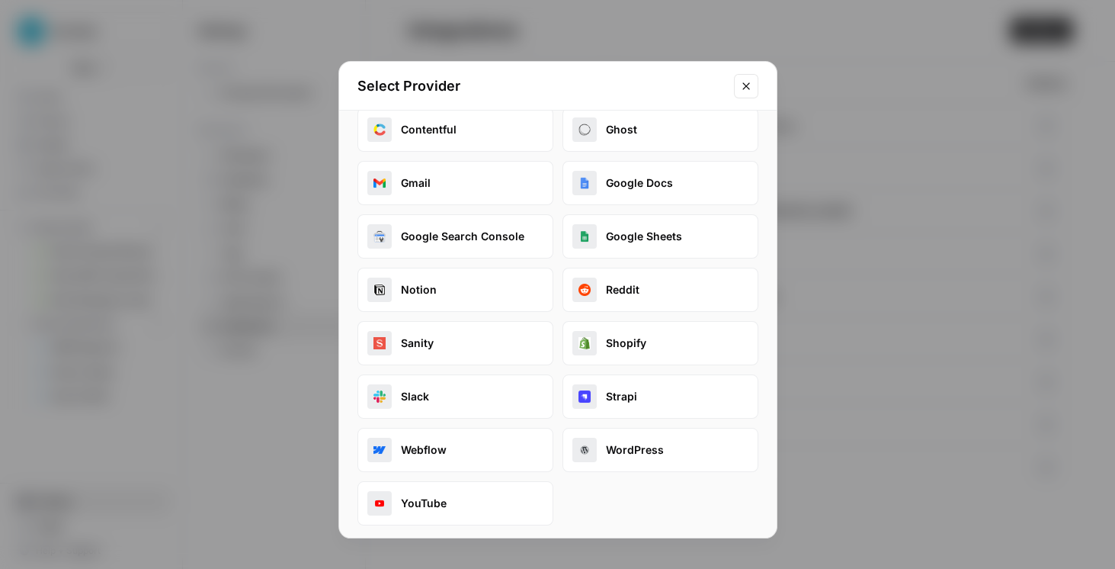
scroll to position [21, 0]
click at [739, 86] on button "Close modal" at bounding box center [746, 86] width 24 height 24
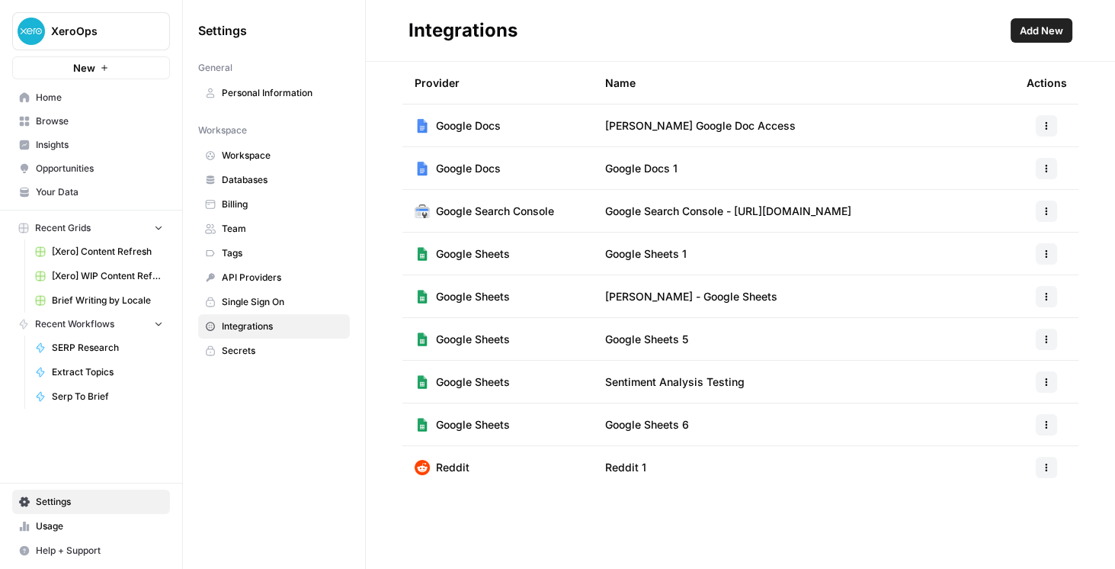
click at [101, 119] on span "Browse" at bounding box center [99, 121] width 127 height 14
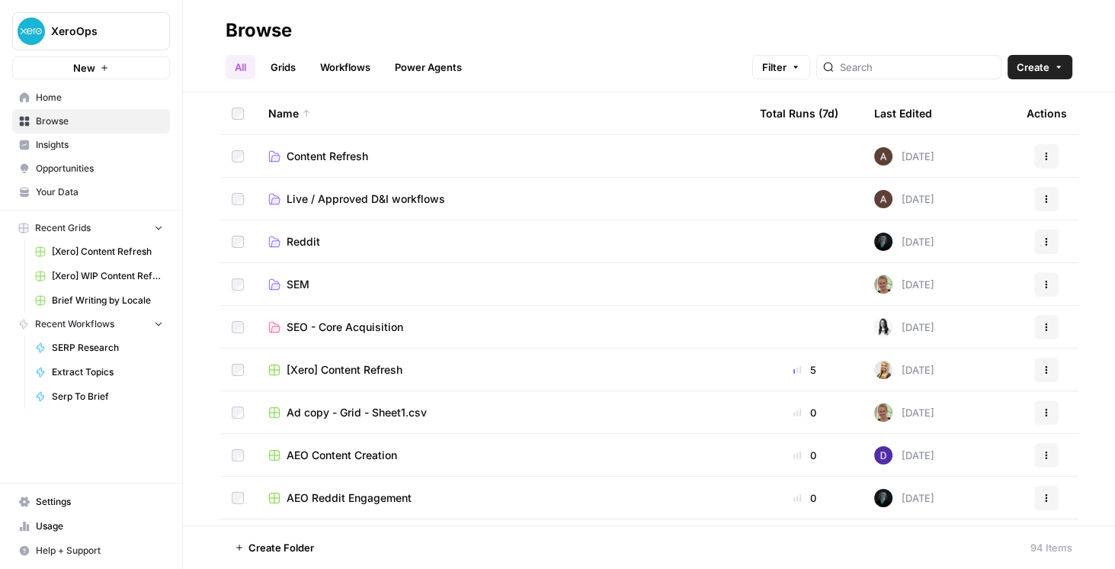
click at [358, 375] on span "[Xero] Content Refresh" at bounding box center [345, 369] width 116 height 15
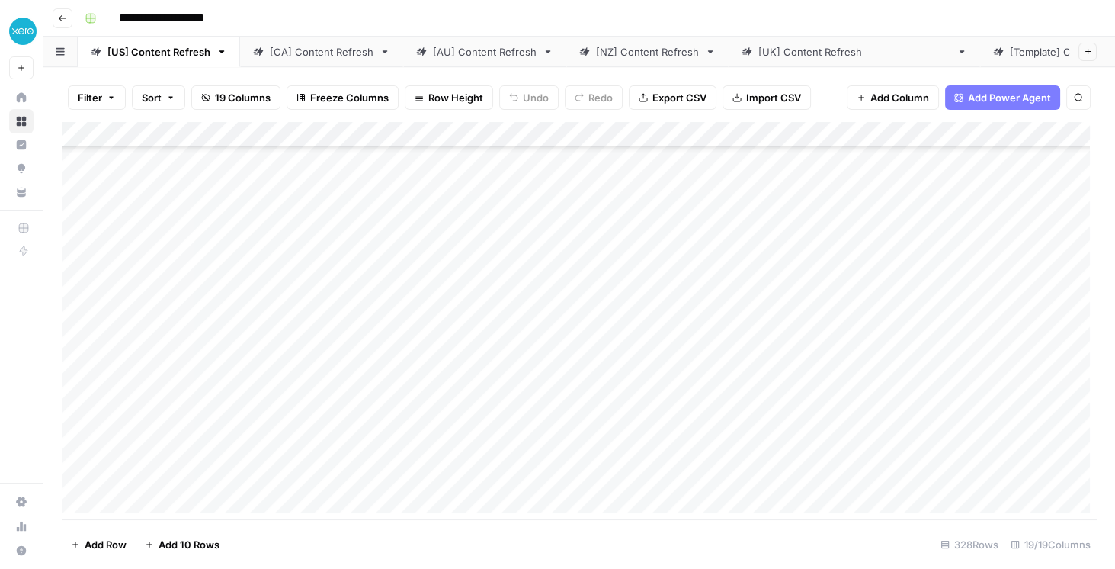
scroll to position [1220, 0]
click at [66, 11] on button "Go back" at bounding box center [63, 18] width 20 height 20
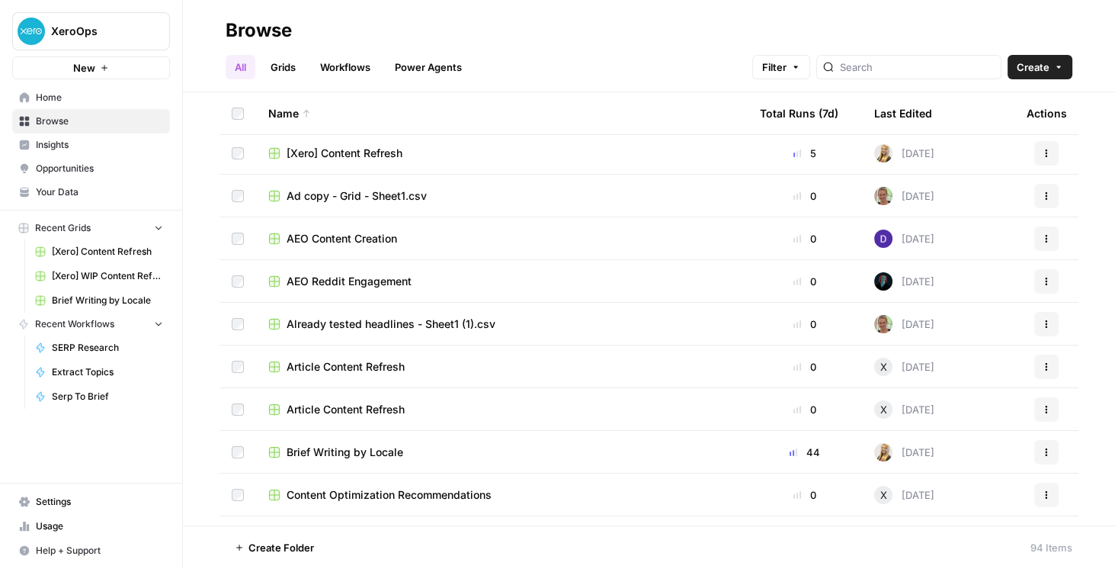
scroll to position [217, 0]
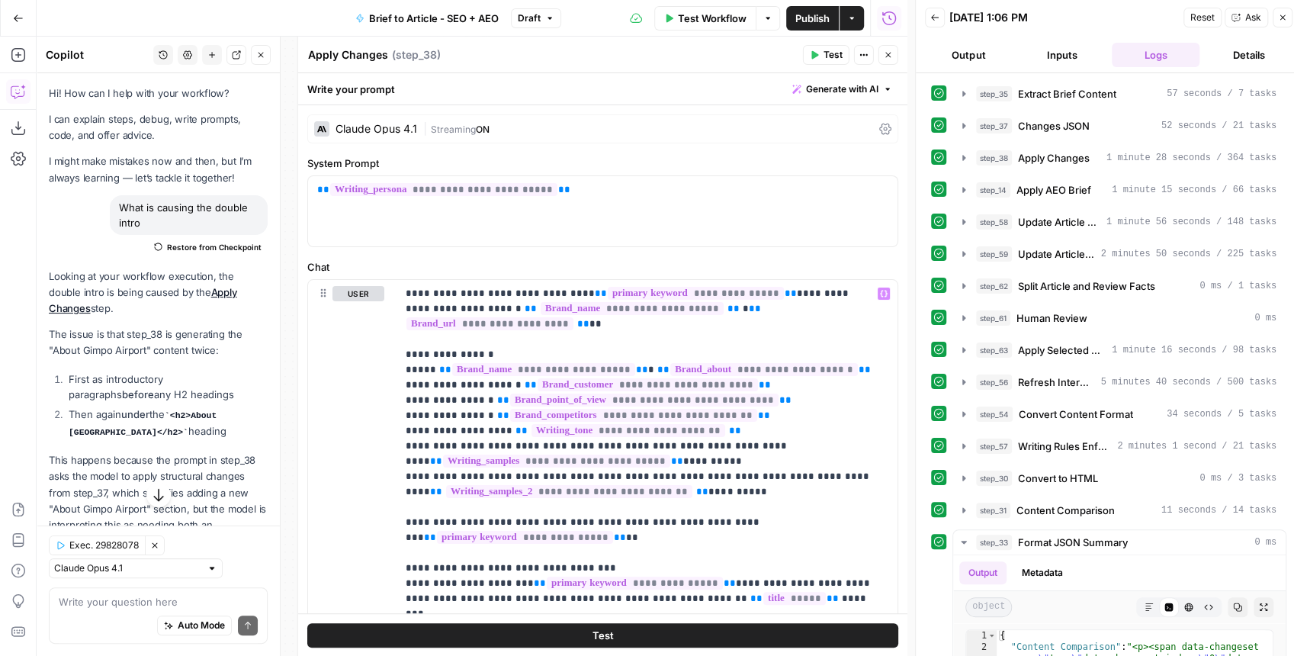
scroll to position [138, 0]
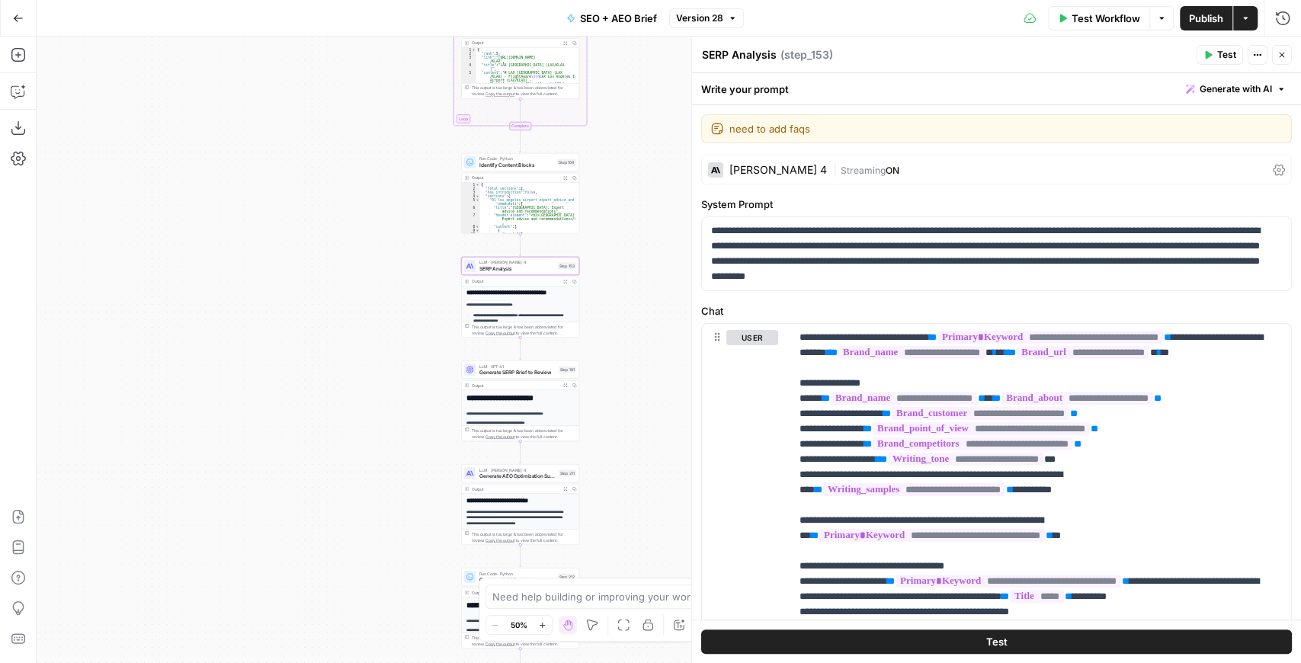
scroll to position [1104, 0]
